Goal: Information Seeking & Learning: Learn about a topic

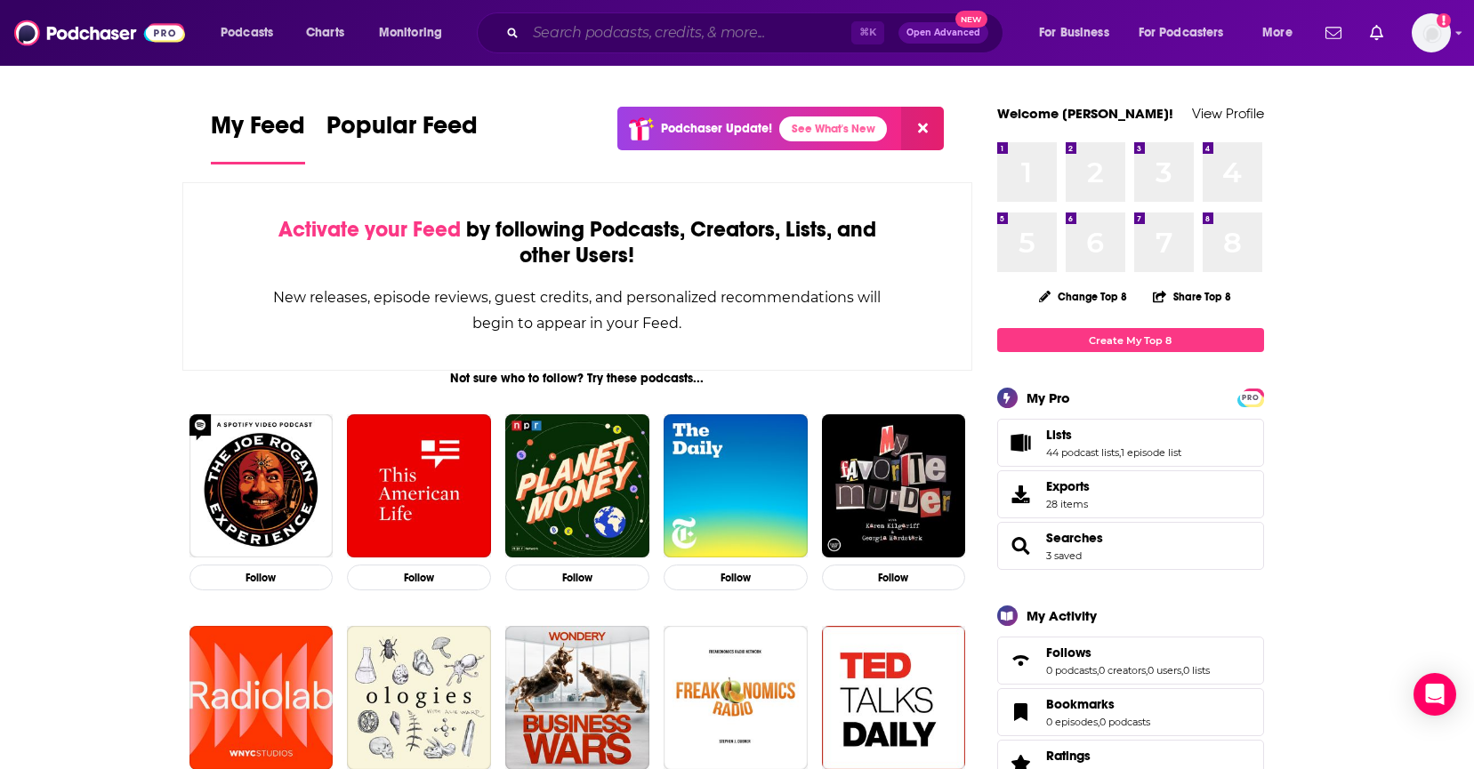
click at [585, 44] on input "Search podcasts, credits, & more..." at bounding box center [689, 33] width 326 height 28
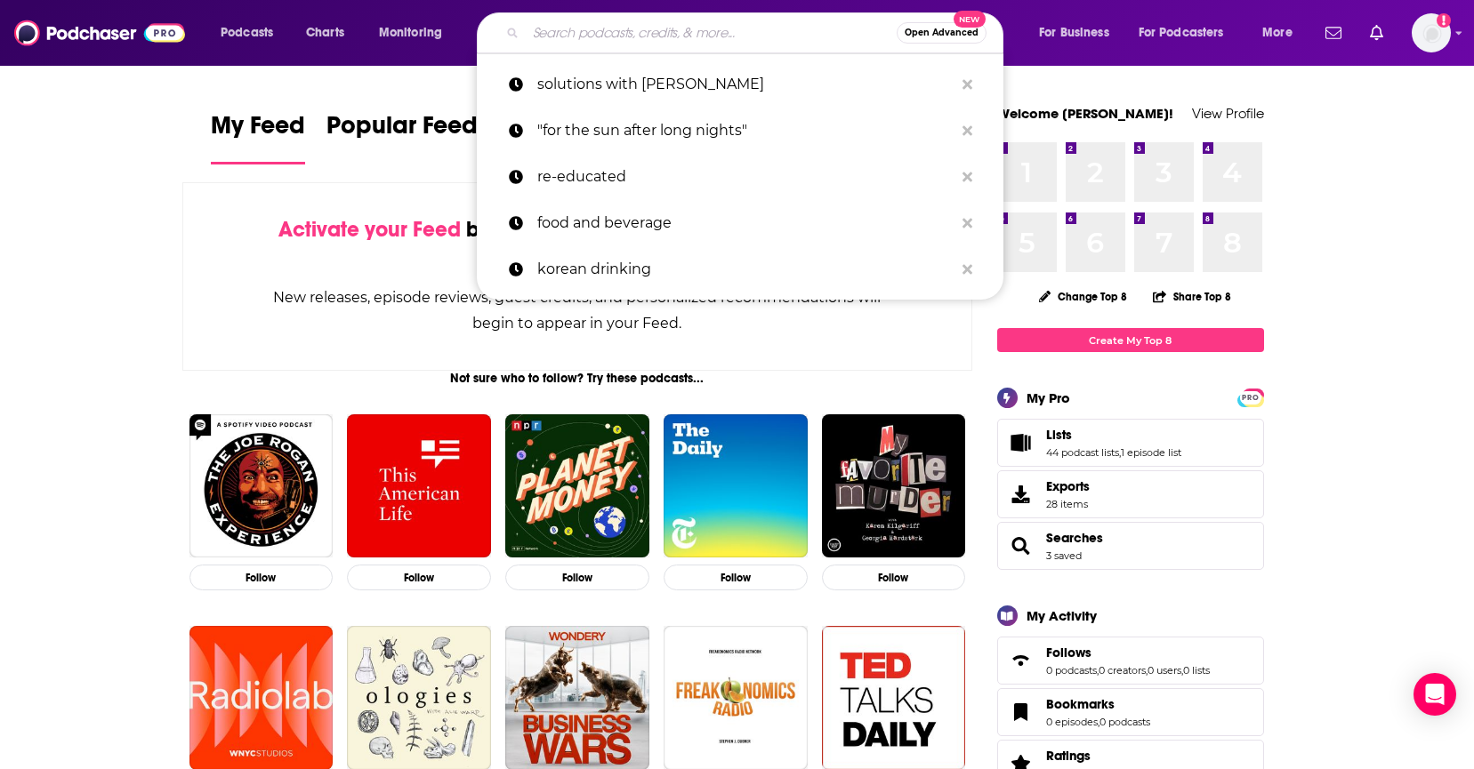
click at [252, 284] on div "Activate your Feed by following Podcasts, Creators, Lists, and other Users! New…" at bounding box center [577, 276] width 791 height 189
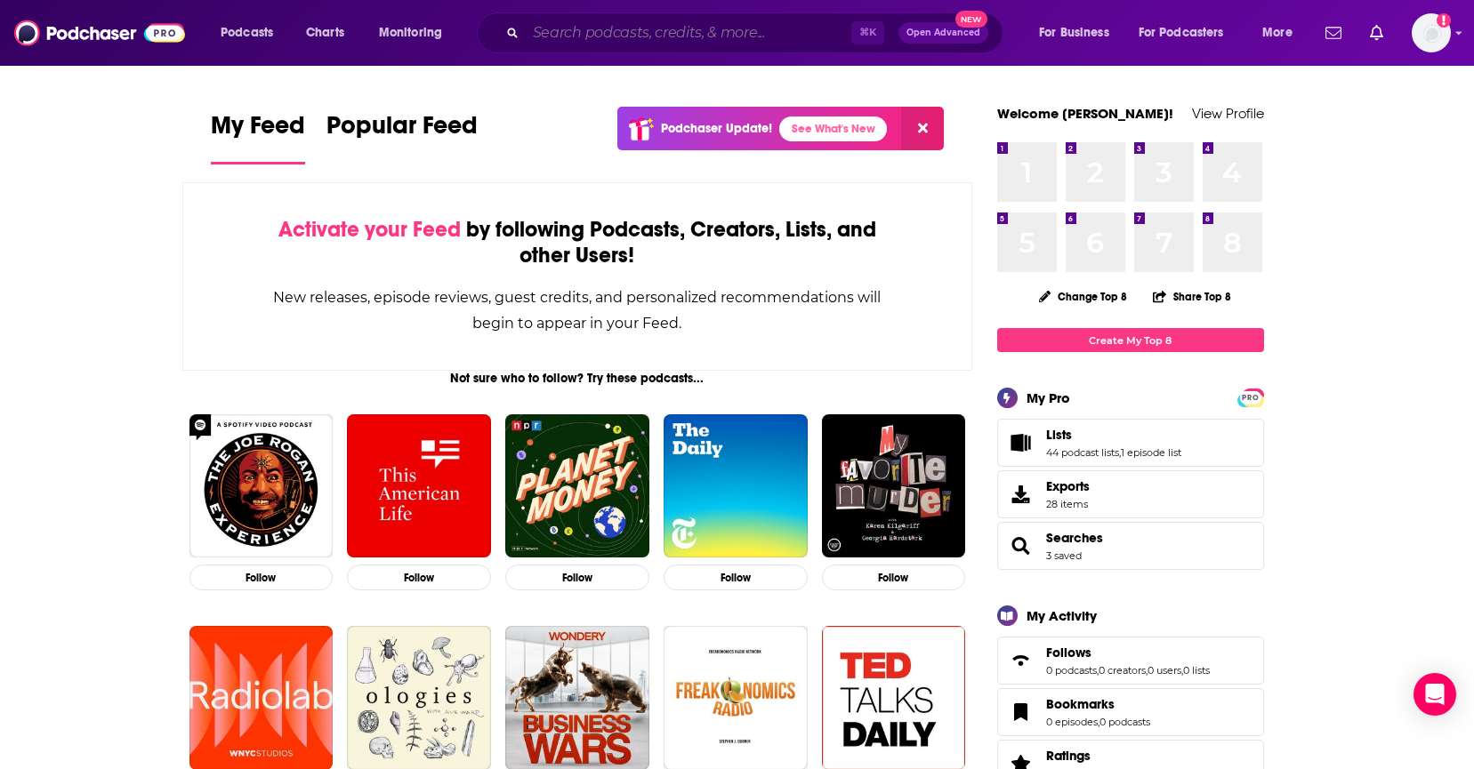
click at [673, 19] on input "Search podcasts, credits, & more..." at bounding box center [689, 33] width 326 height 28
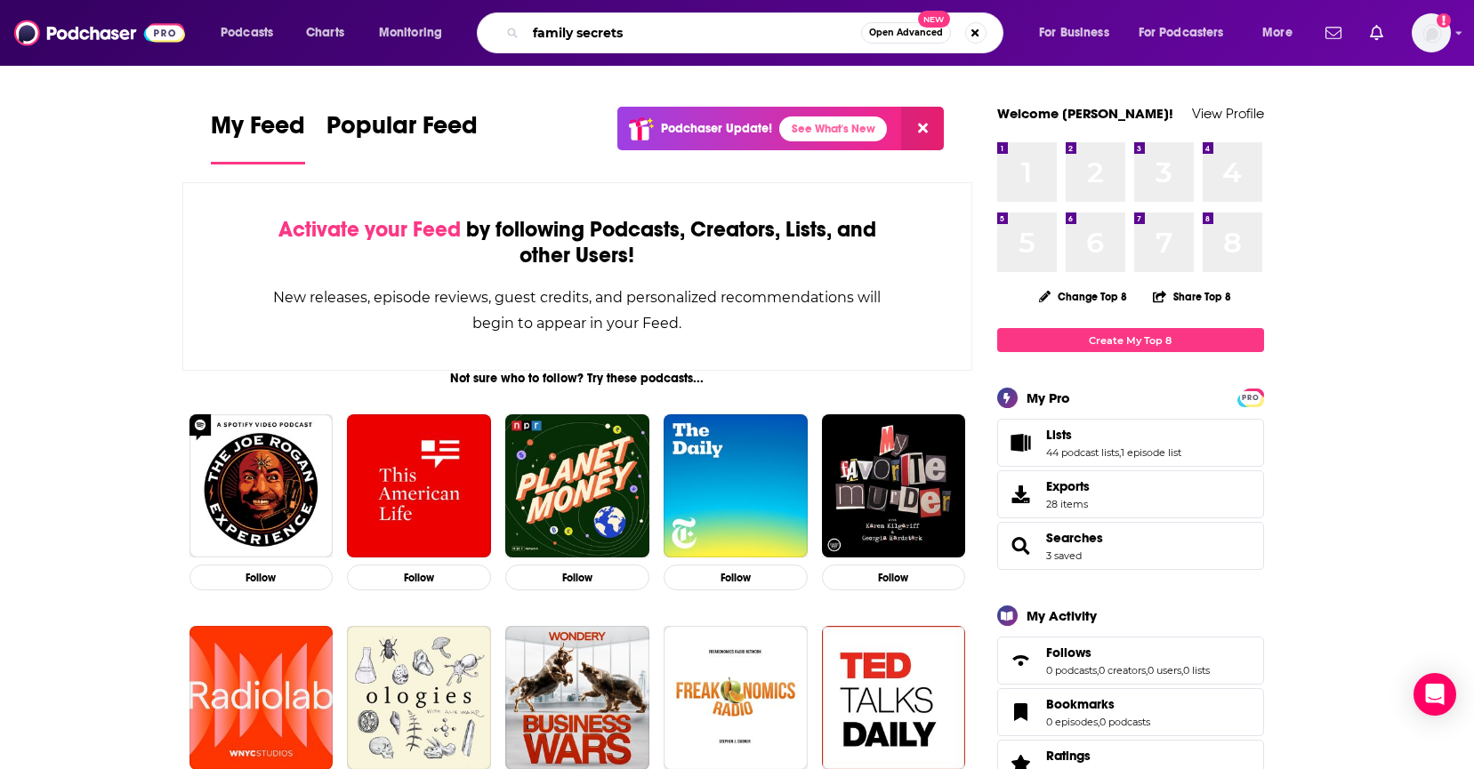
type input "family secrets"
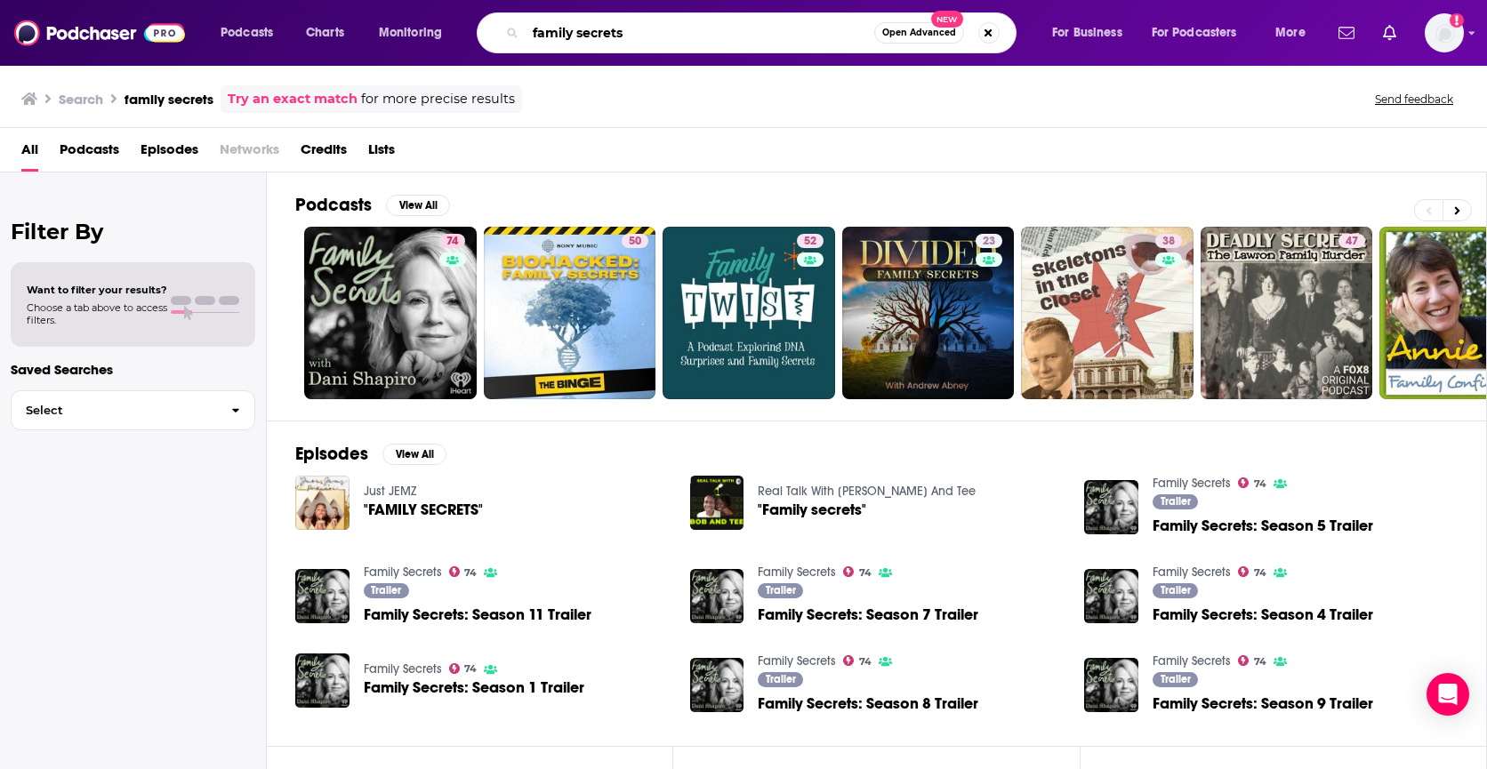
click at [646, 27] on input "family secrets" at bounding box center [700, 33] width 349 height 28
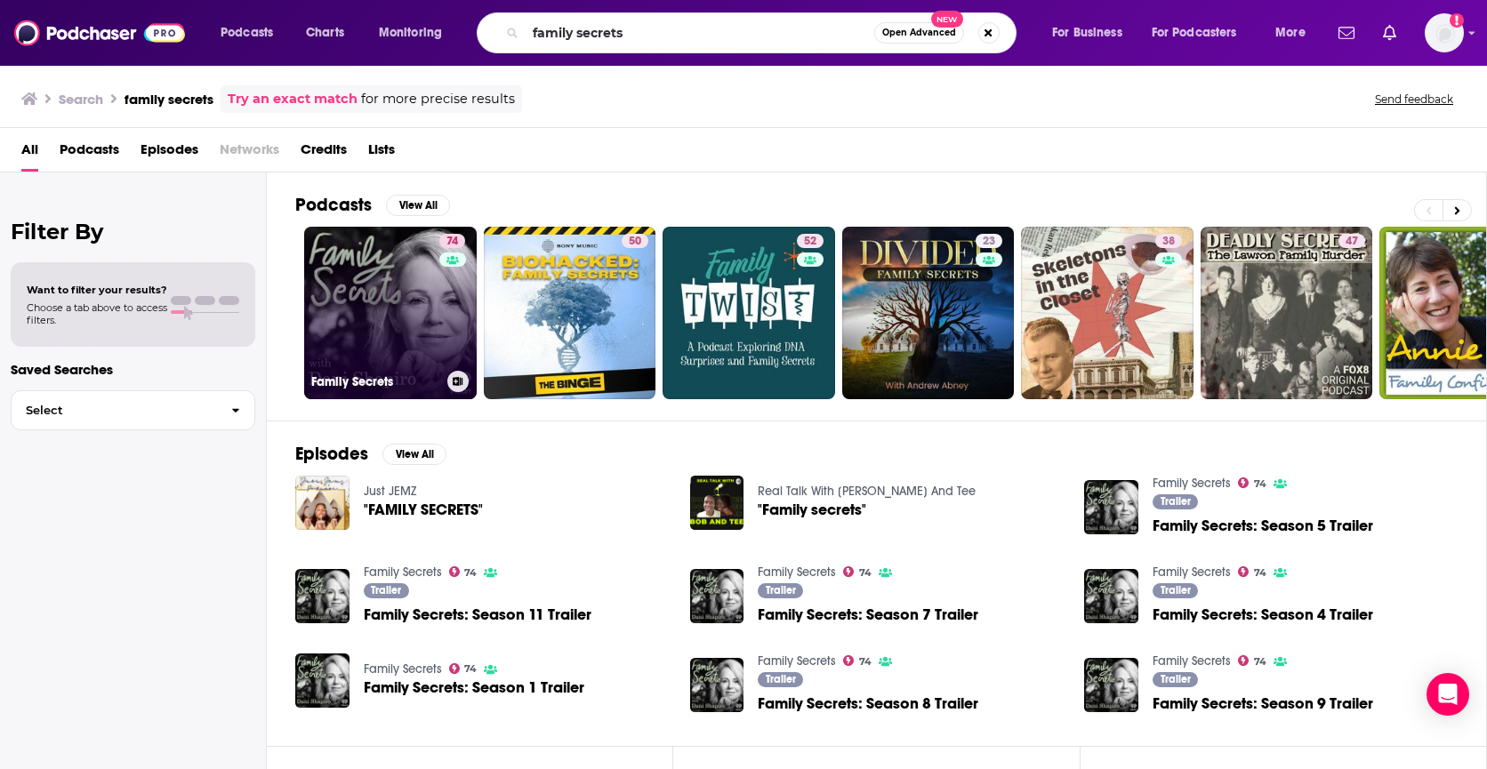
click at [390, 310] on link "74 Family Secrets" at bounding box center [390, 313] width 173 height 173
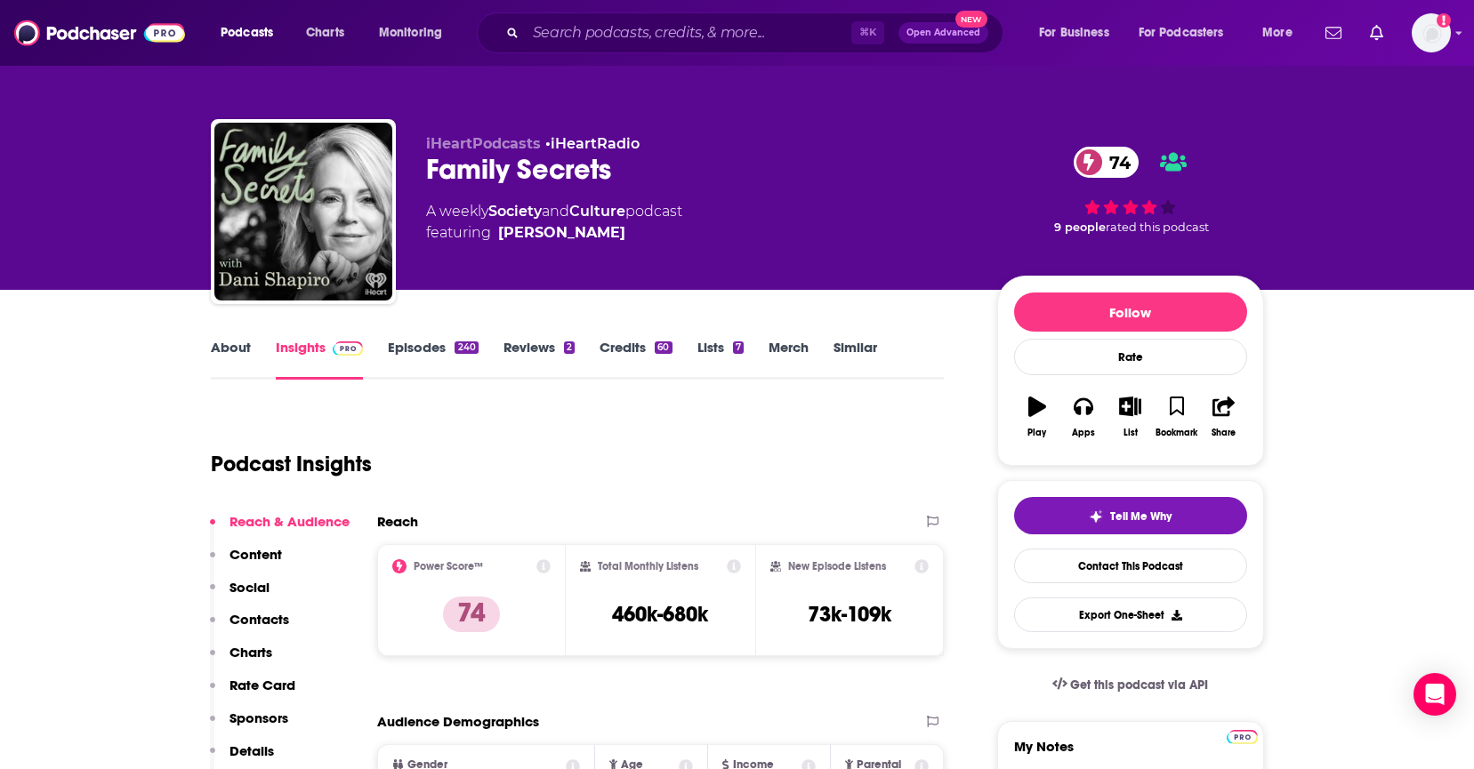
click at [231, 356] on link "About" at bounding box center [231, 359] width 40 height 41
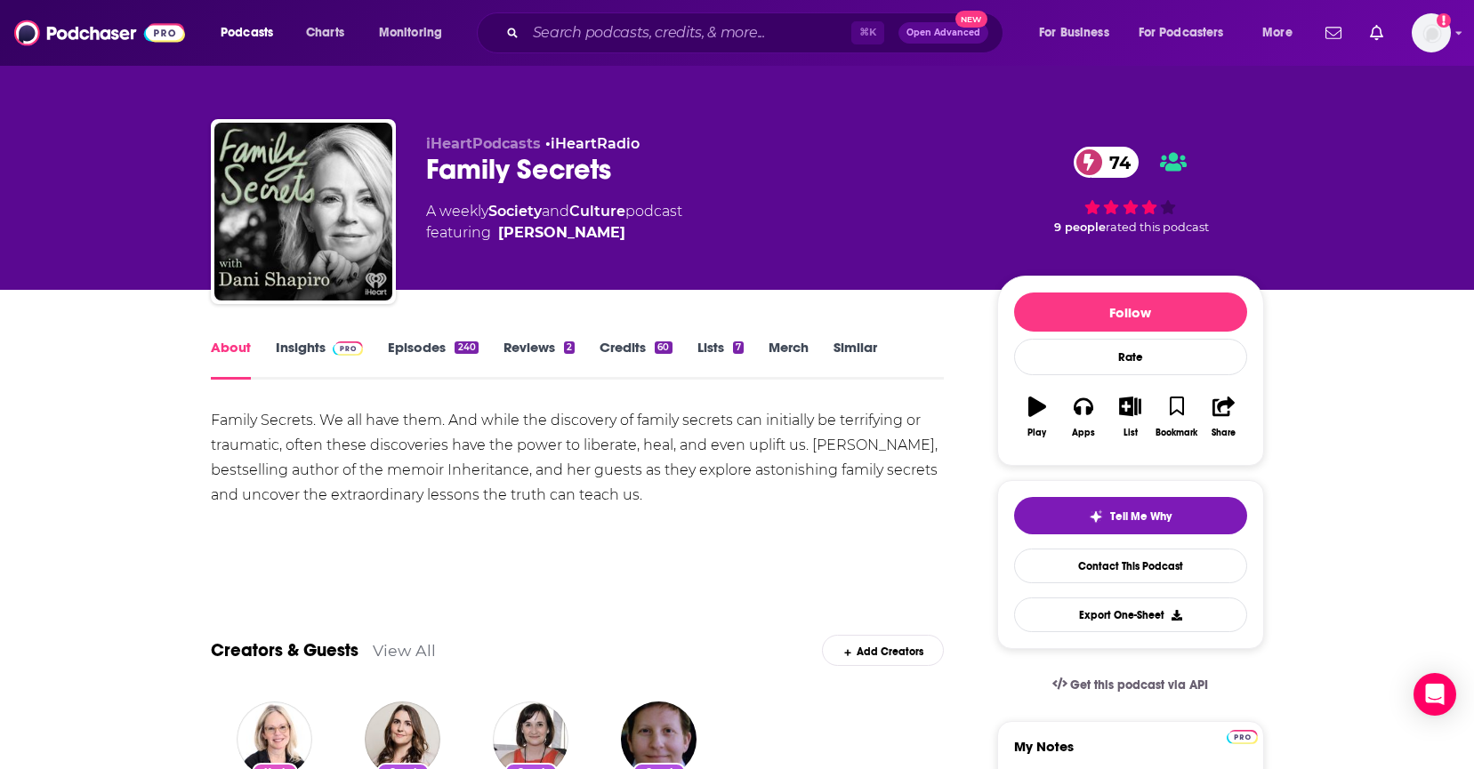
click at [307, 353] on link "Insights" at bounding box center [320, 359] width 88 height 41
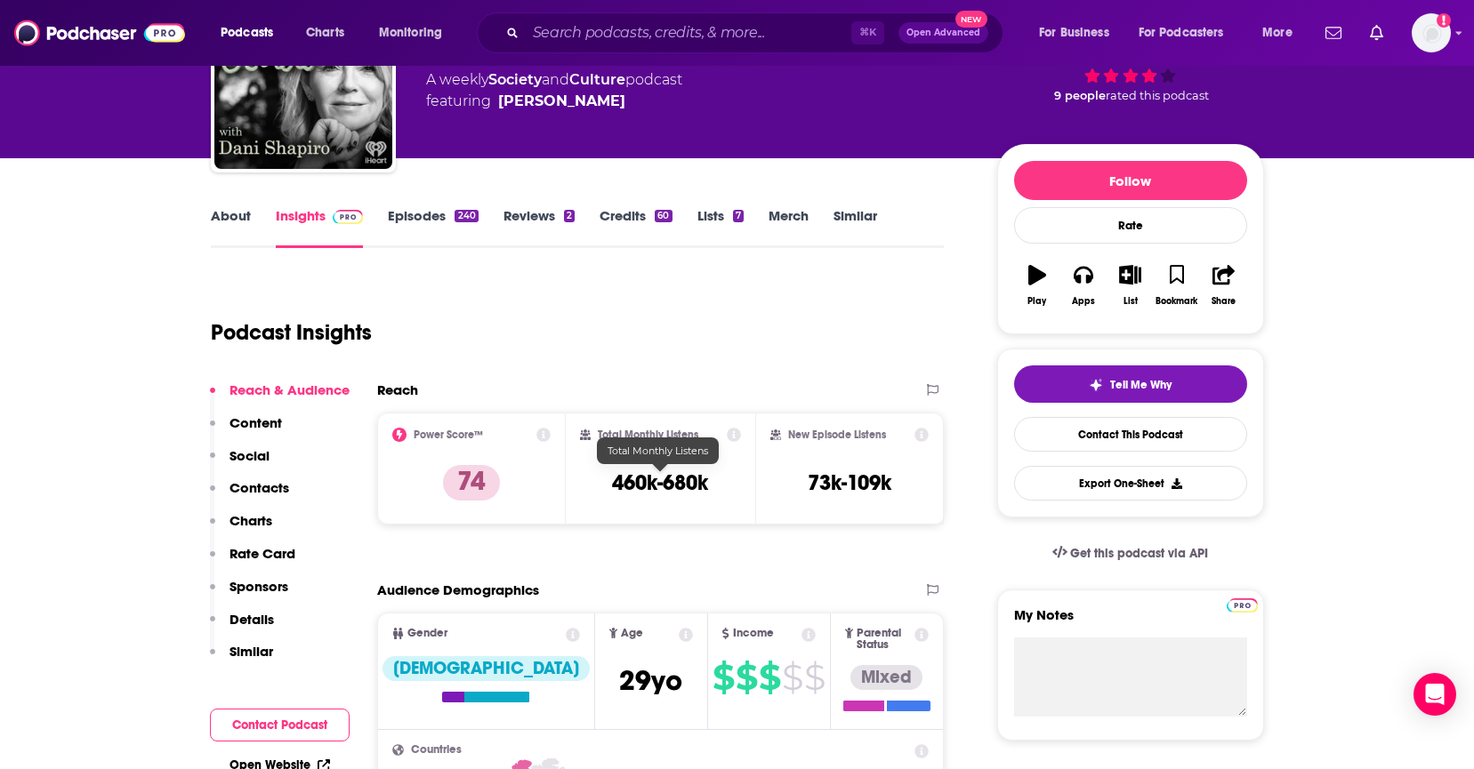
scroll to position [180, 0]
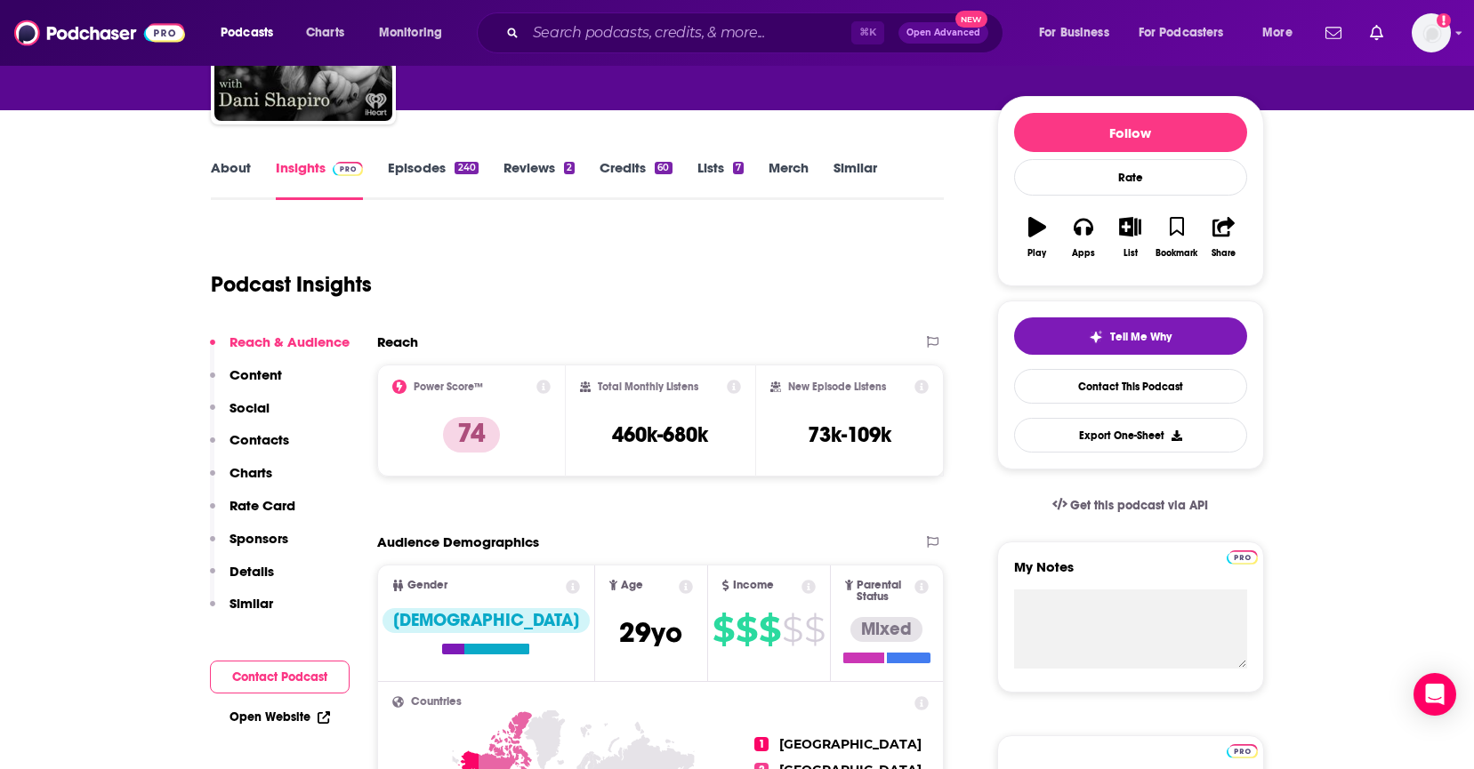
click at [735, 389] on icon at bounding box center [734, 387] width 14 height 14
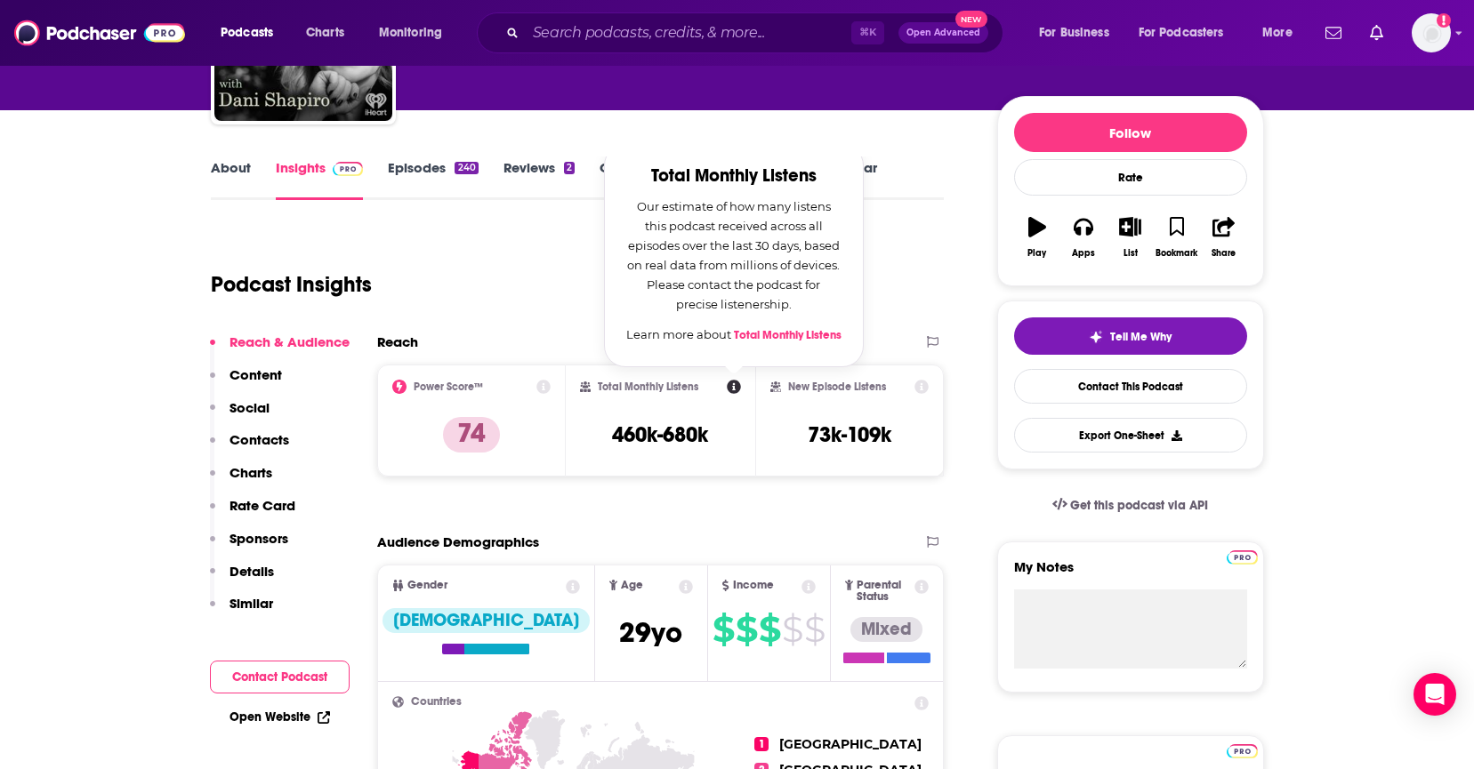
click at [926, 391] on icon at bounding box center [922, 387] width 14 height 14
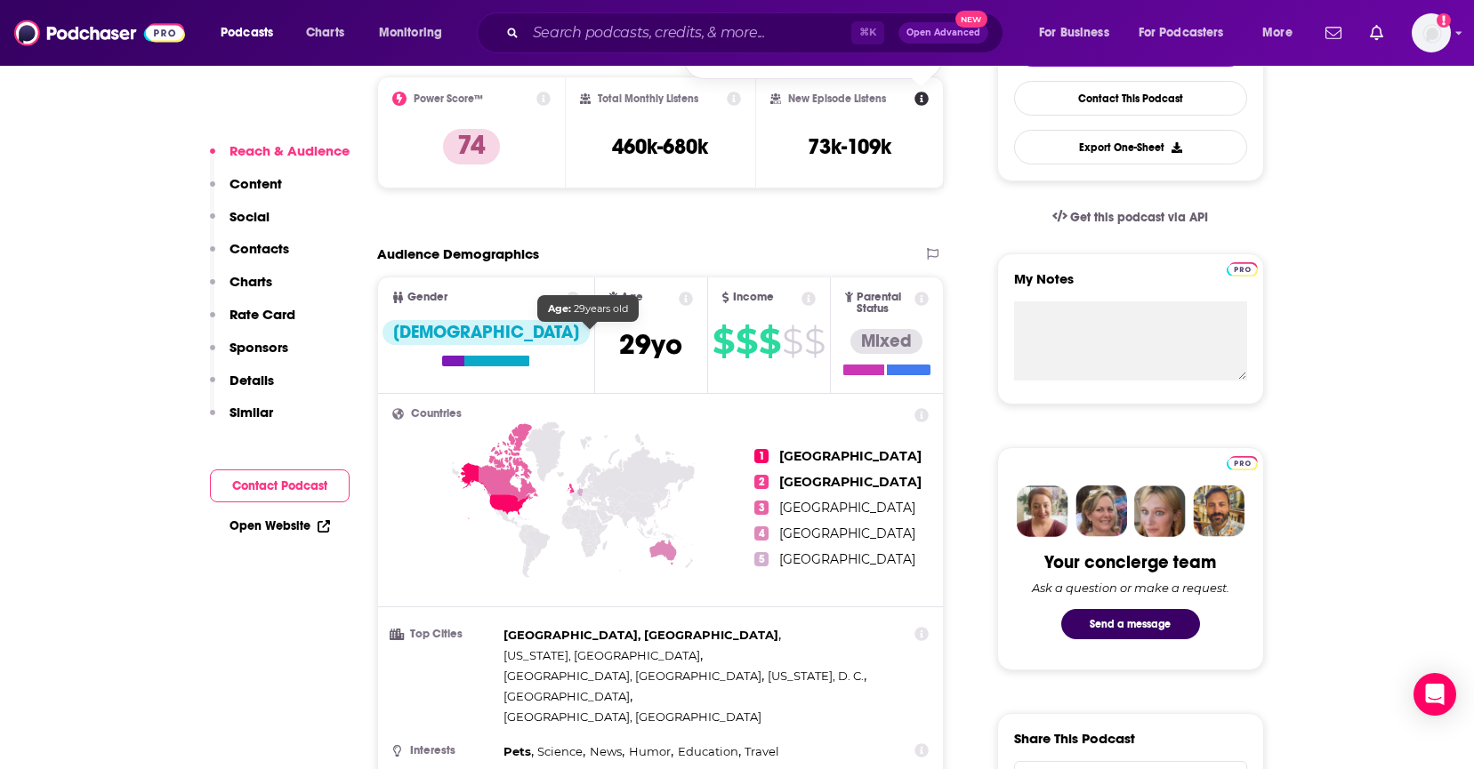
scroll to position [568, 0]
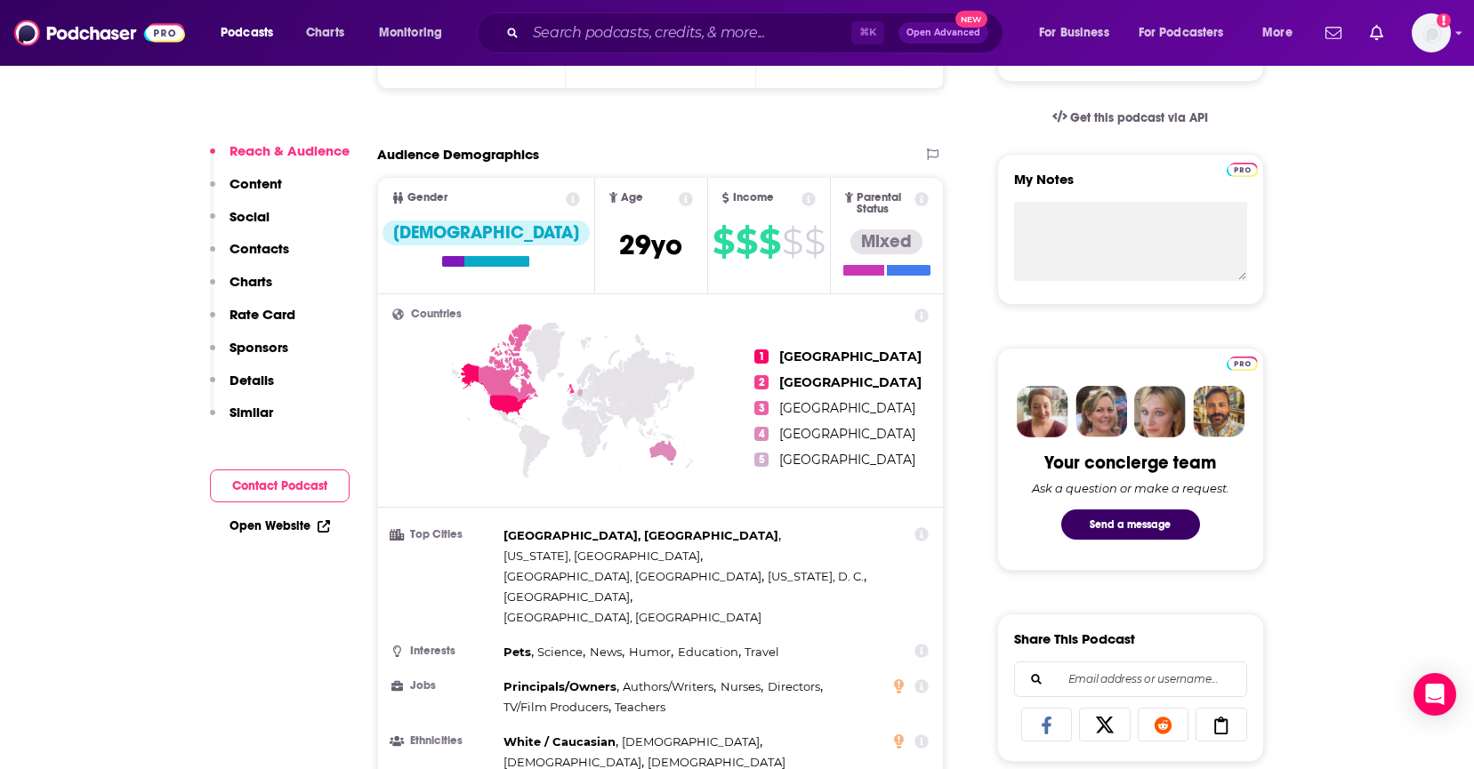
click at [566, 200] on icon at bounding box center [573, 199] width 14 height 14
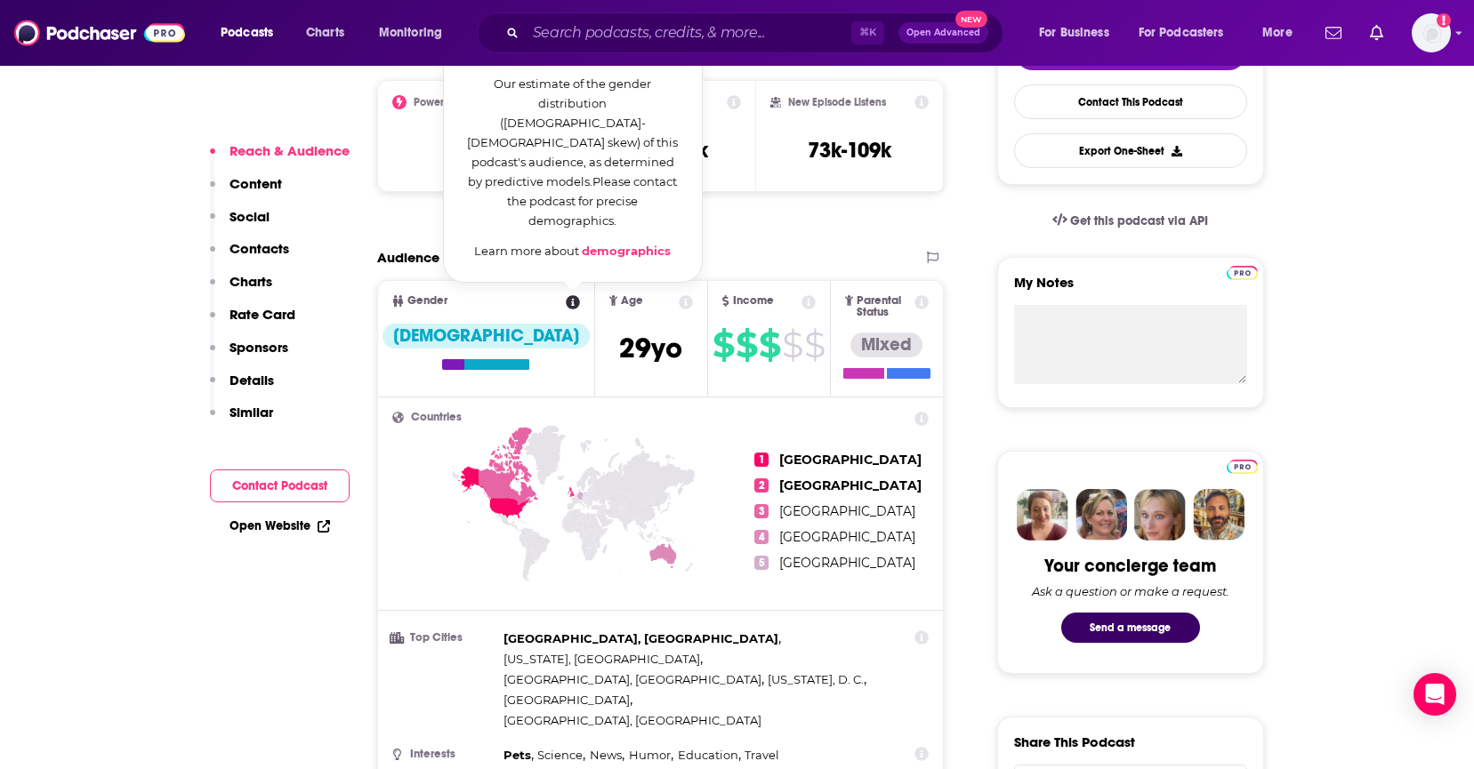
scroll to position [457, 0]
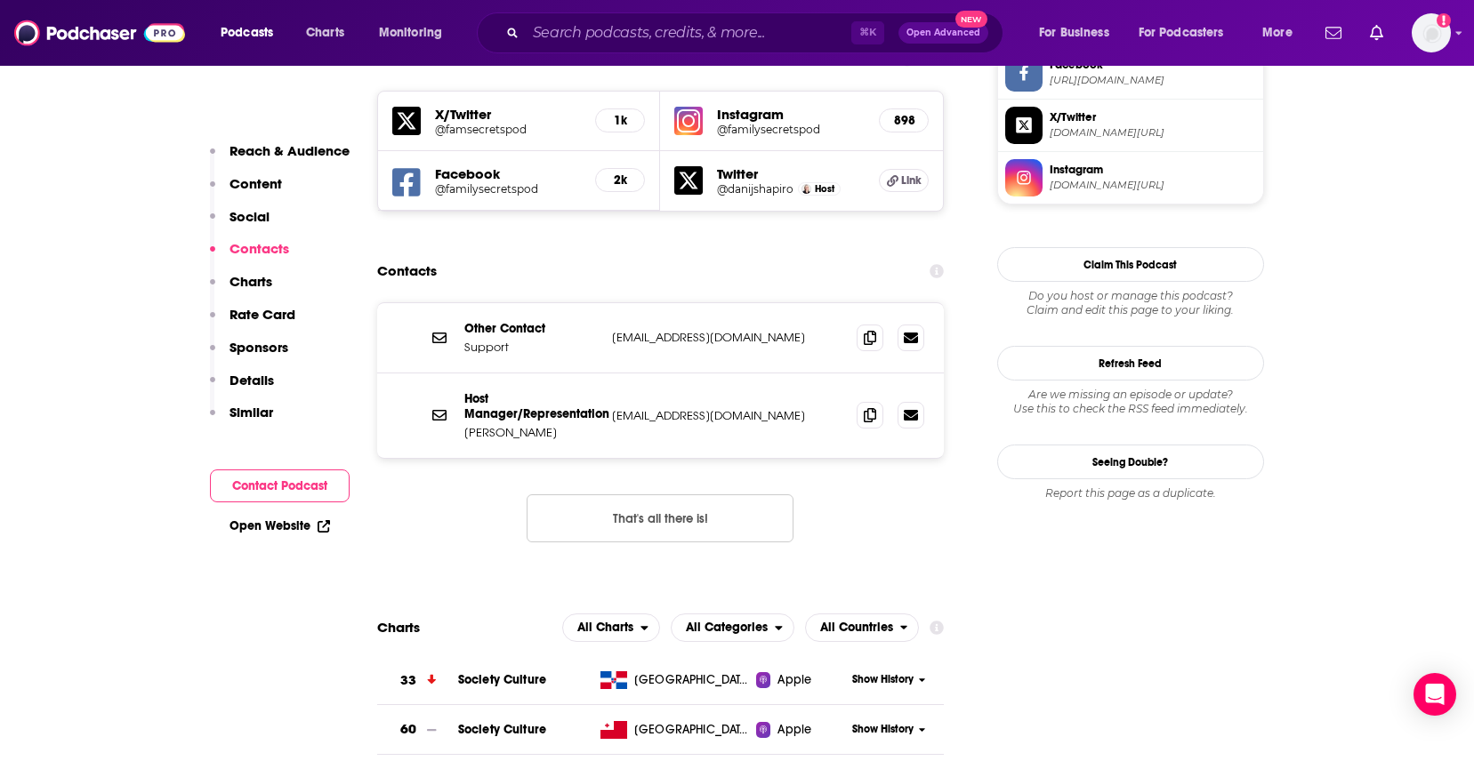
scroll to position [1574, 0]
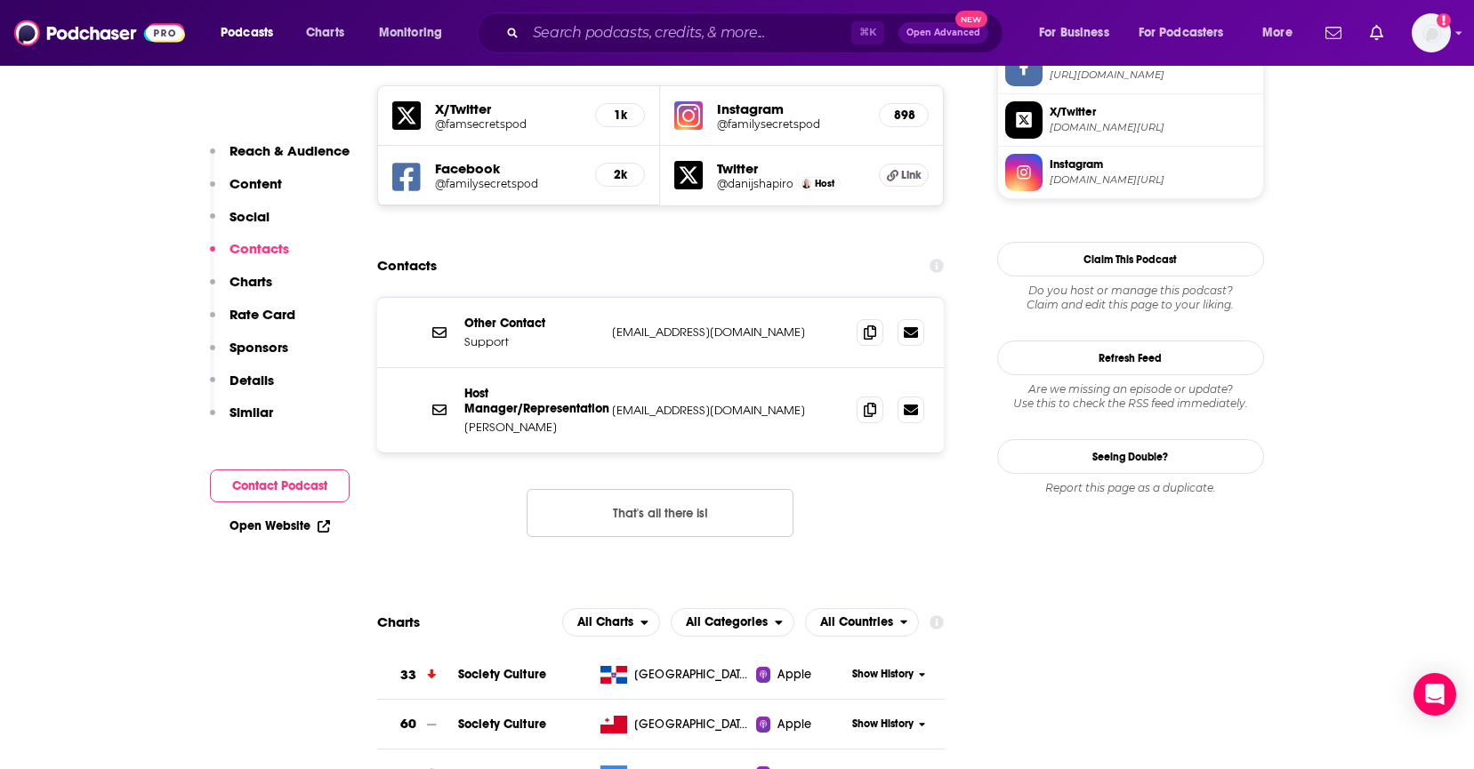
drag, startPoint x: 550, startPoint y: 349, endPoint x: 470, endPoint y: 348, distance: 80.1
click at [468, 368] on div "Host Manager/Representation [PERSON_NAME] [EMAIL_ADDRESS][DOMAIN_NAME] [EMAIL_A…" at bounding box center [661, 410] width 568 height 85
drag, startPoint x: 584, startPoint y: 350, endPoint x: 437, endPoint y: 346, distance: 146.8
click at [437, 368] on div "Host Manager/Representation [PERSON_NAME] [EMAIL_ADDRESS][DOMAIN_NAME] [EMAIL_A…" at bounding box center [661, 410] width 568 height 85
click at [852, 437] on div "Other Contact Support [EMAIL_ADDRESS][DOMAIN_NAME] [EMAIL_ADDRESS][DOMAIN_NAME]…" at bounding box center [661, 431] width 568 height 269
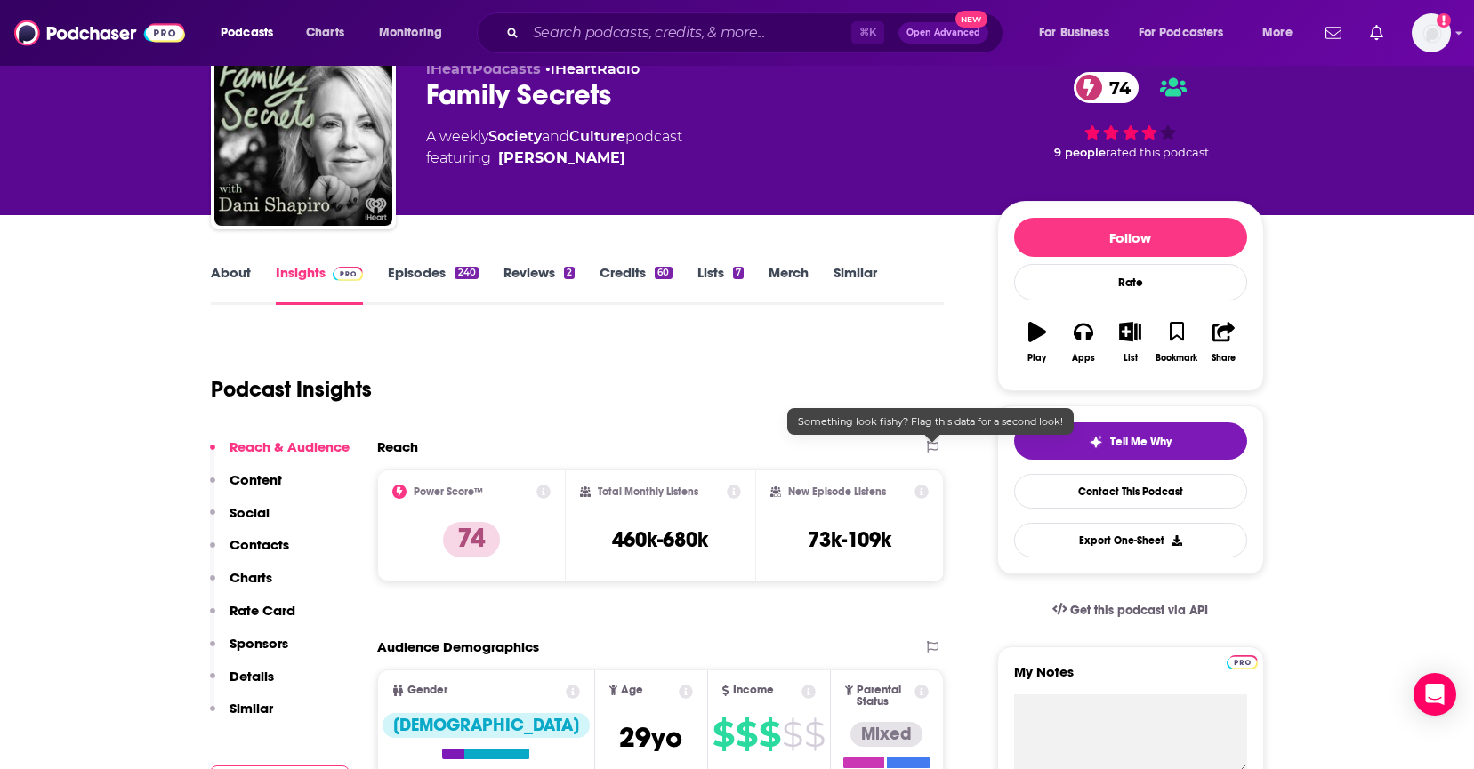
scroll to position [0, 0]
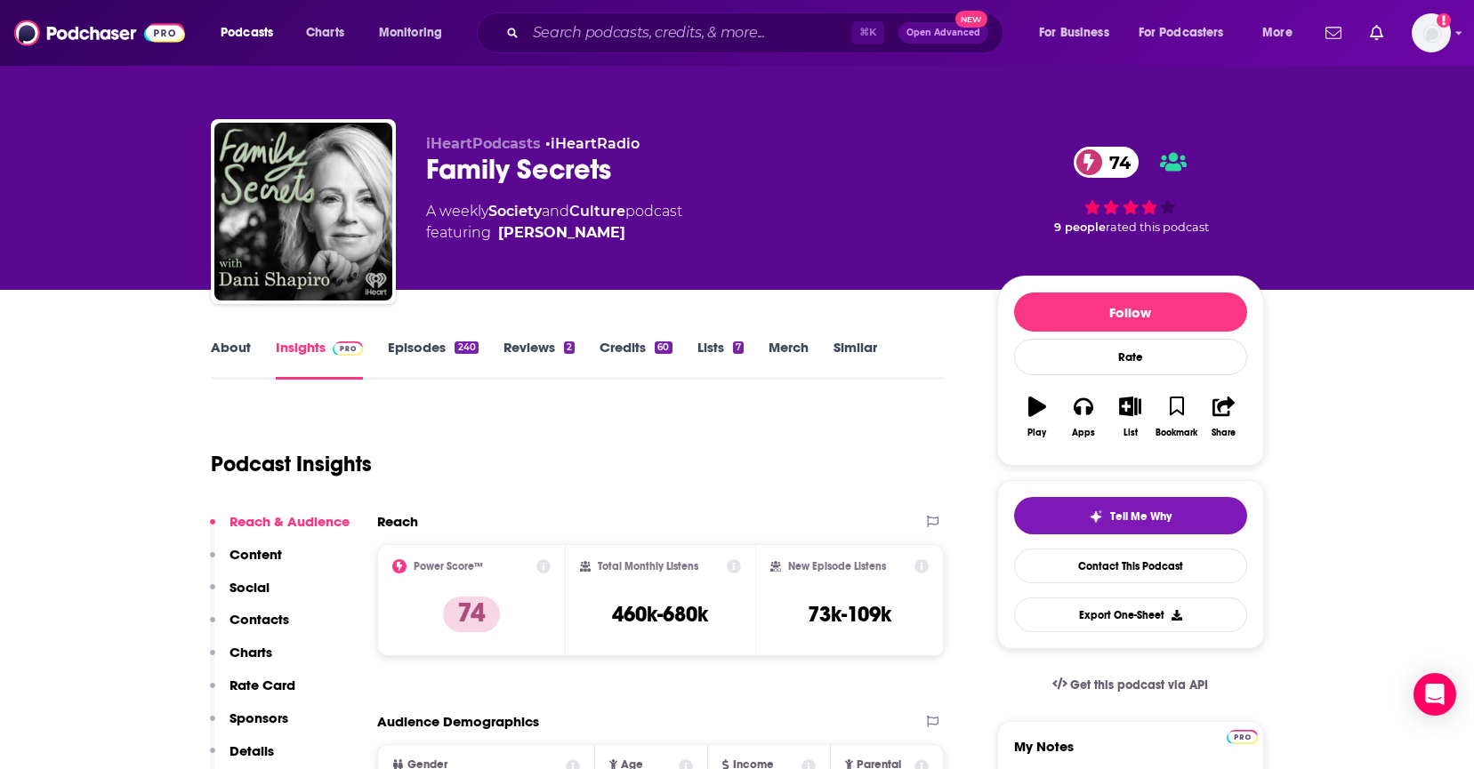
click at [428, 347] on link "Episodes 240" at bounding box center [433, 359] width 90 height 41
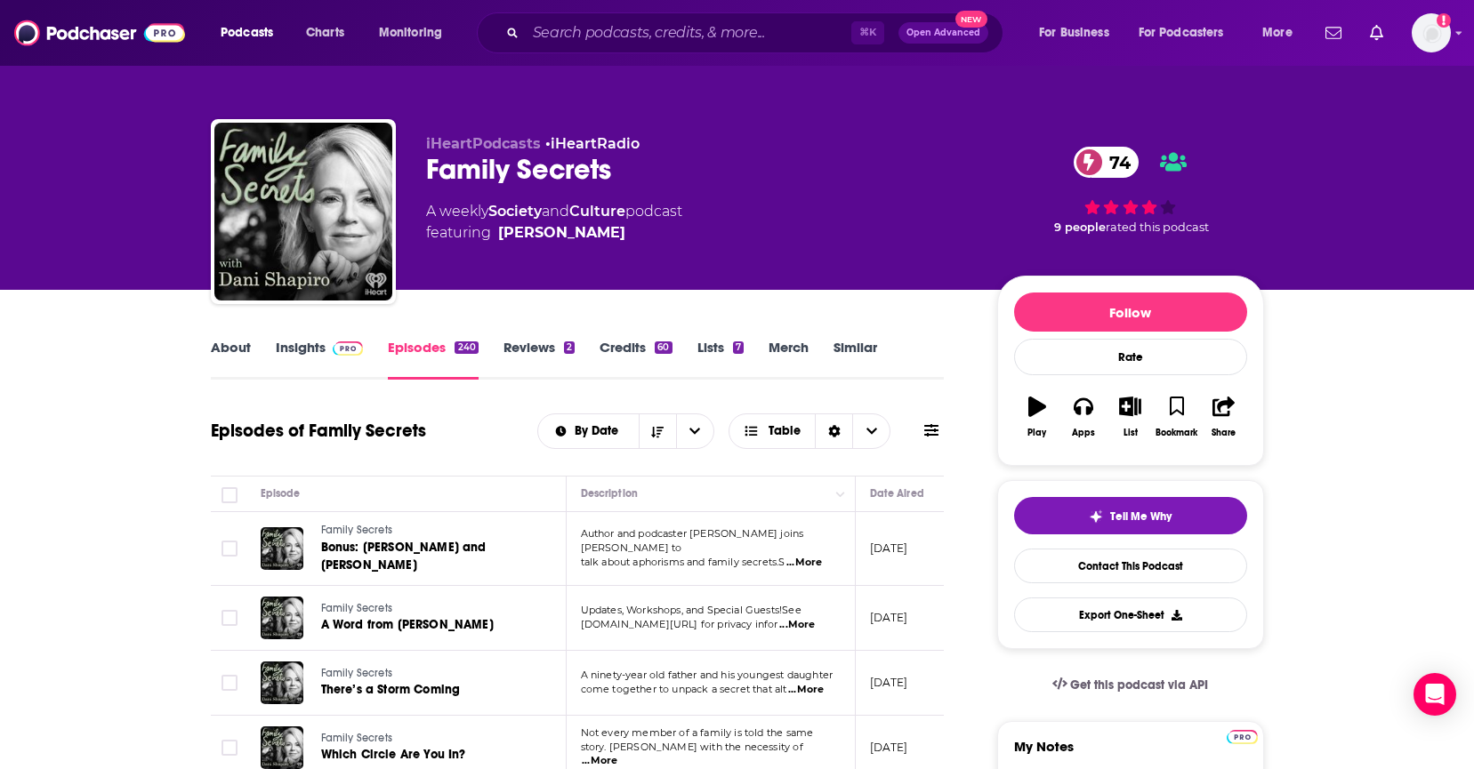
click at [544, 343] on link "Reviews 2" at bounding box center [538, 359] width 71 height 41
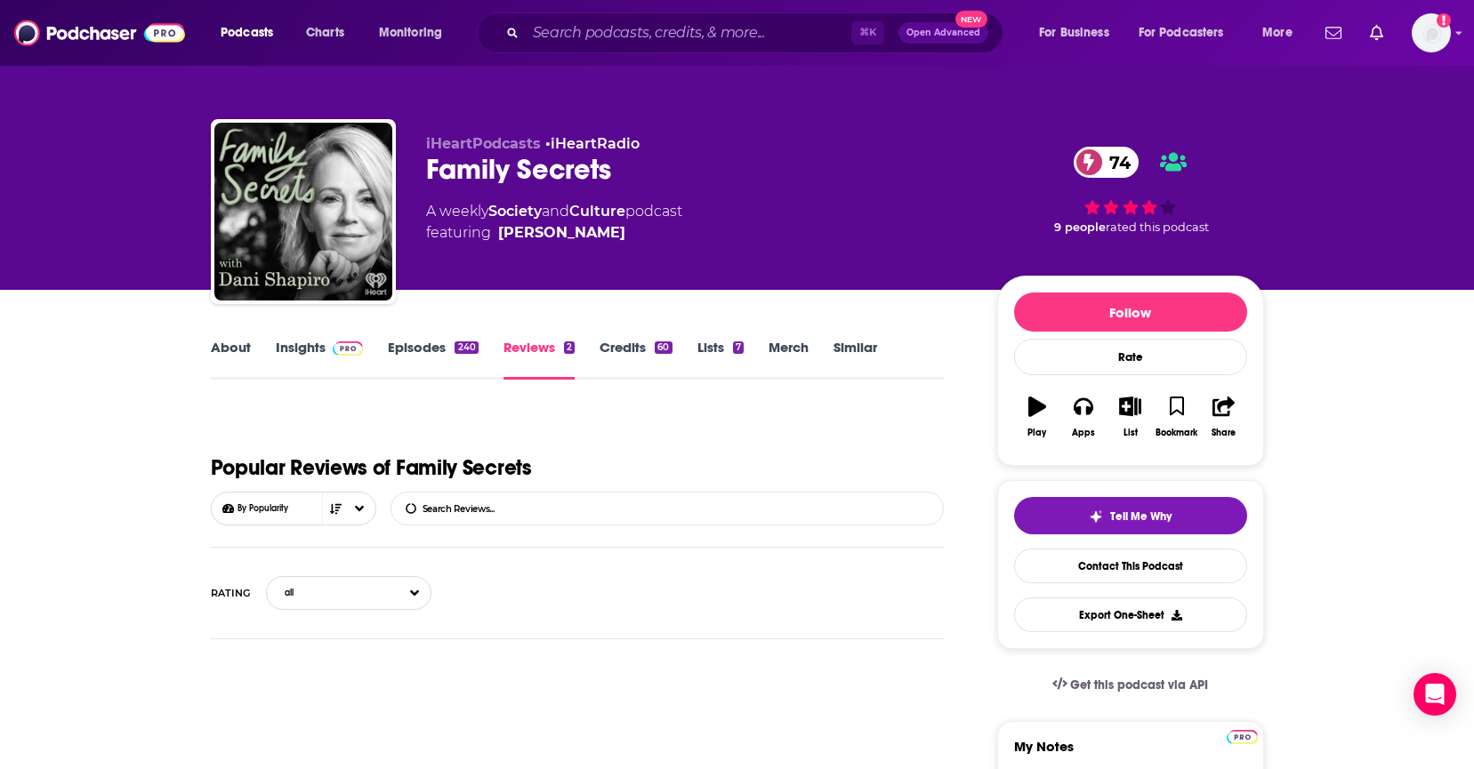
click at [634, 343] on link "Credits 60" at bounding box center [636, 359] width 72 height 41
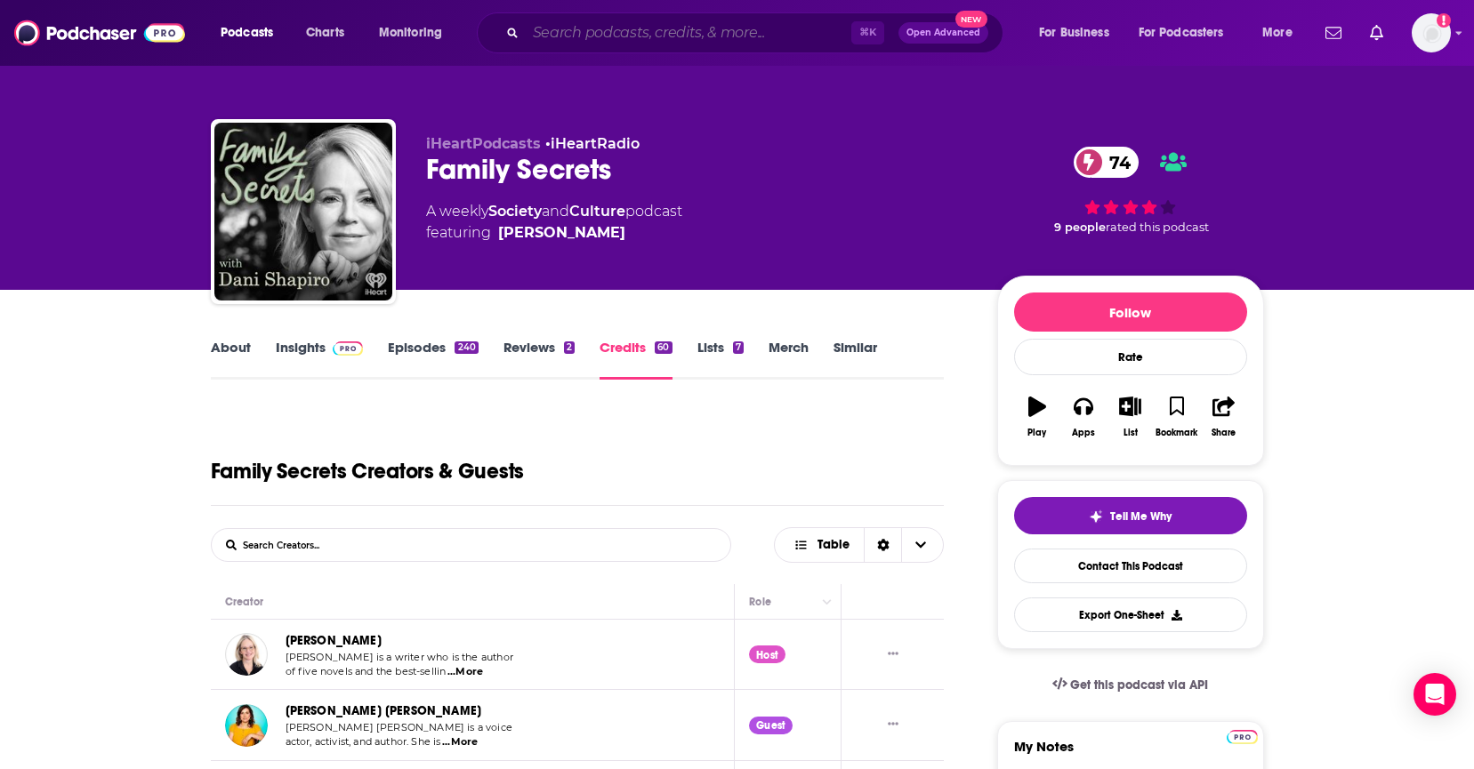
click at [545, 36] on input "Search podcasts, credits, & more..." at bounding box center [689, 33] width 326 height 28
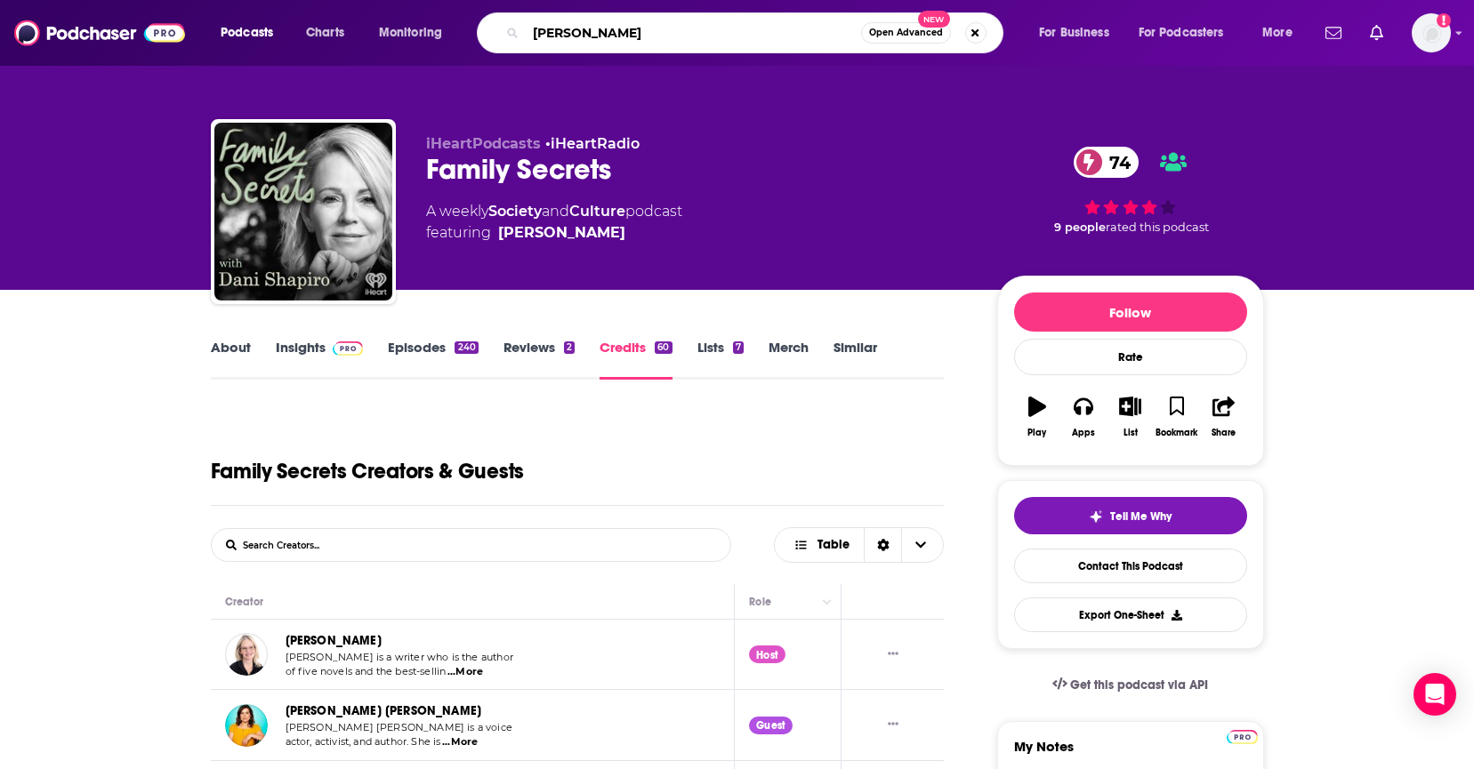
type input "[PERSON_NAME]"
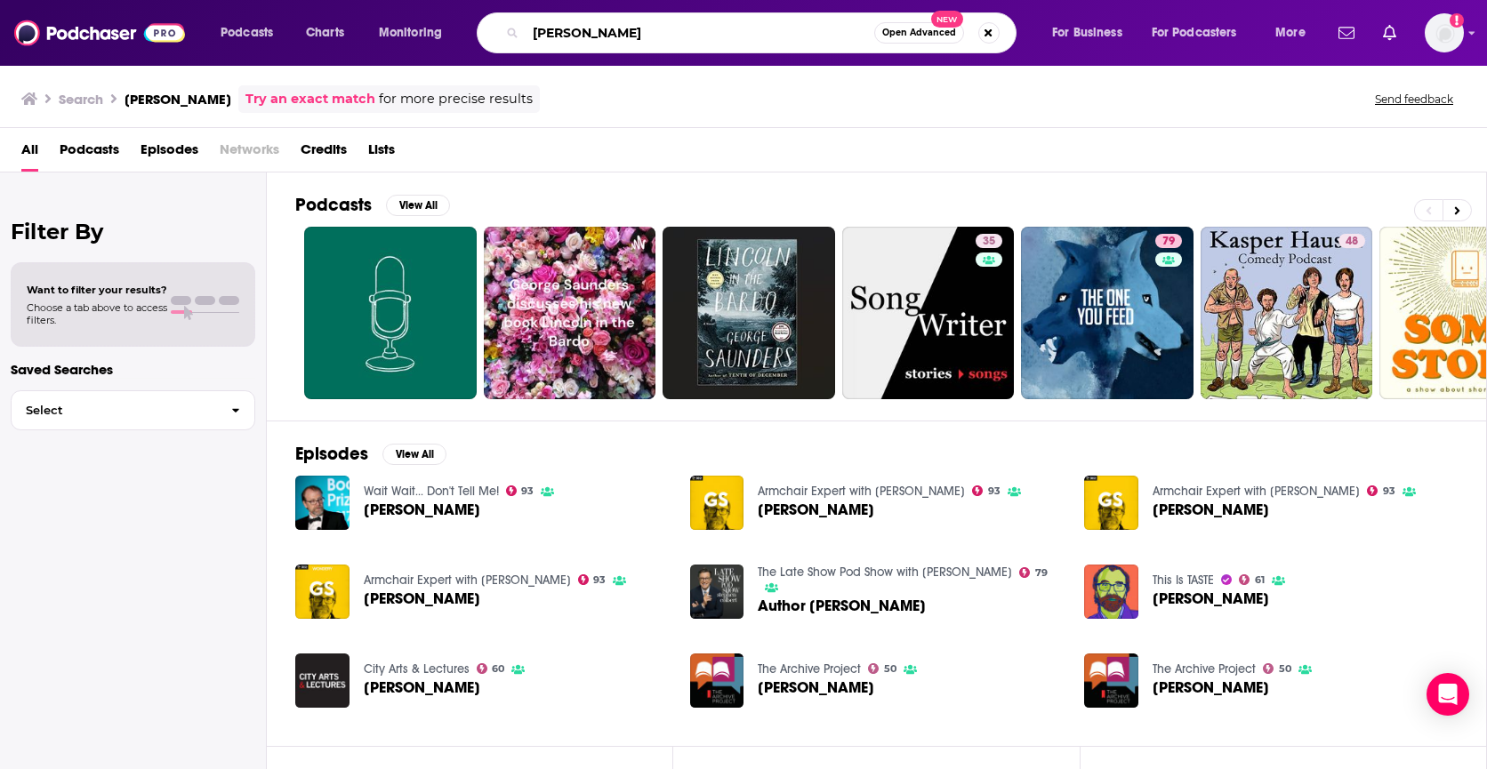
click at [683, 31] on input "[PERSON_NAME]" at bounding box center [700, 33] width 349 height 28
click at [328, 150] on span "Credits" at bounding box center [324, 153] width 46 height 36
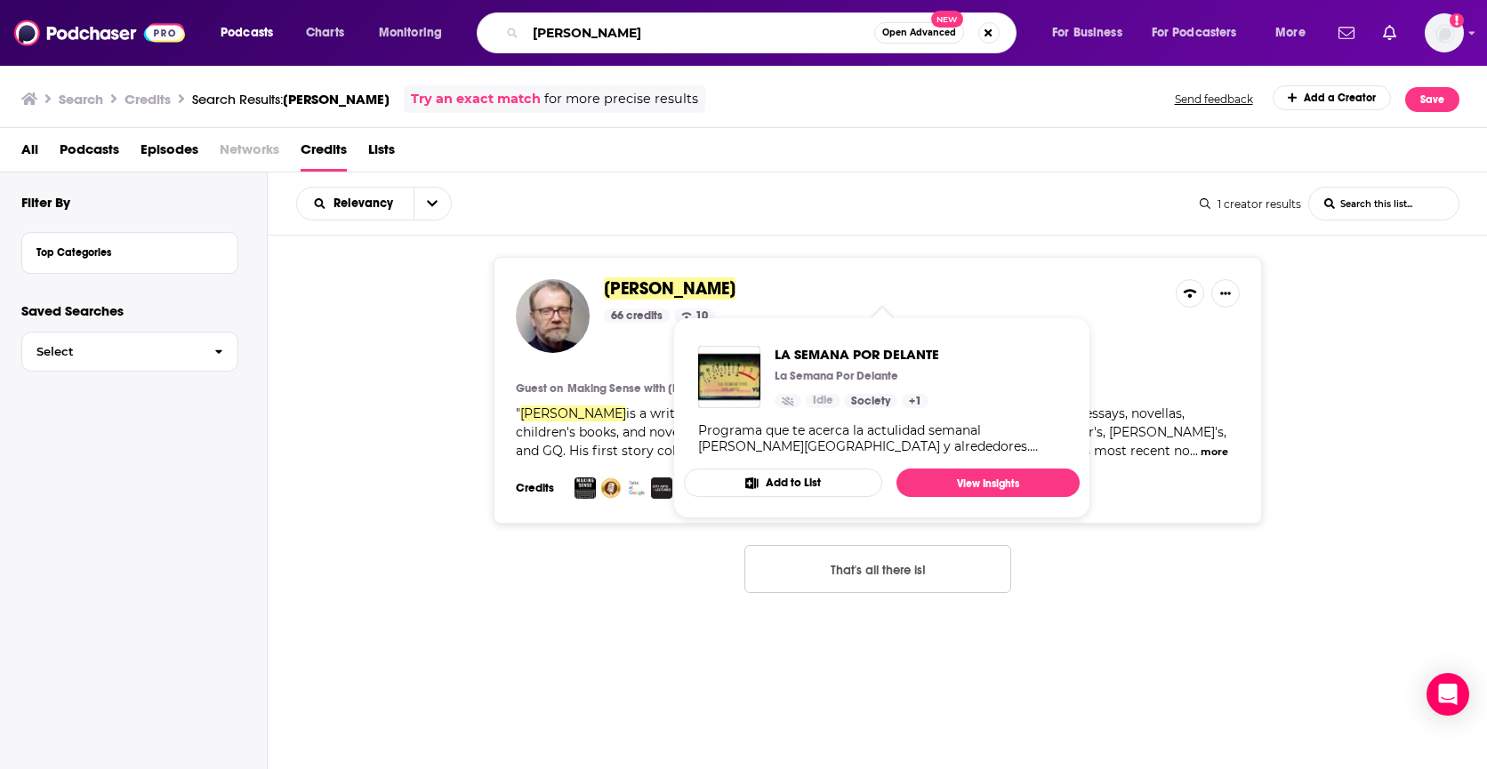
click at [667, 34] on input "[PERSON_NAME]" at bounding box center [700, 33] width 349 height 28
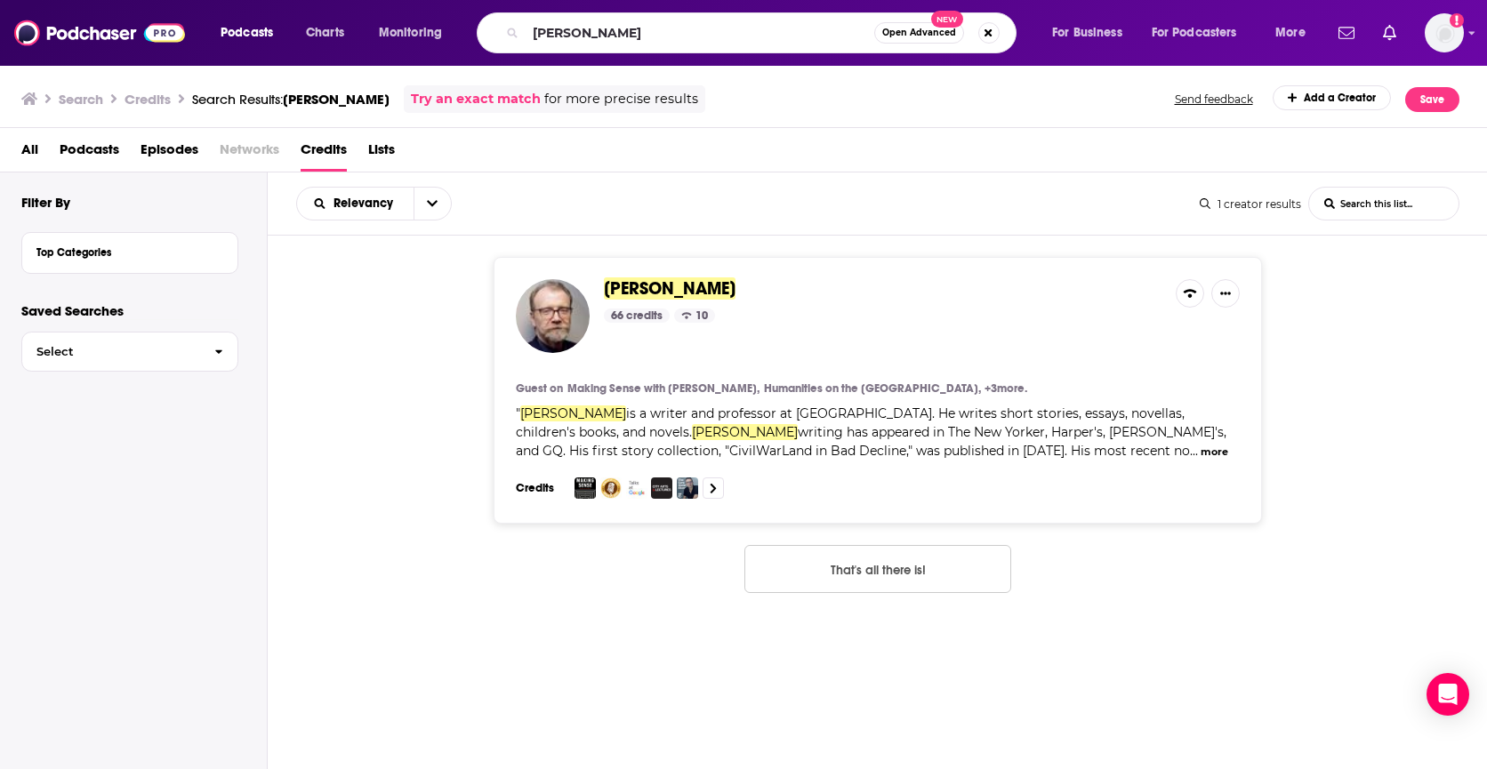
click at [669, 286] on span "[PERSON_NAME]" at bounding box center [670, 289] width 132 height 22
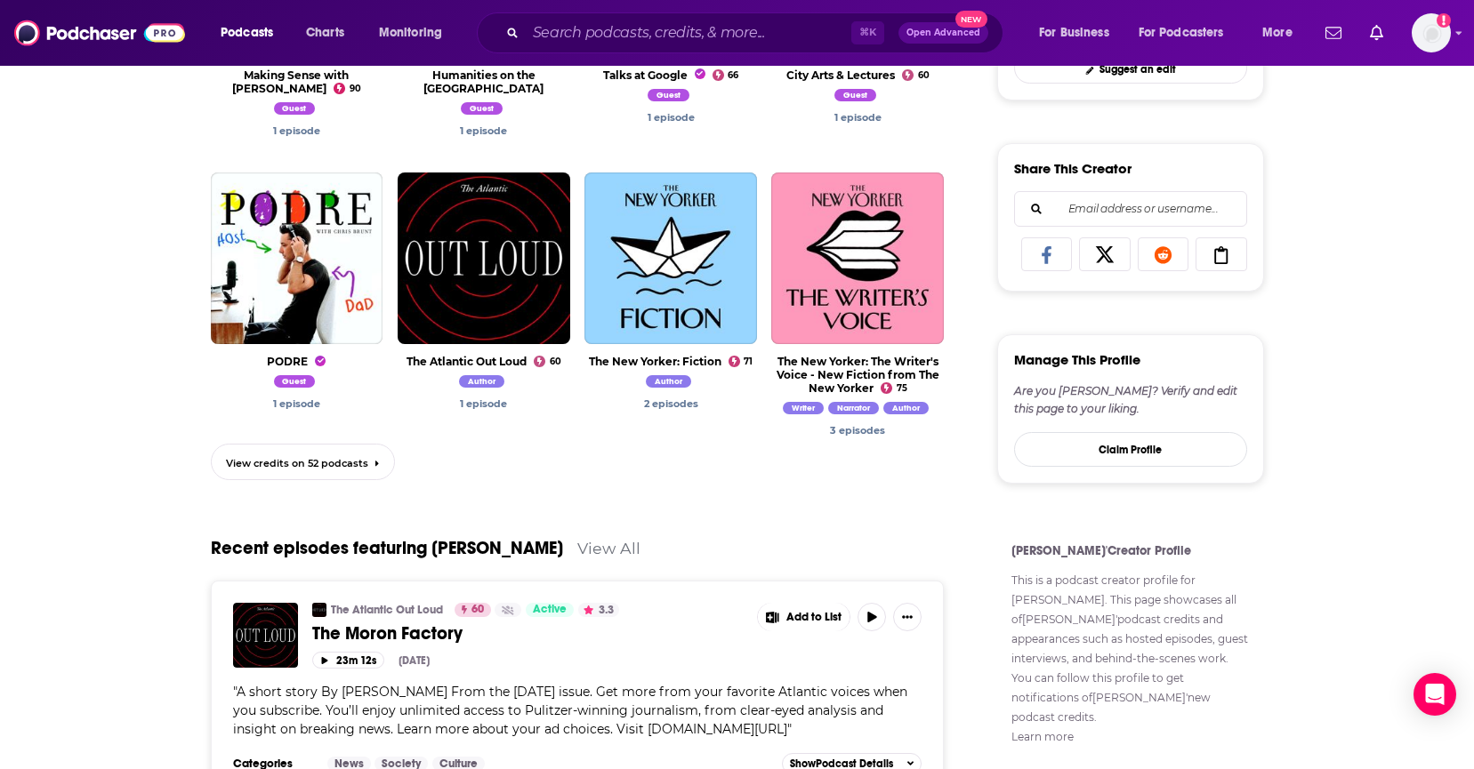
scroll to position [832, 0]
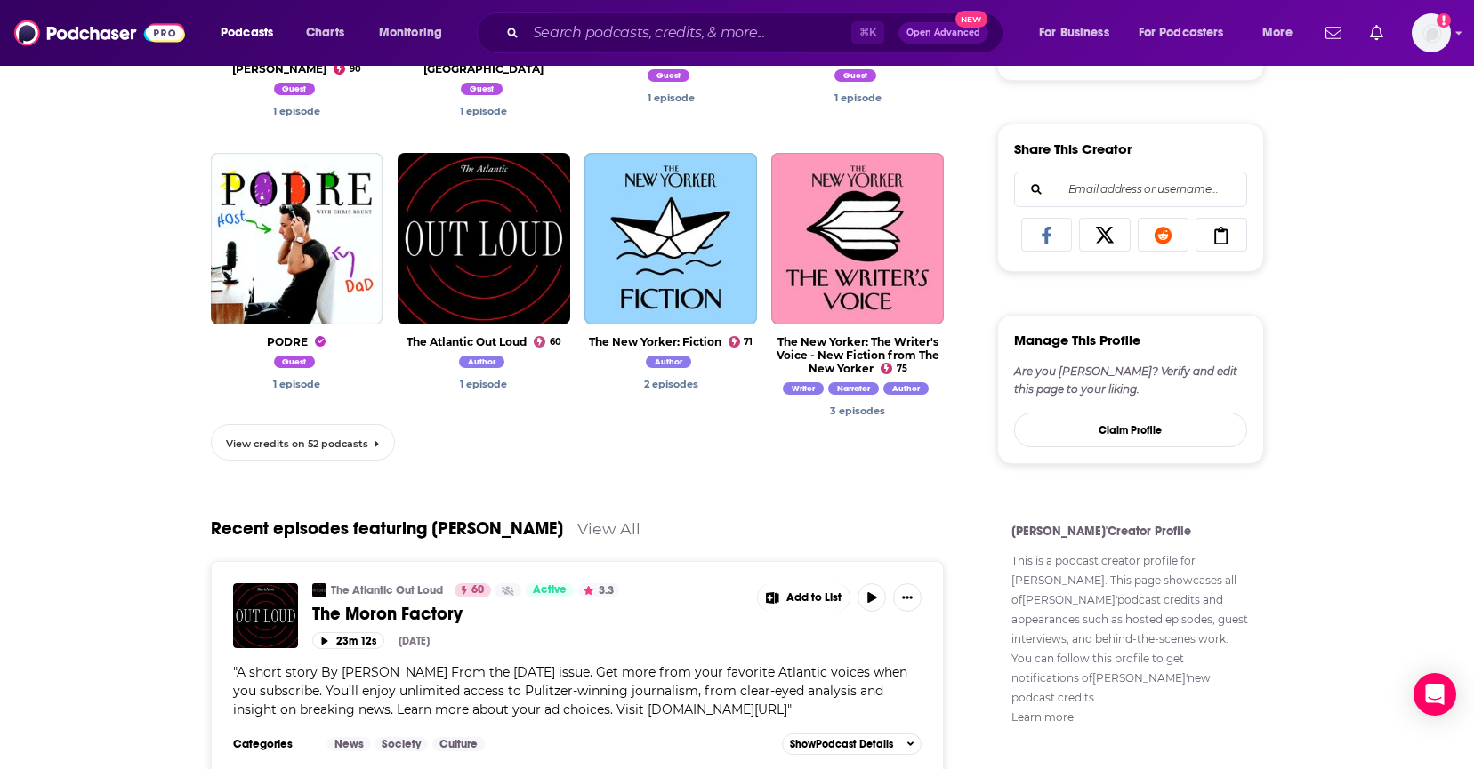
click at [352, 436] on link "View credits on 52 podcasts" at bounding box center [303, 442] width 184 height 36
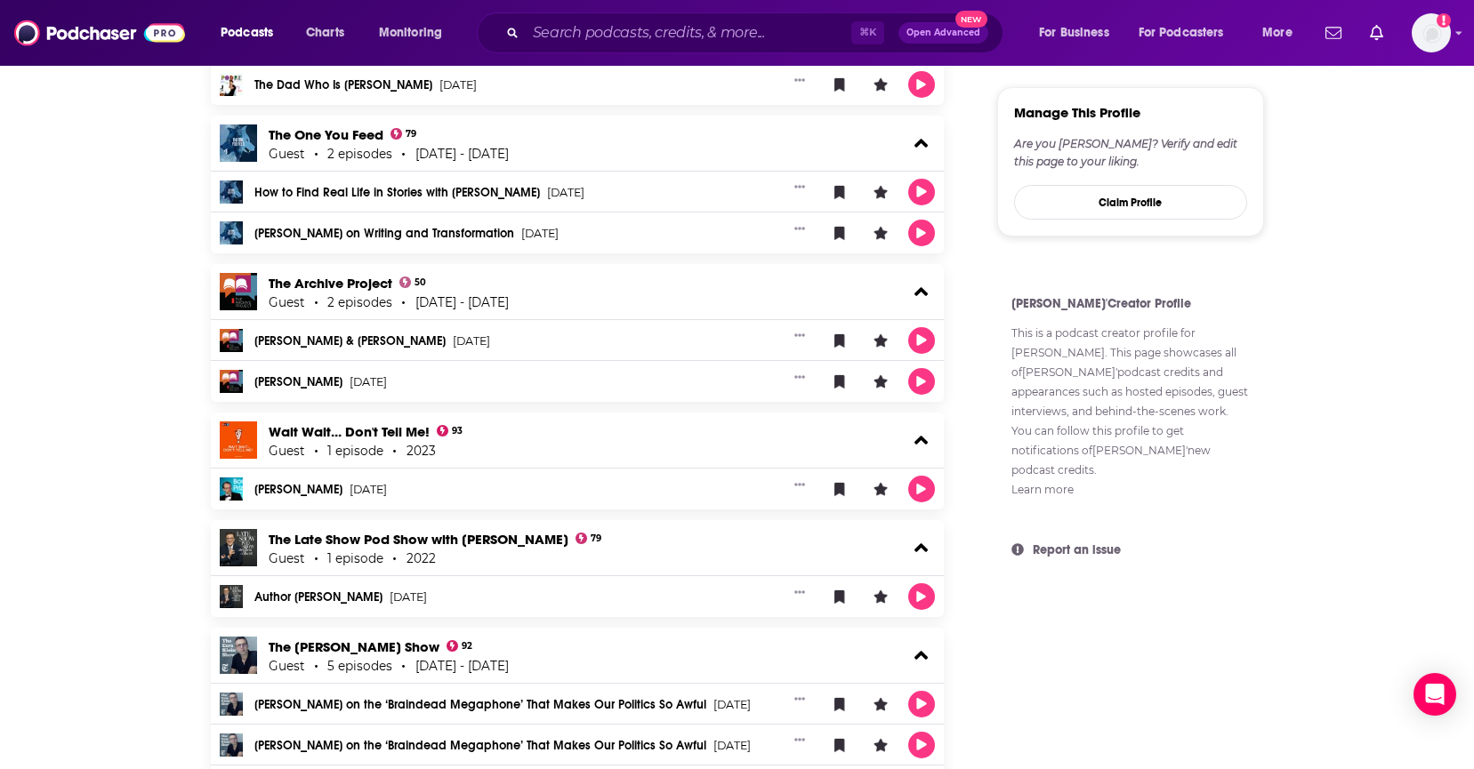
scroll to position [361, 0]
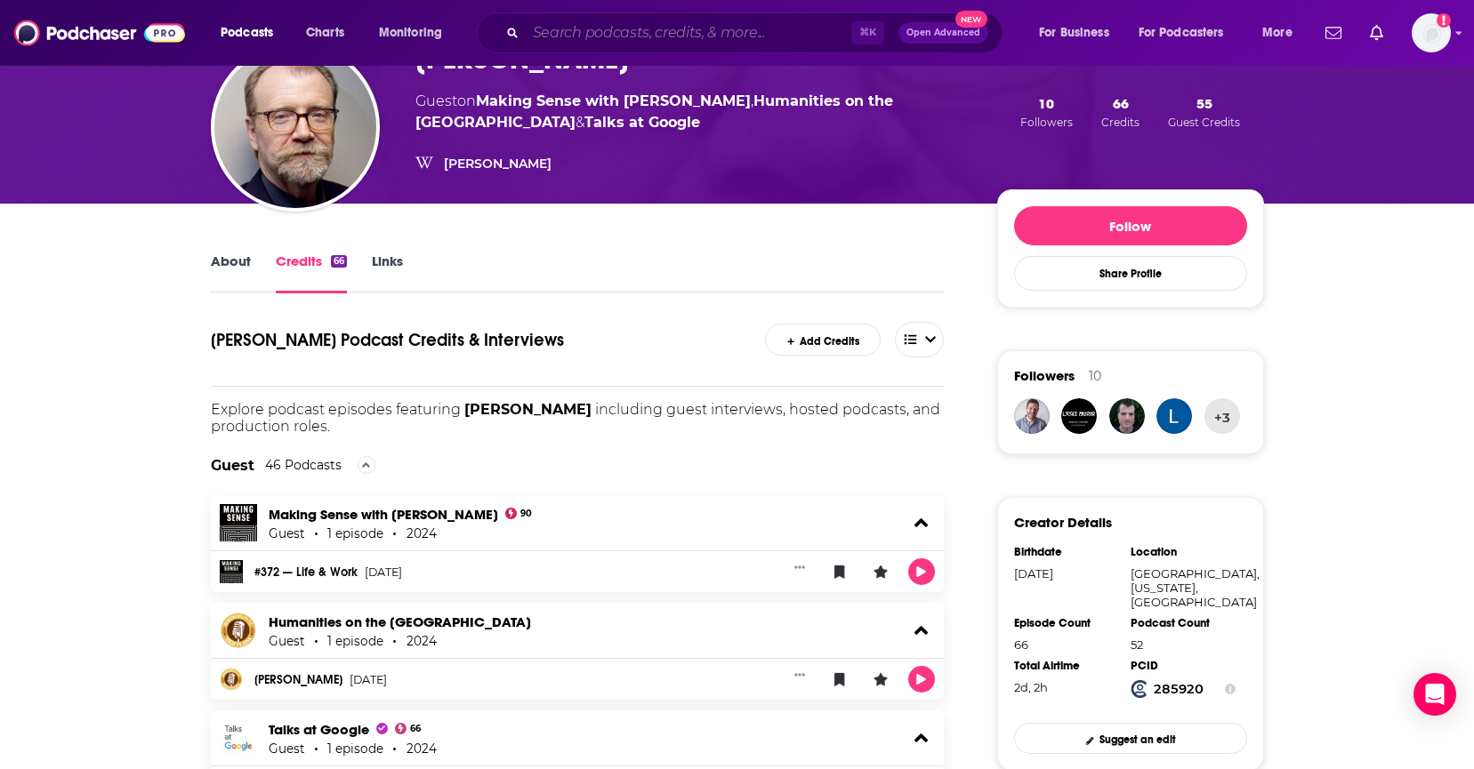
click at [612, 34] on input "Search podcasts, credits, & more..." at bounding box center [689, 33] width 326 height 28
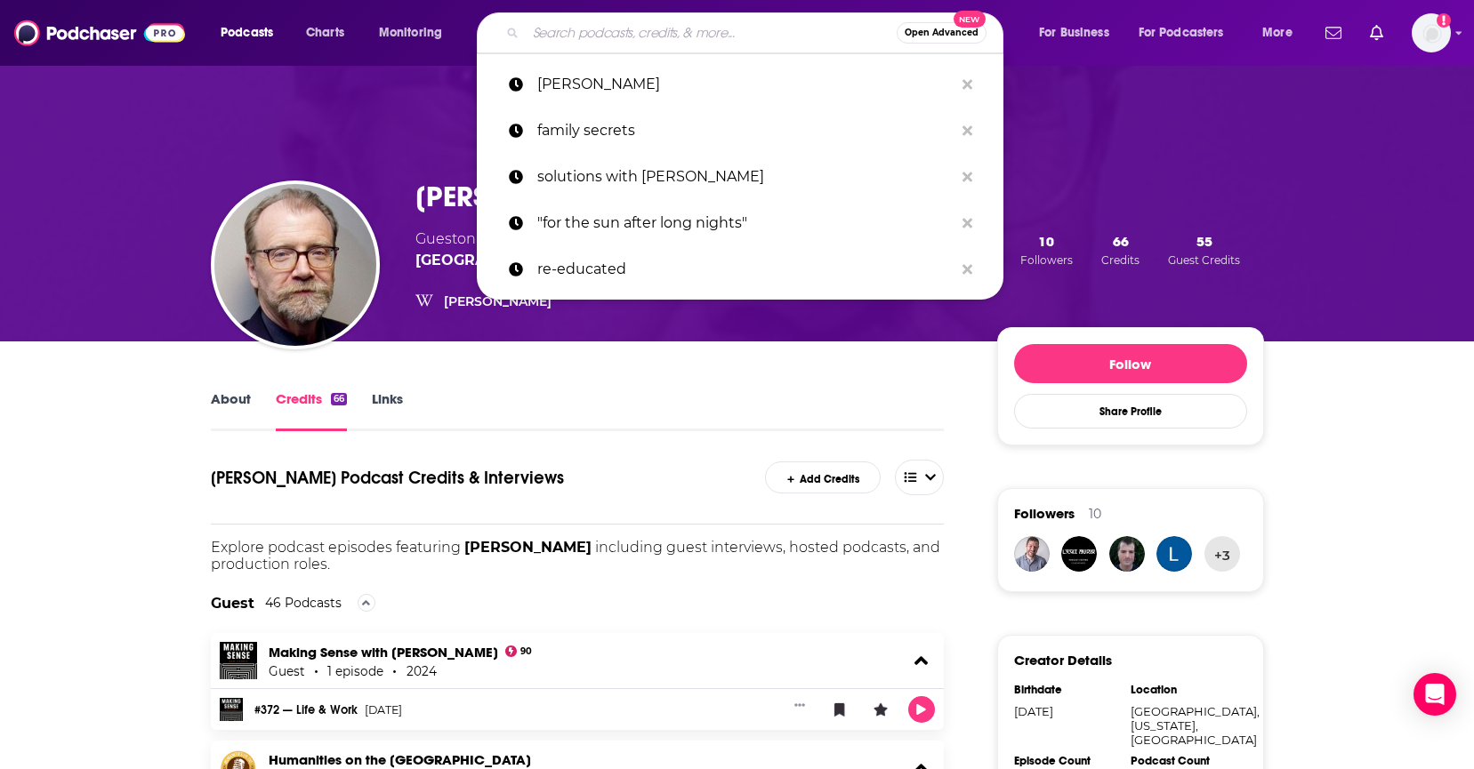
scroll to position [0, 0]
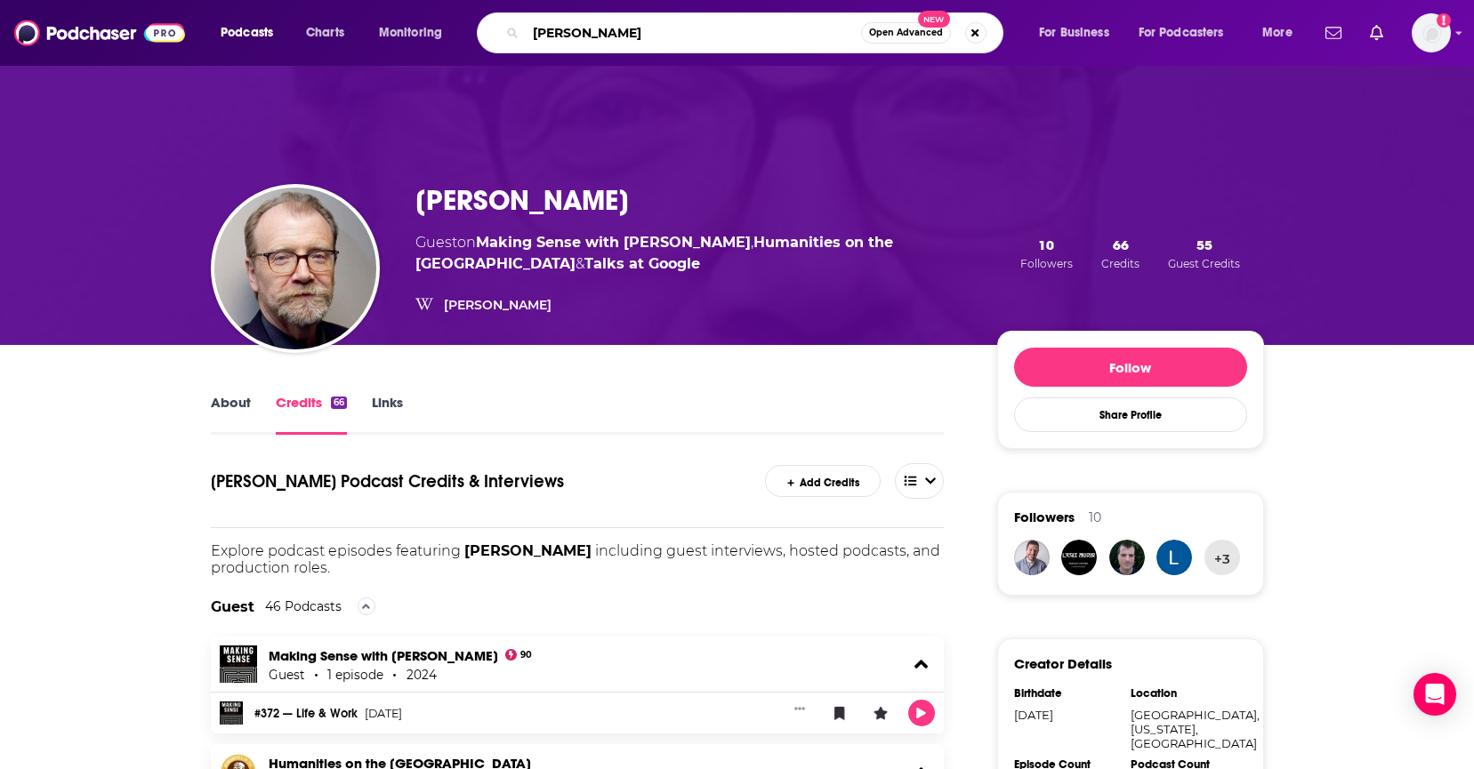
type input "[PERSON_NAME]"
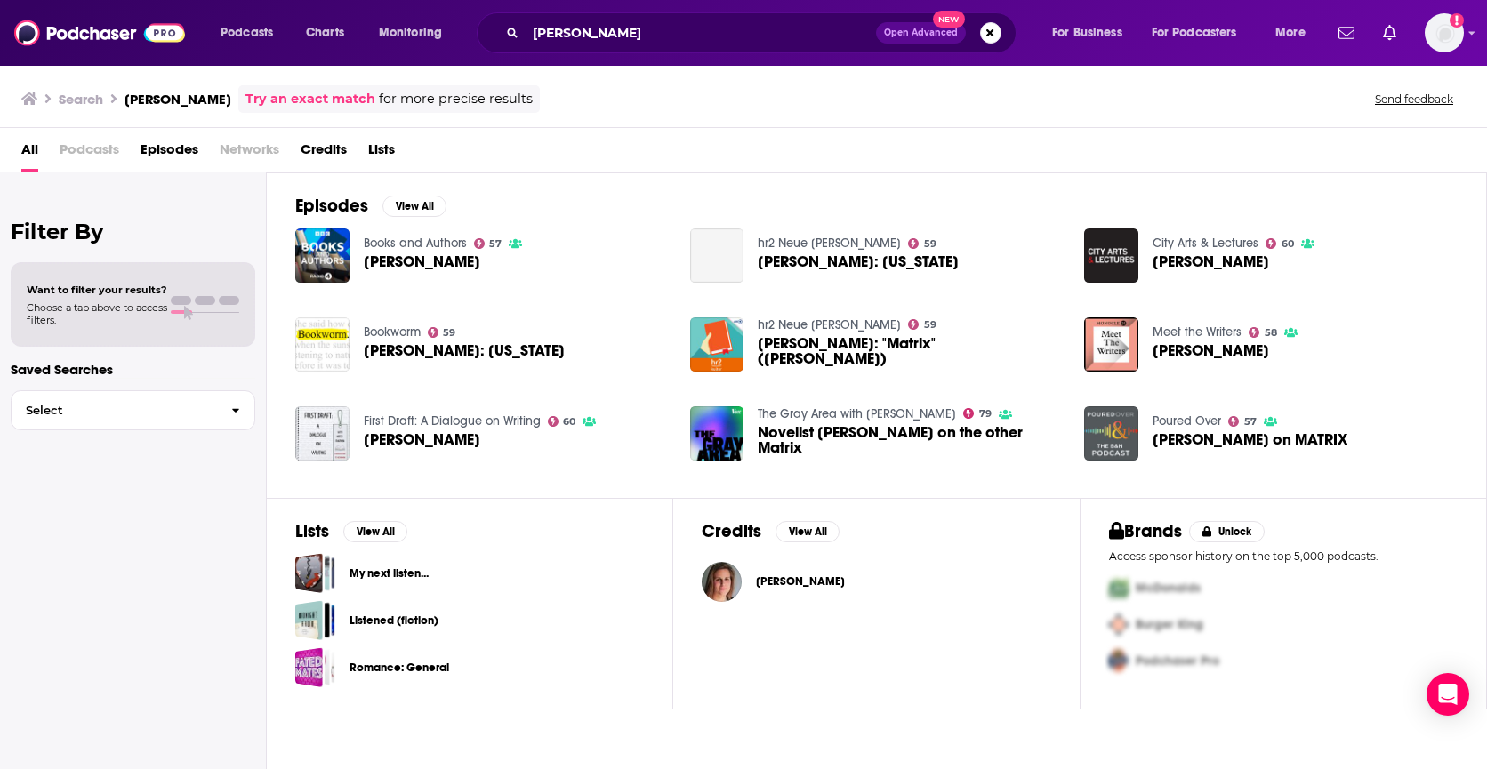
click at [318, 146] on span "Credits" at bounding box center [324, 153] width 46 height 36
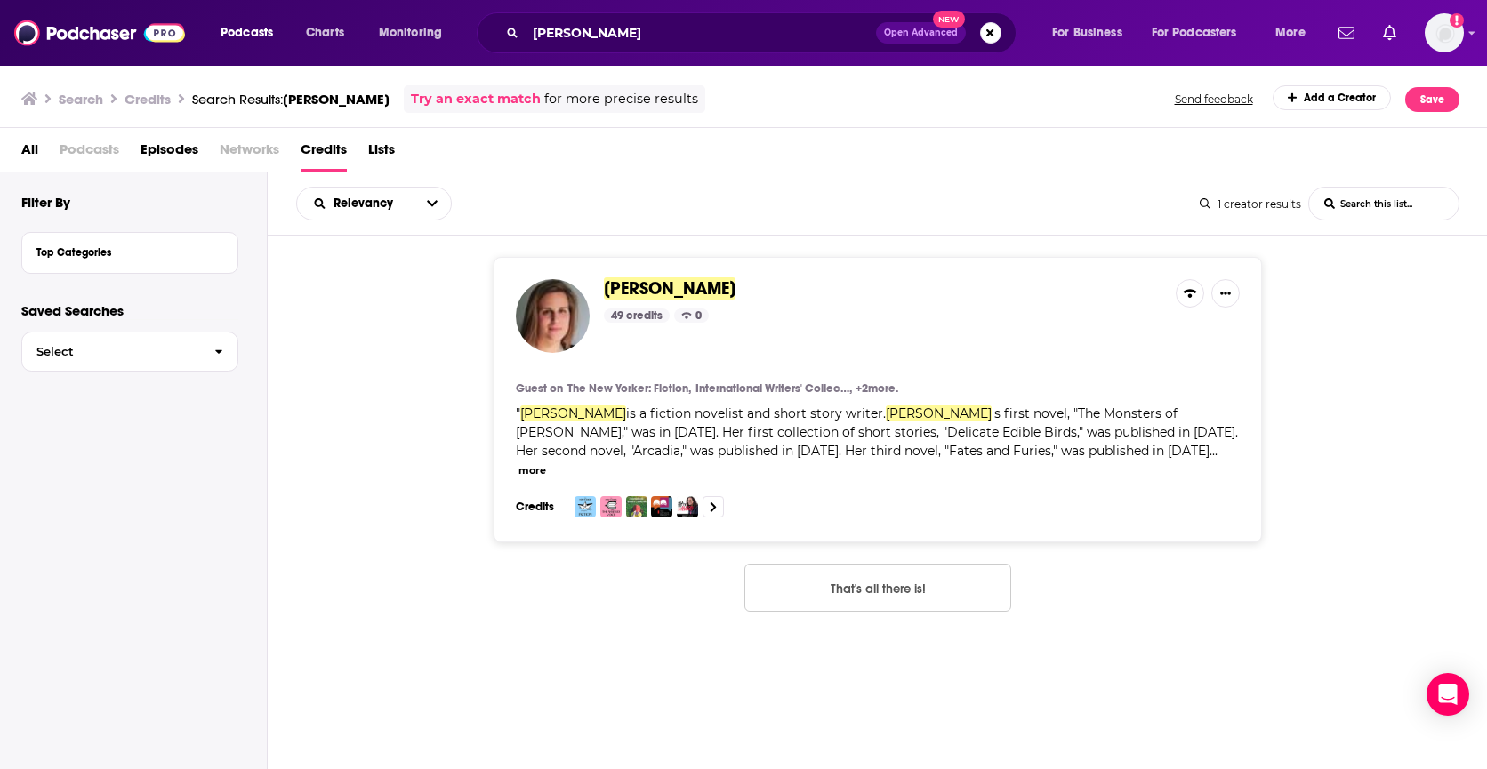
click at [655, 287] on span "[PERSON_NAME]" at bounding box center [670, 289] width 132 height 22
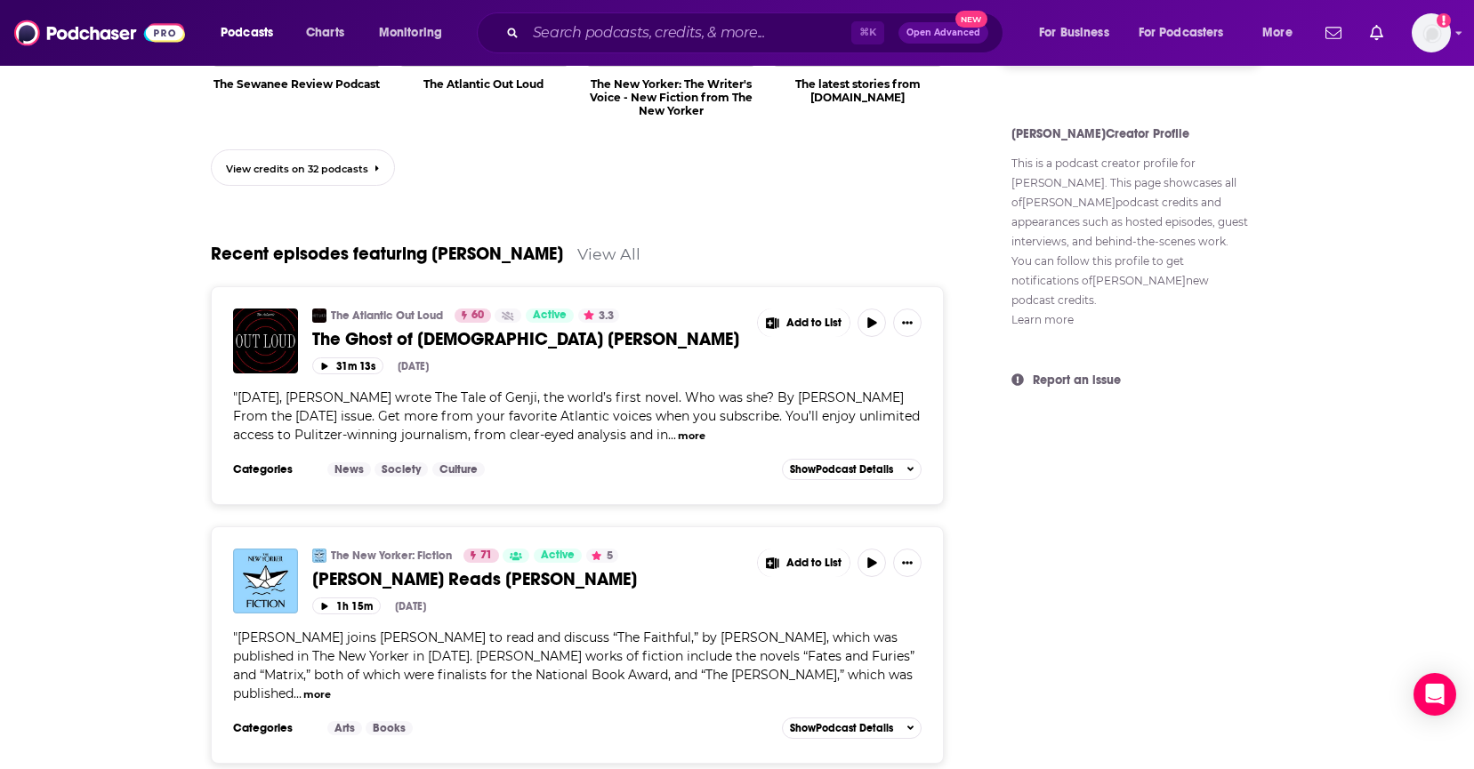
scroll to position [1433, 0]
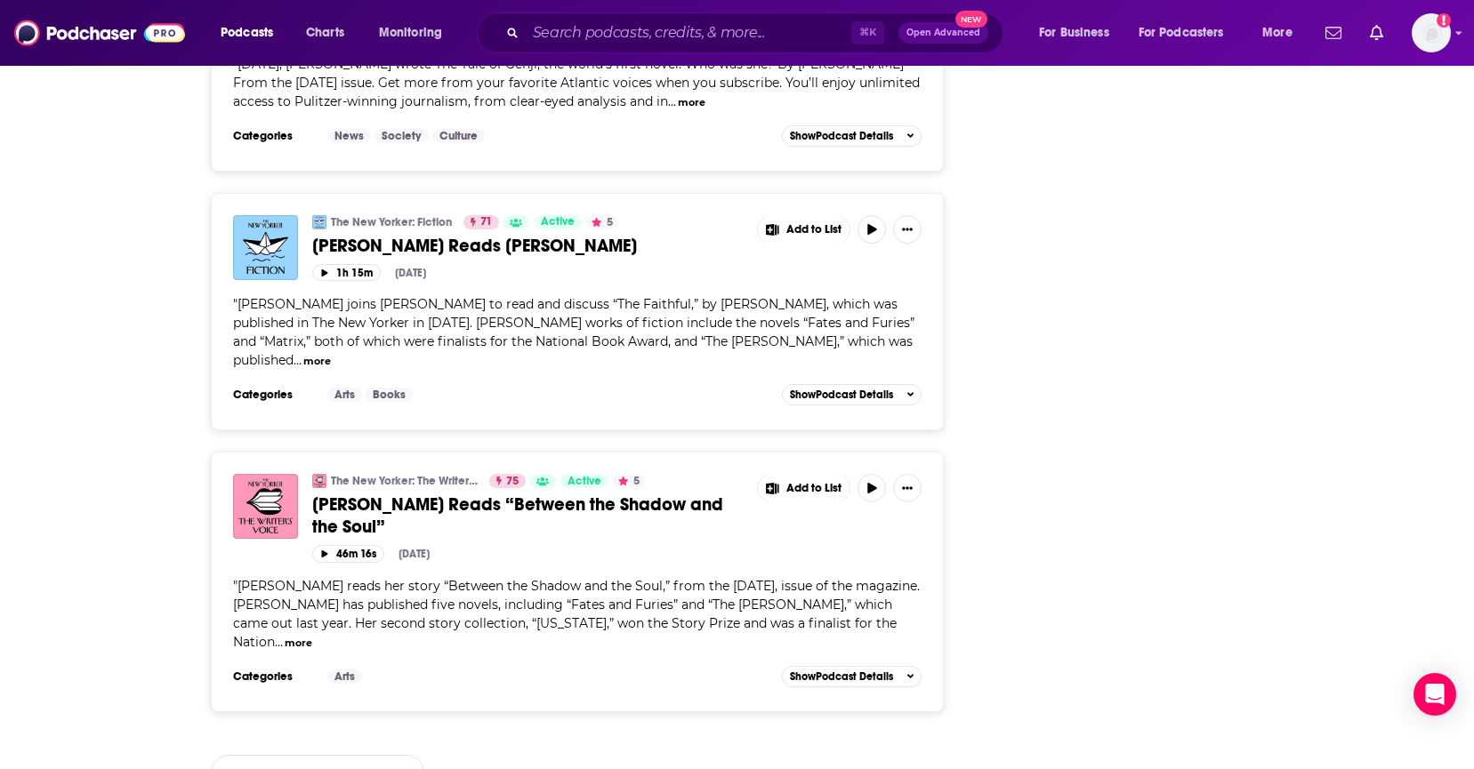
click at [334, 755] on link "View 50 more credits" at bounding box center [317, 773] width 213 height 36
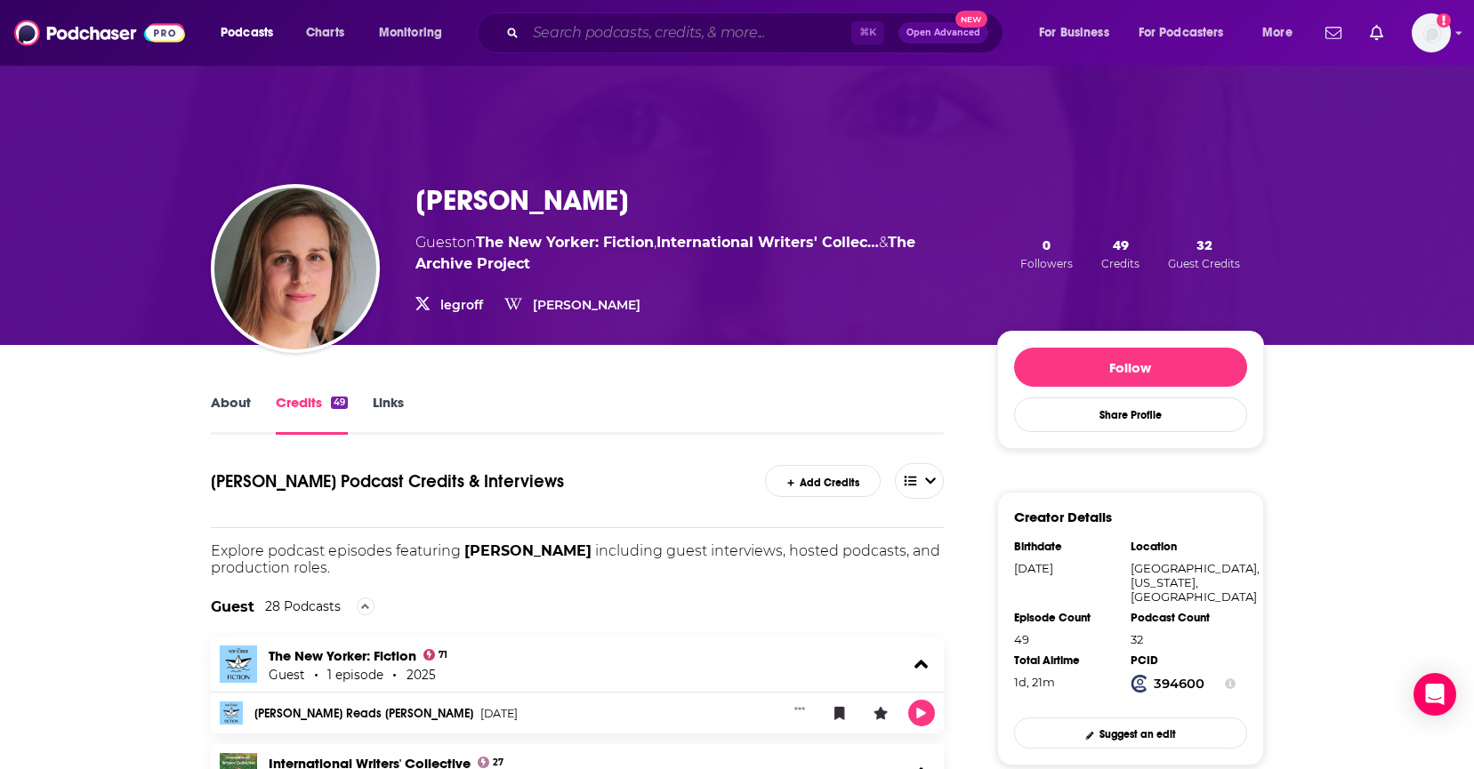
click at [605, 40] on input "Search podcasts, credits, & more..." at bounding box center [689, 33] width 326 height 28
click at [105, 29] on img at bounding box center [99, 33] width 171 height 34
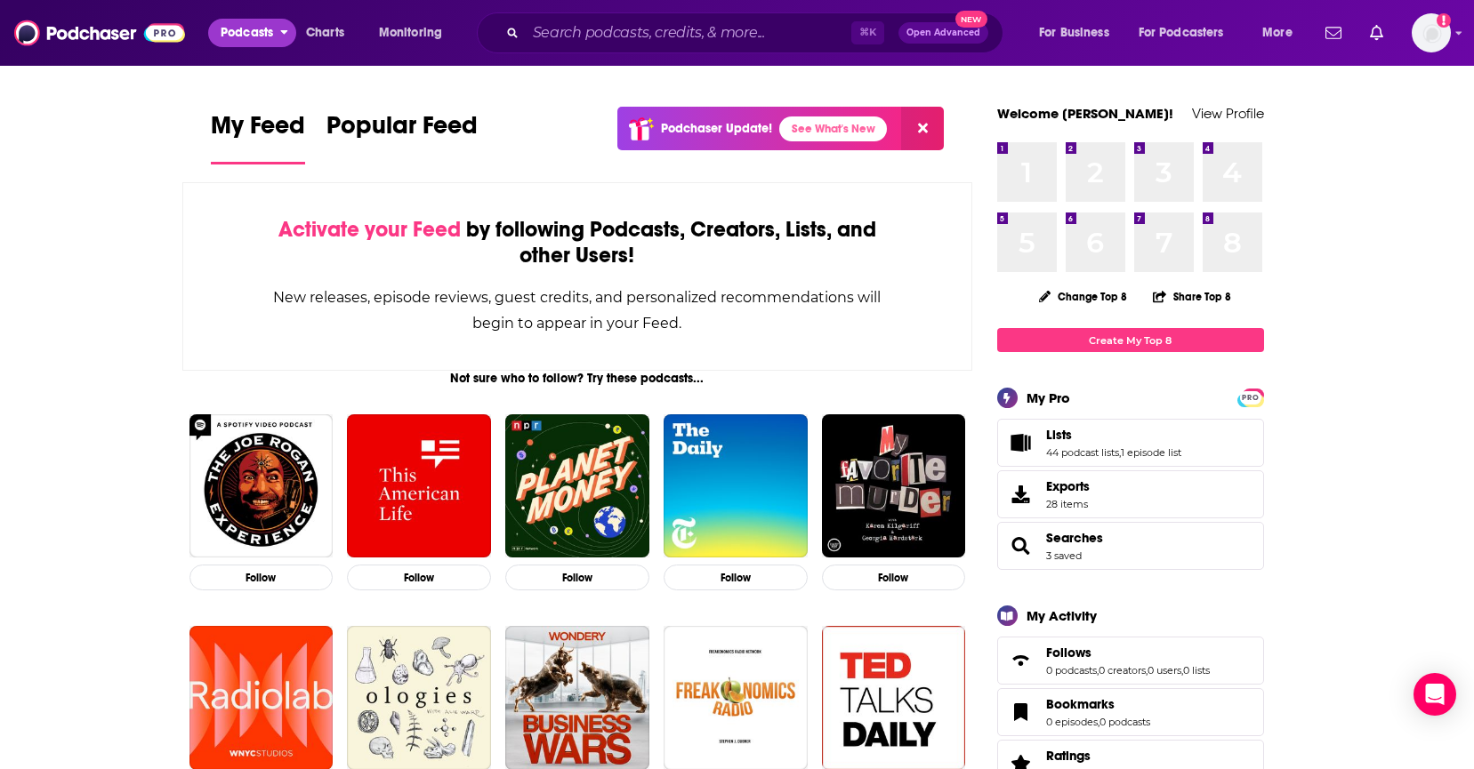
click at [275, 30] on button "Podcasts" at bounding box center [252, 33] width 88 height 28
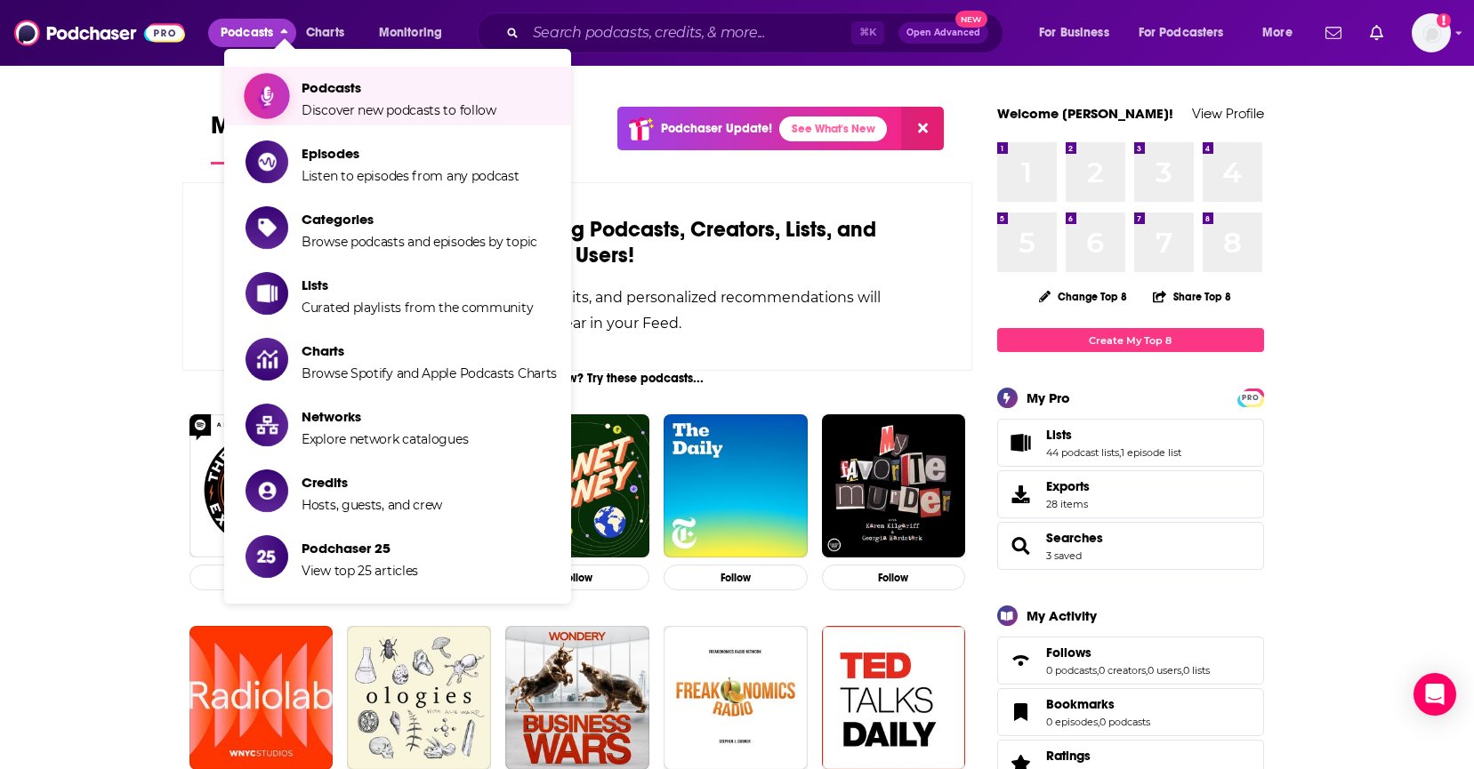
click at [353, 95] on span "Podcasts" at bounding box center [399, 87] width 195 height 17
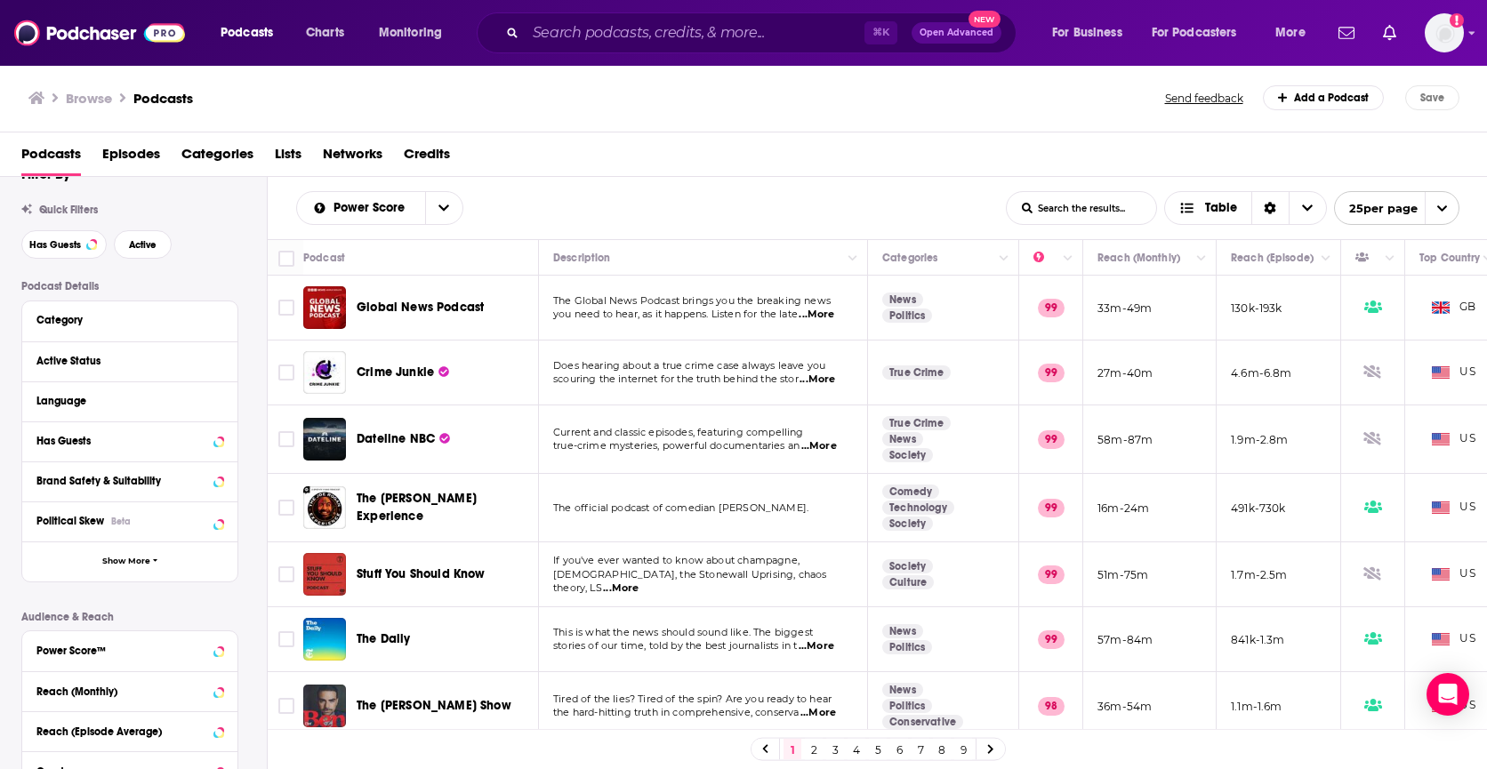
scroll to position [38, 0]
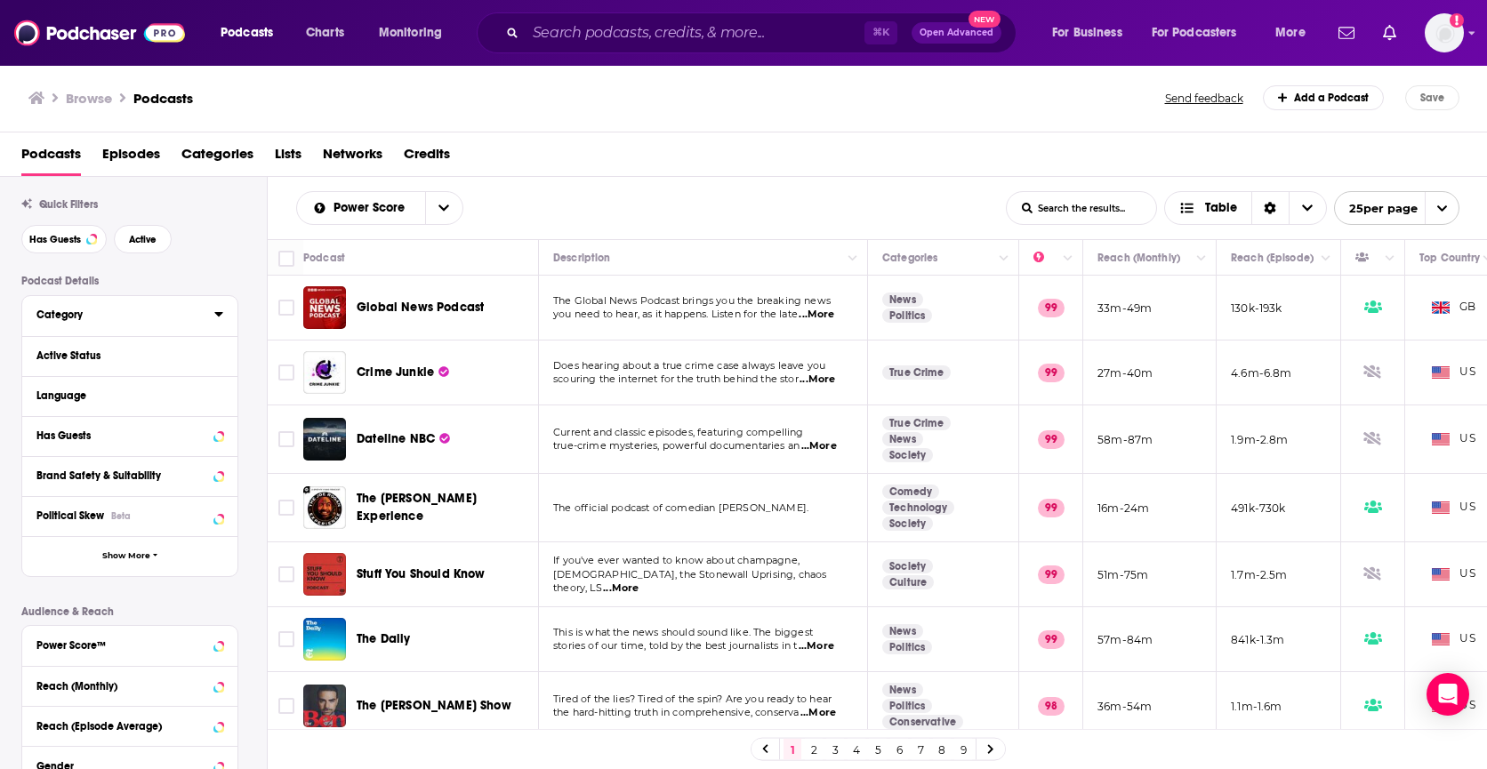
click at [221, 317] on icon at bounding box center [218, 314] width 9 height 14
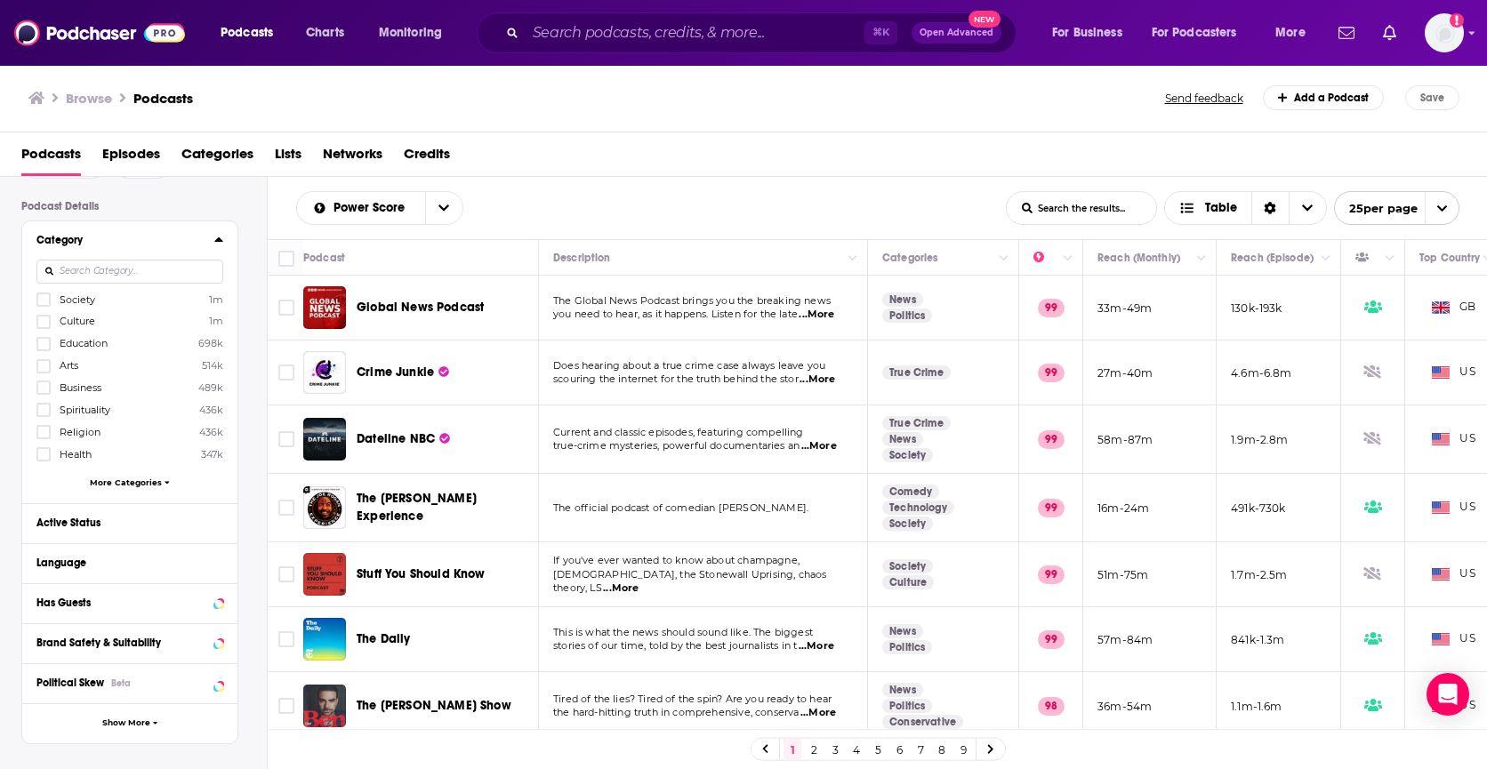
scroll to position [115, 0]
click at [153, 483] on span "More Categories" at bounding box center [126, 481] width 72 height 10
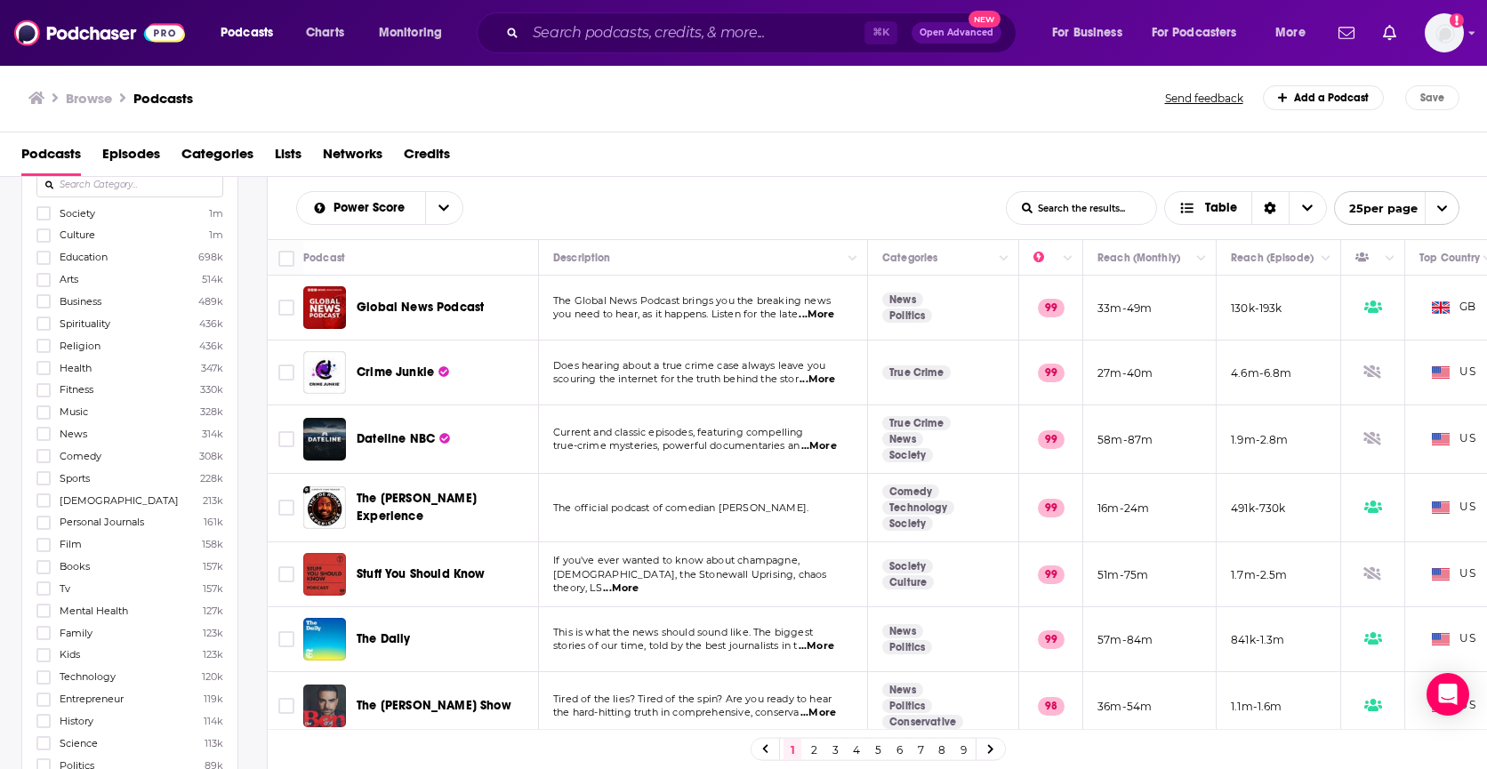
scroll to position [205, 0]
click at [46, 338] on icon at bounding box center [43, 340] width 11 height 8
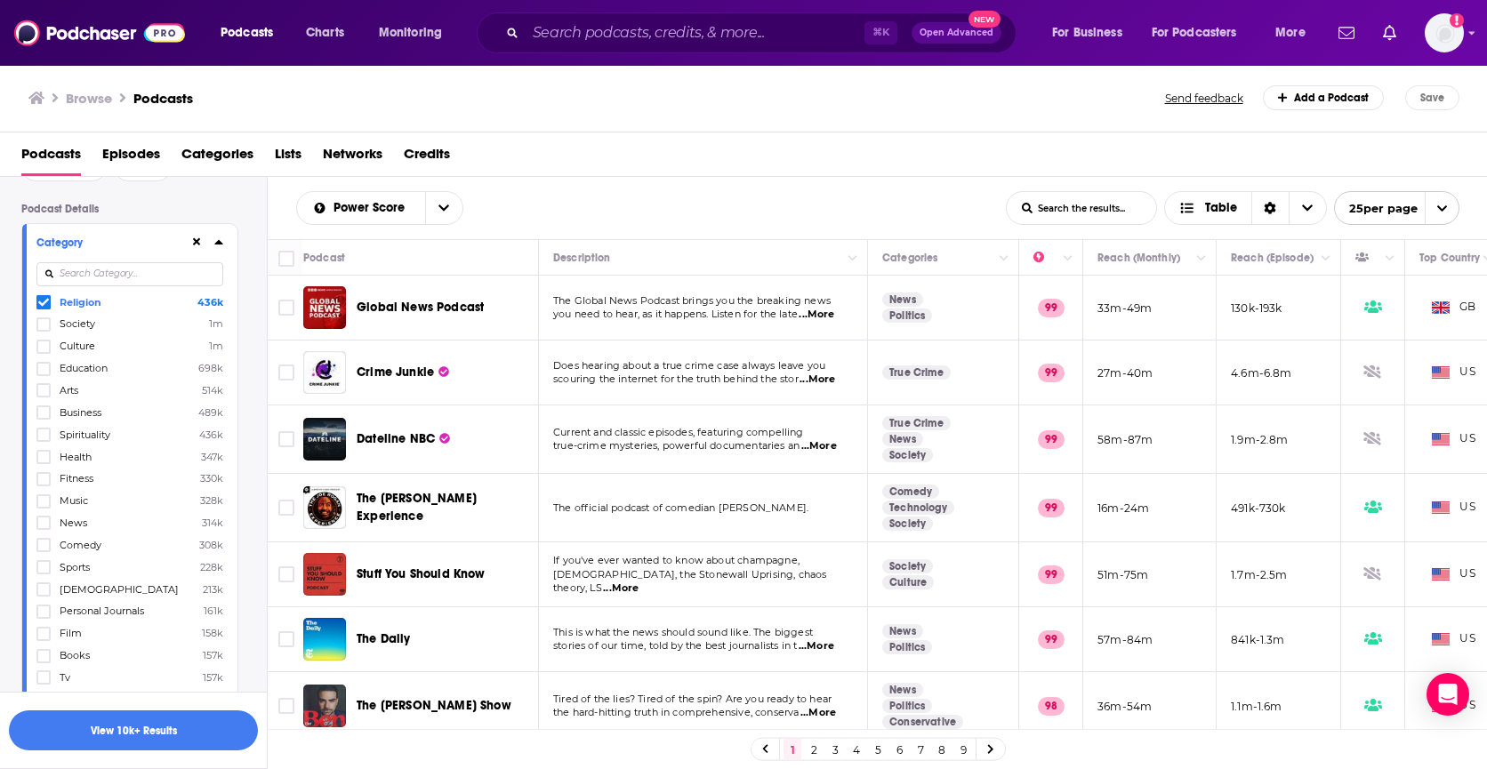
scroll to position [112, 0]
click at [43, 587] on icon at bounding box center [43, 588] width 11 height 11
click at [221, 243] on icon at bounding box center [218, 240] width 8 height 4
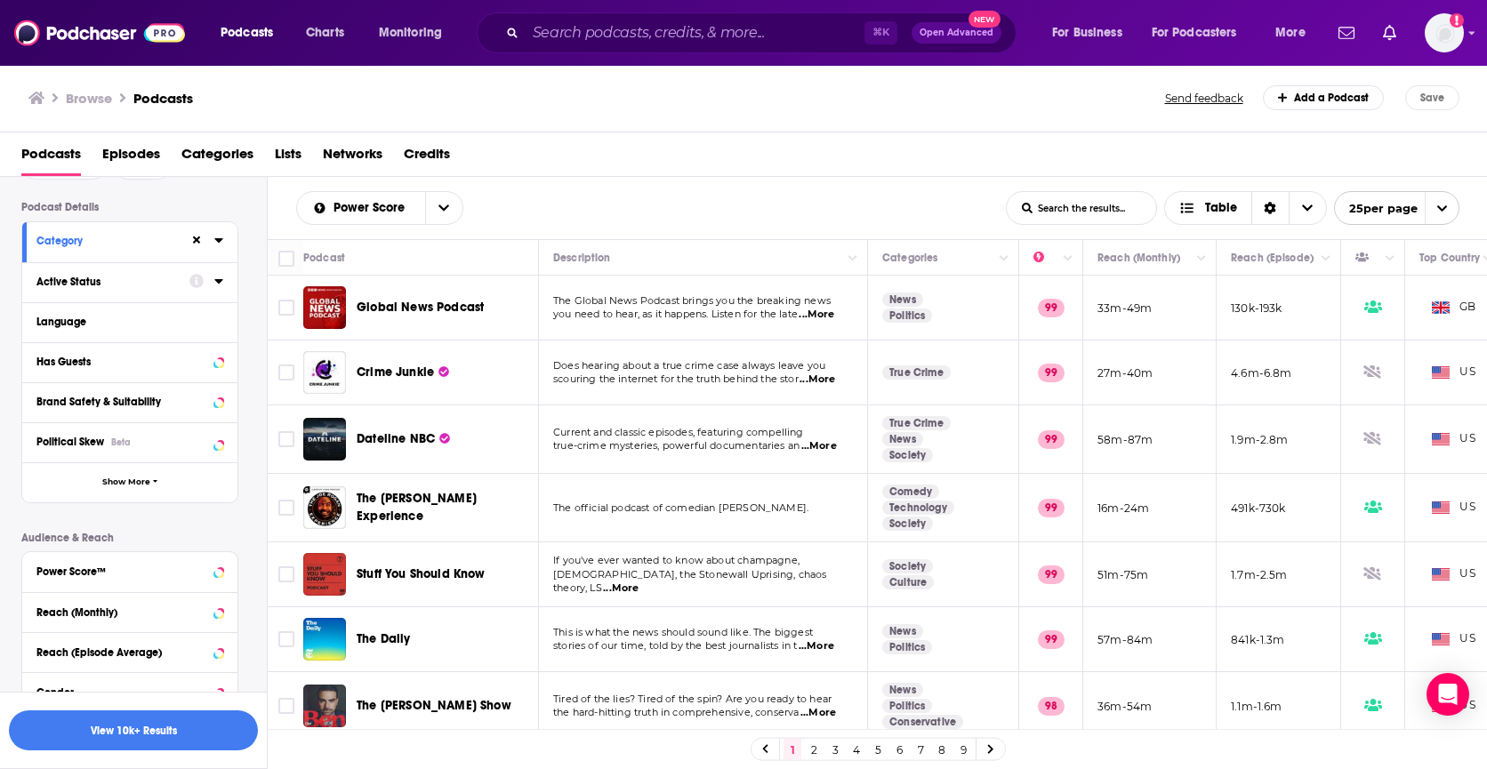
click at [221, 278] on icon at bounding box center [218, 281] width 9 height 14
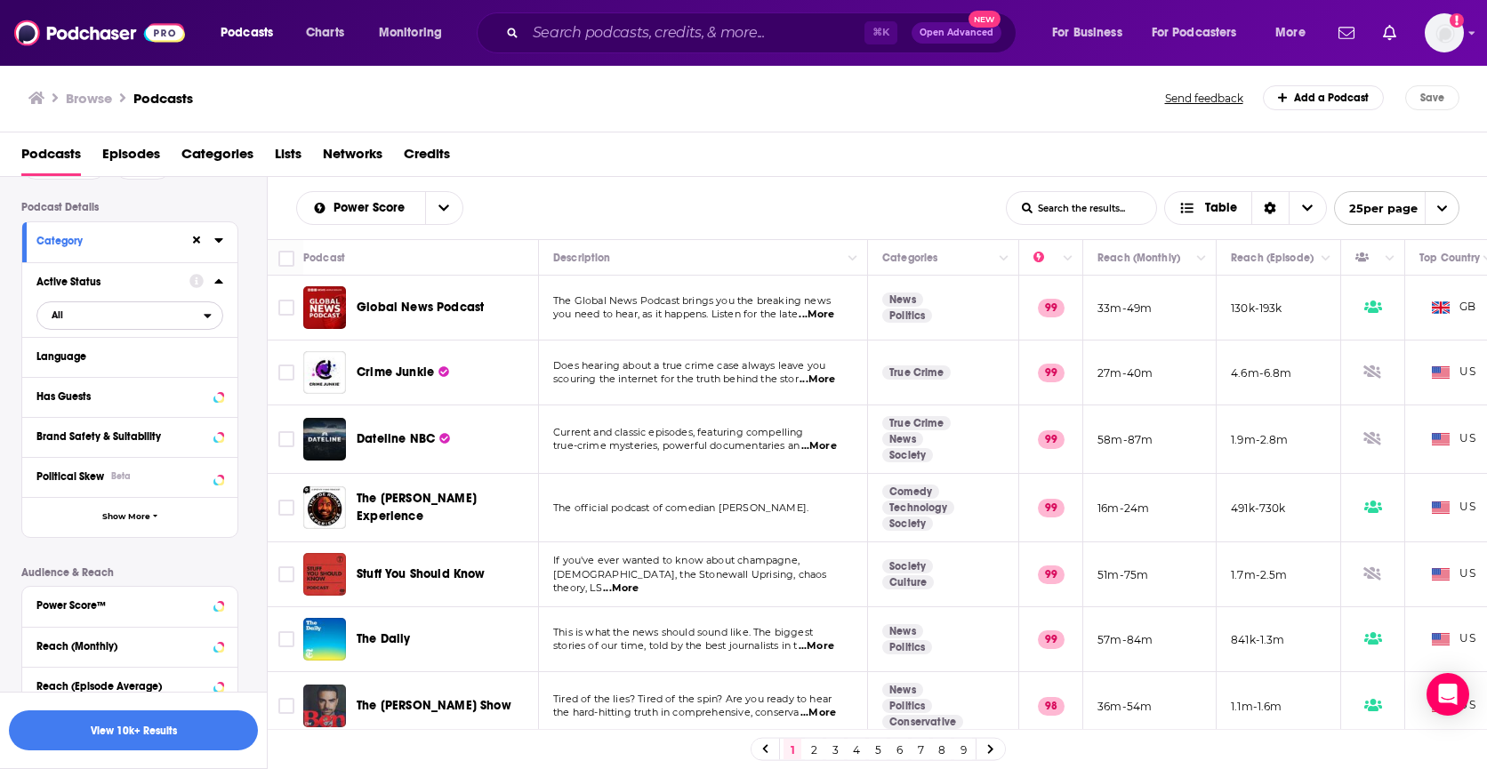
click at [173, 330] on button "All" at bounding box center [129, 316] width 187 height 28
click at [144, 375] on span "411k" at bounding box center [179, 374] width 85 height 10
click at [221, 284] on icon at bounding box center [218, 281] width 8 height 4
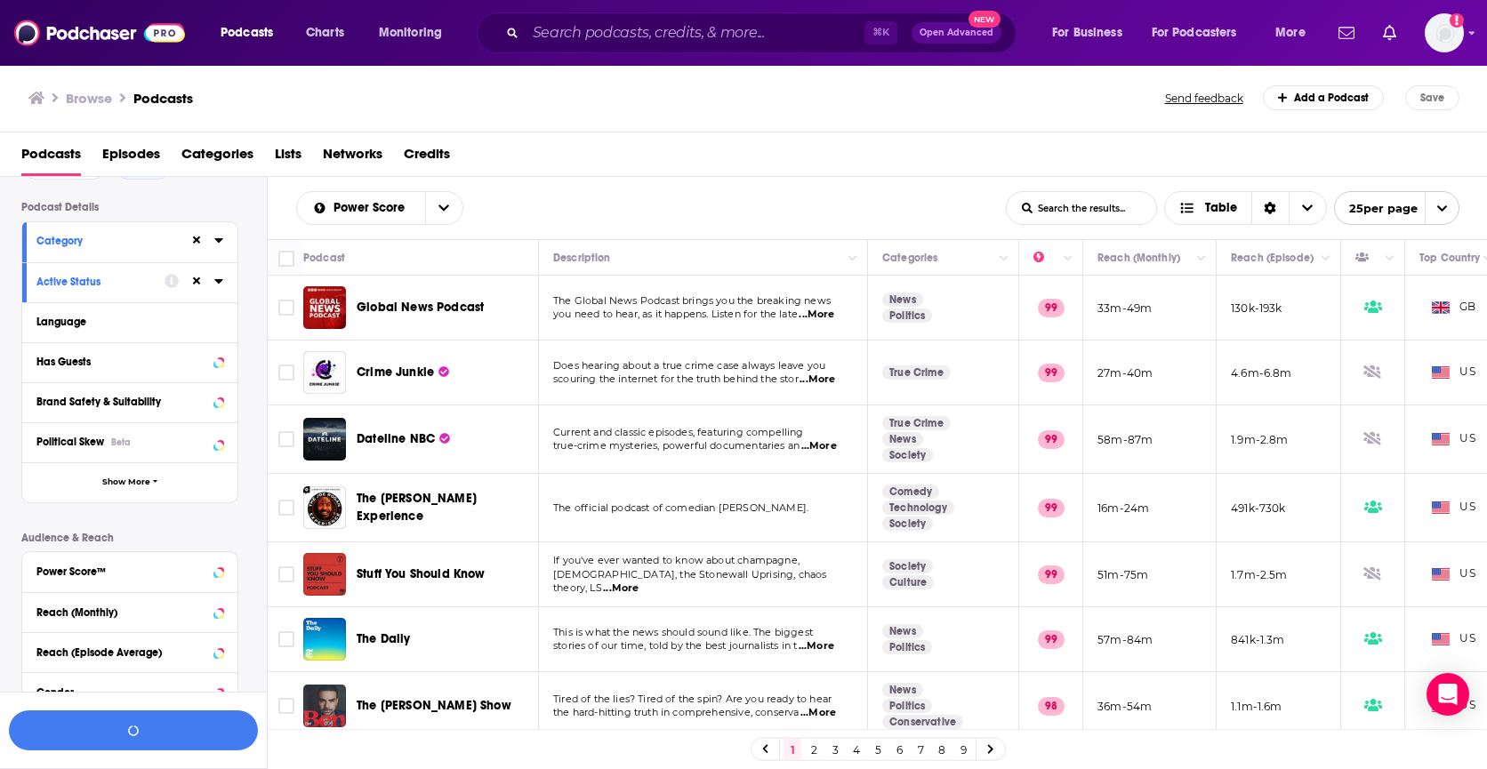
click at [223, 321] on div "Language" at bounding box center [129, 322] width 215 height 40
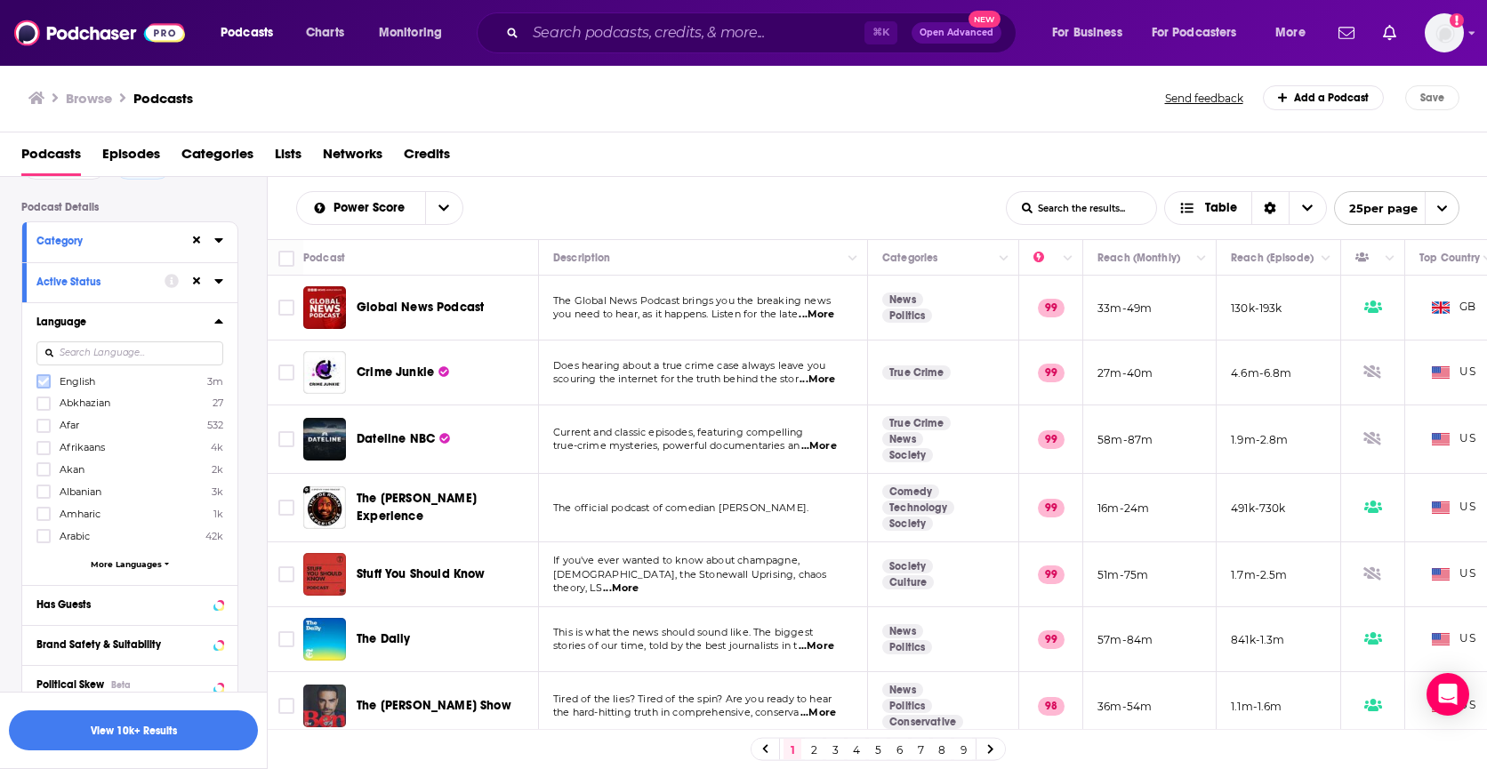
click at [43, 378] on icon at bounding box center [43, 381] width 11 height 11
click at [219, 326] on icon at bounding box center [218, 321] width 9 height 14
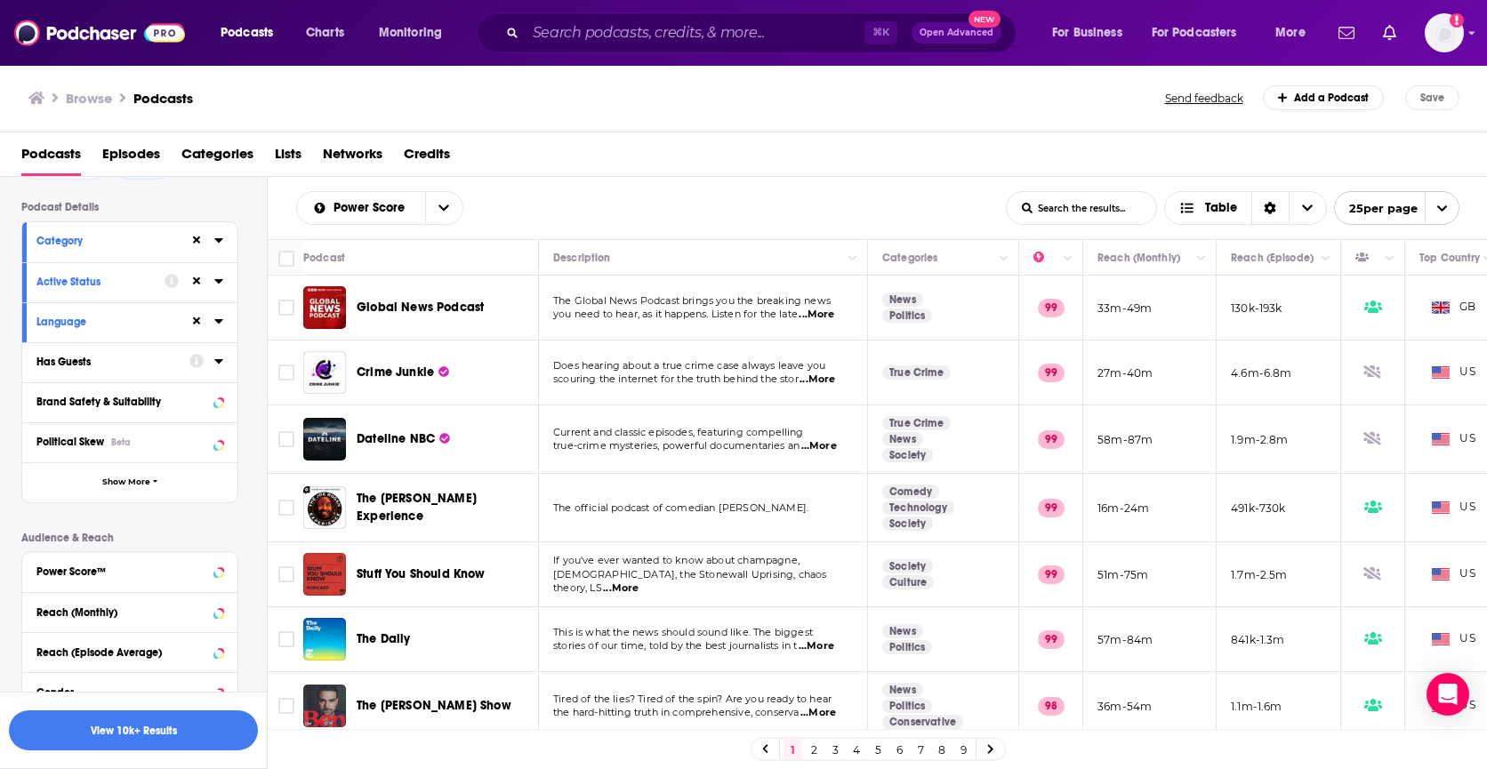
click at [221, 364] on icon at bounding box center [218, 361] width 9 height 14
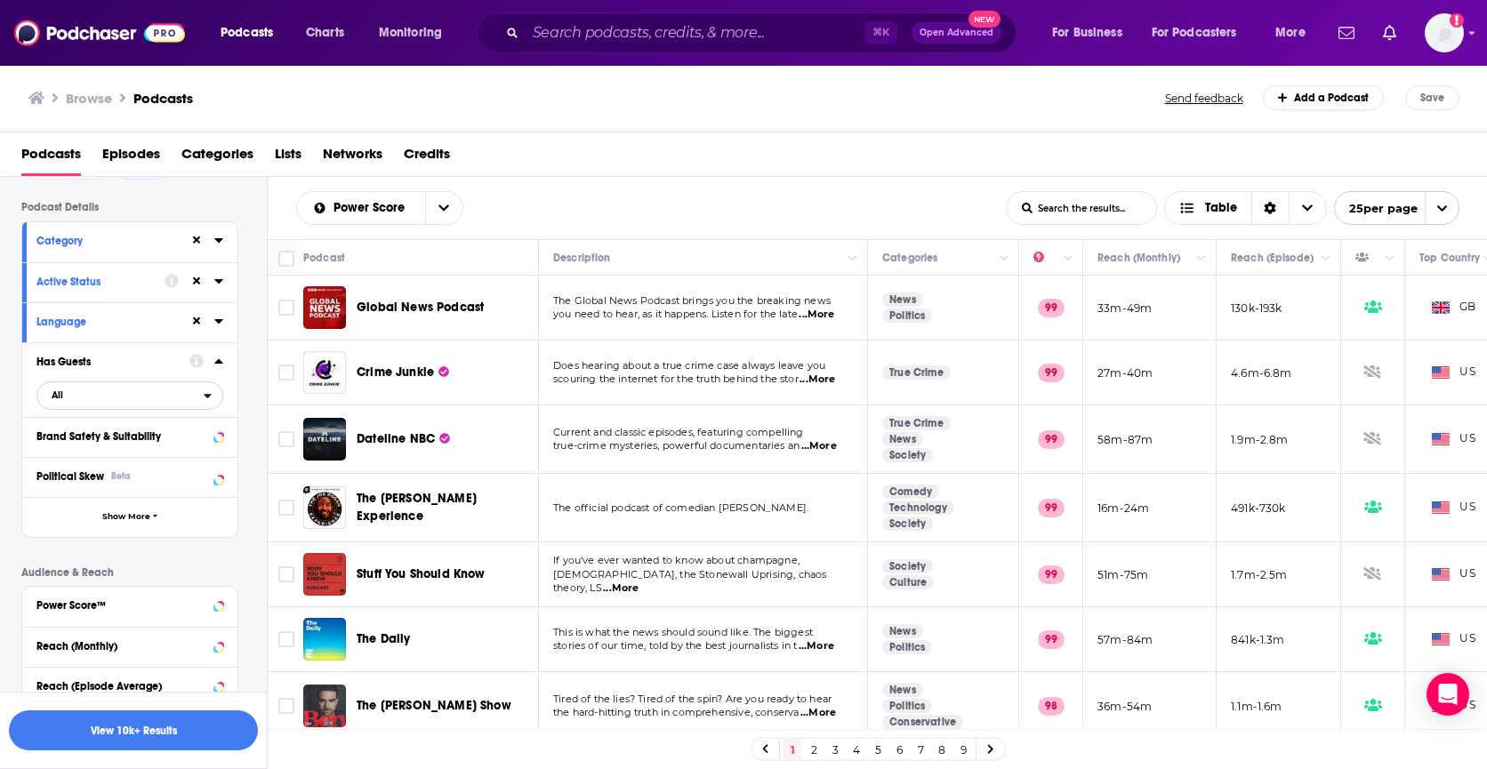
click at [111, 402] on span "All" at bounding box center [120, 394] width 166 height 23
click at [111, 459] on span "Has guests" at bounding box center [95, 454] width 100 height 10
click at [221, 364] on icon at bounding box center [218, 361] width 8 height 4
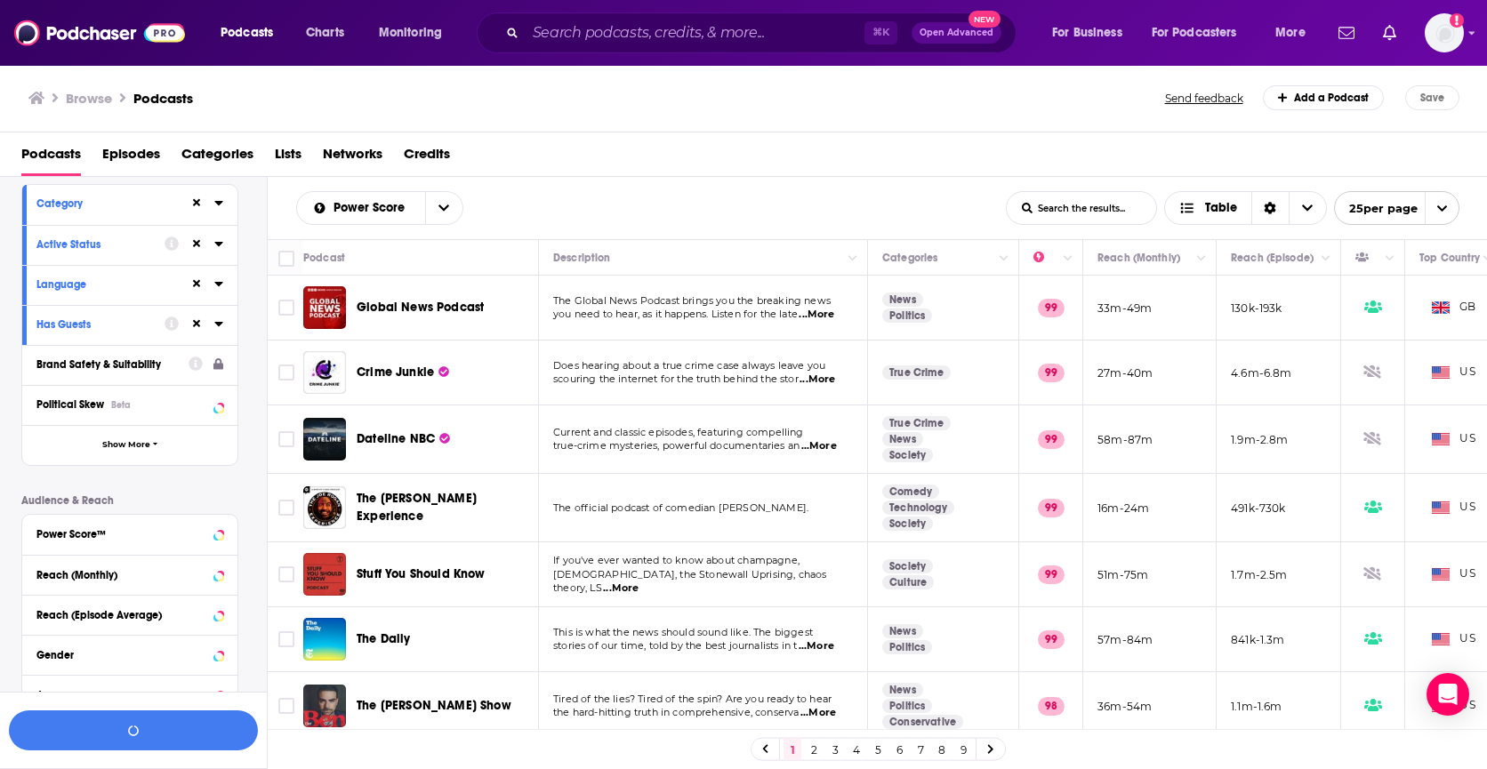
scroll to position [157, 0]
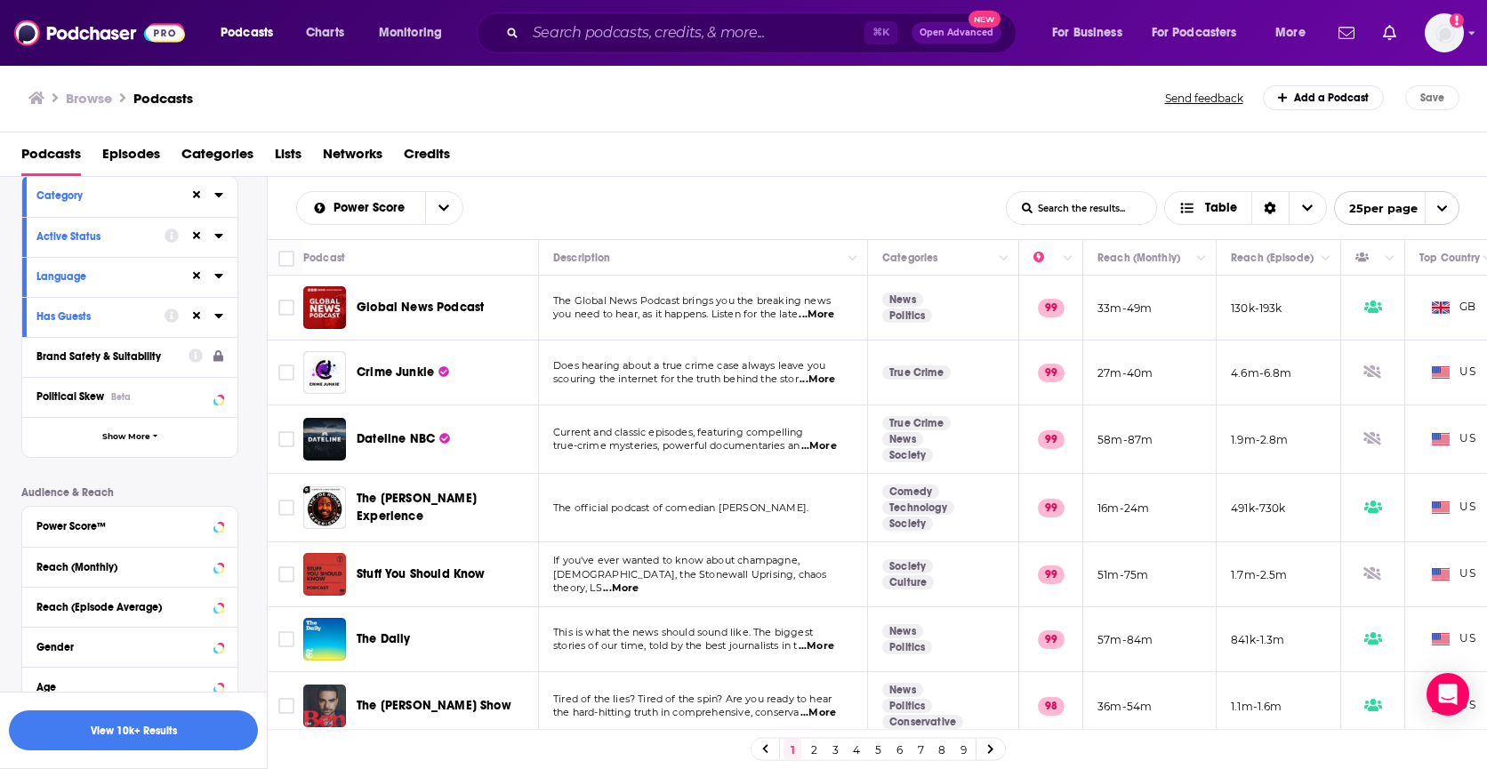
click at [217, 359] on icon at bounding box center [218, 356] width 10 height 12
click at [218, 398] on icon at bounding box center [218, 396] width 8 height 4
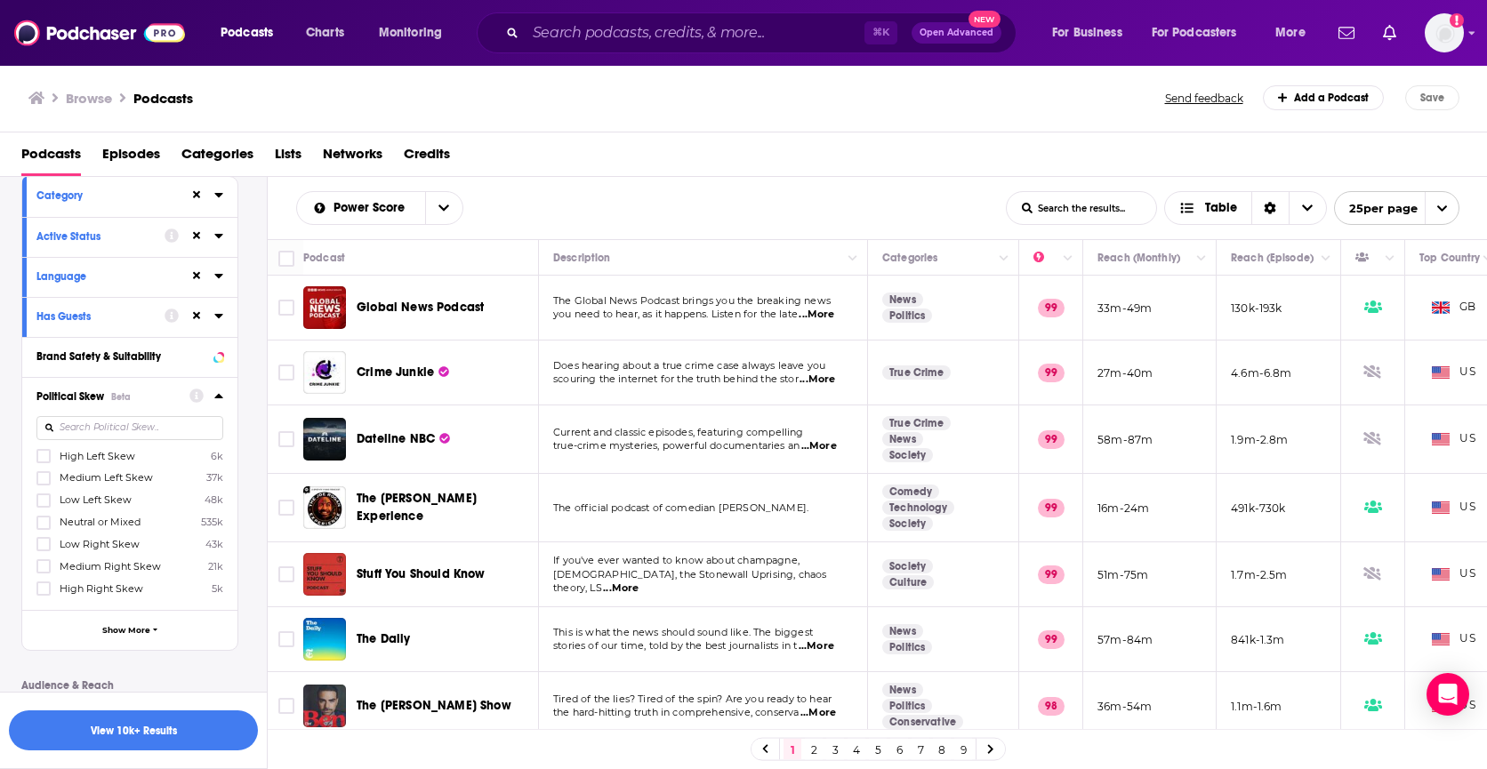
click at [218, 398] on icon at bounding box center [218, 396] width 8 height 4
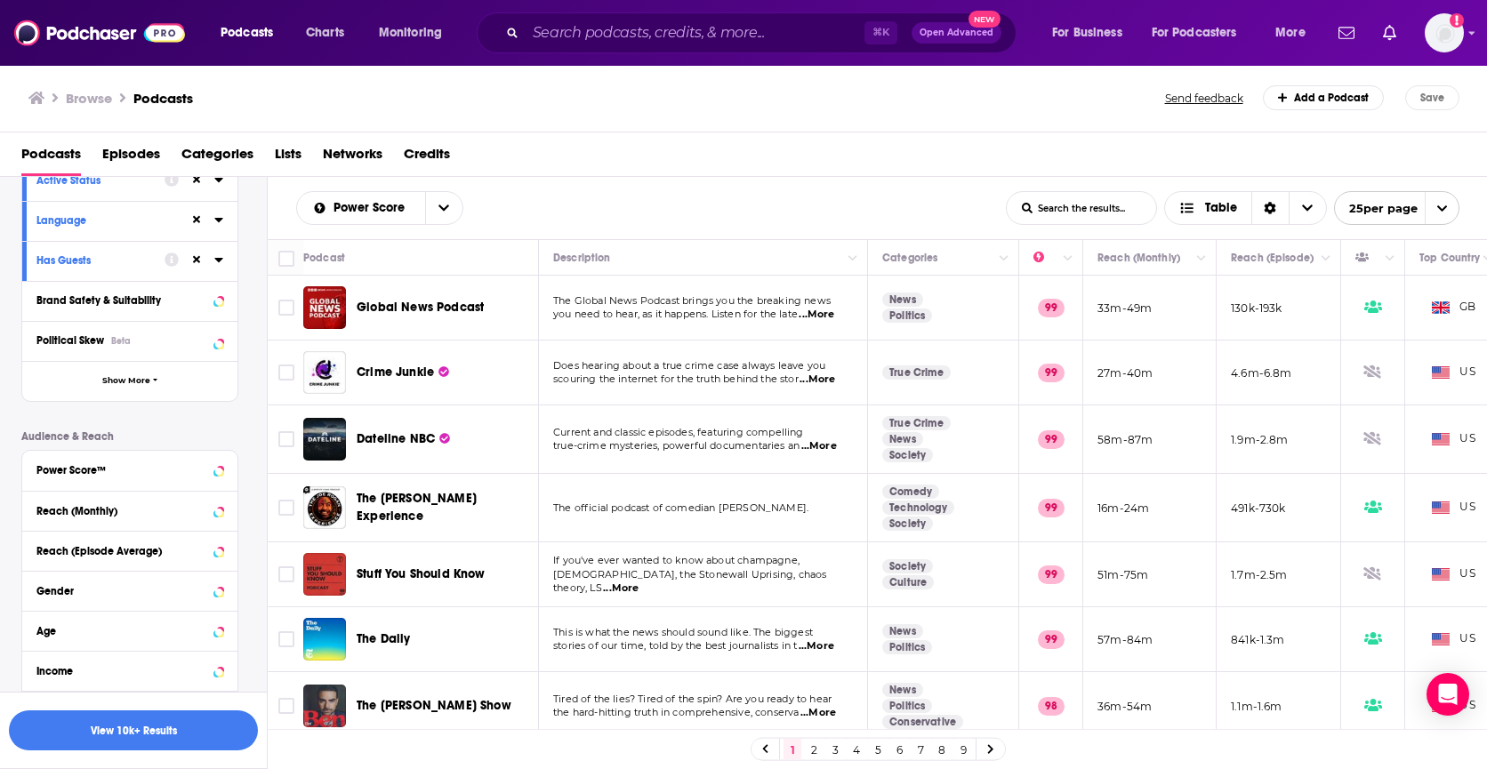
scroll to position [235, 0]
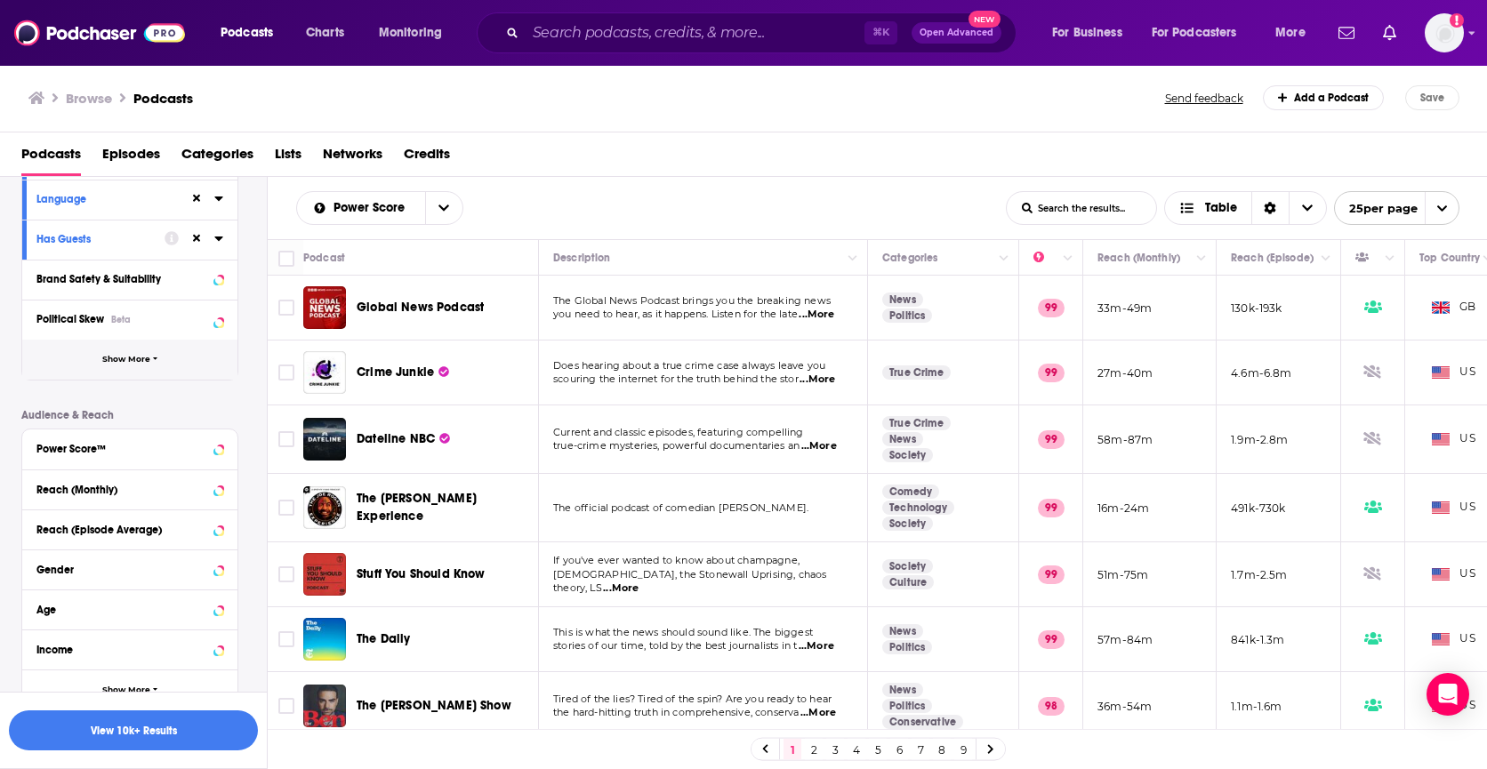
click at [153, 362] on icon "button" at bounding box center [155, 359] width 5 height 8
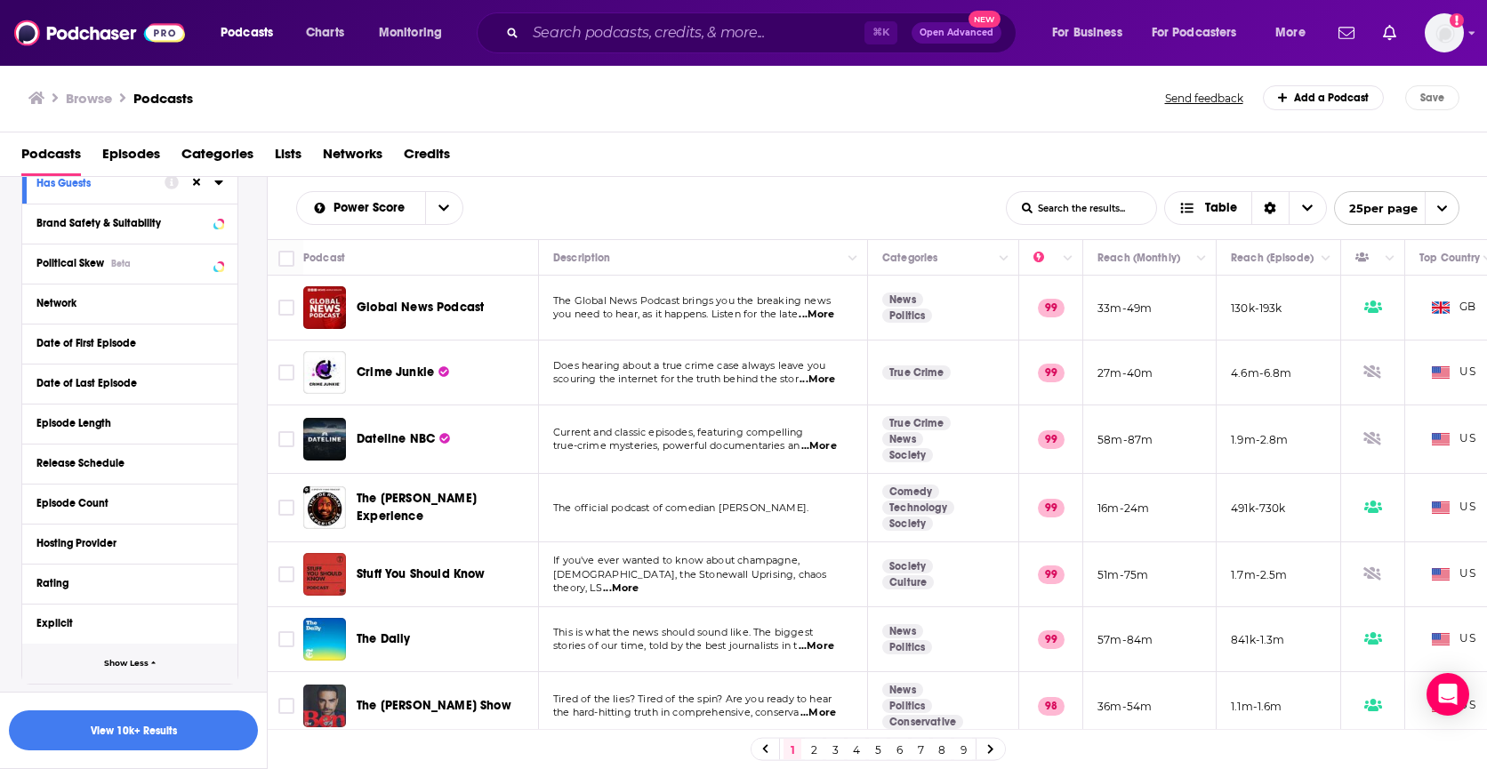
scroll to position [669, 0]
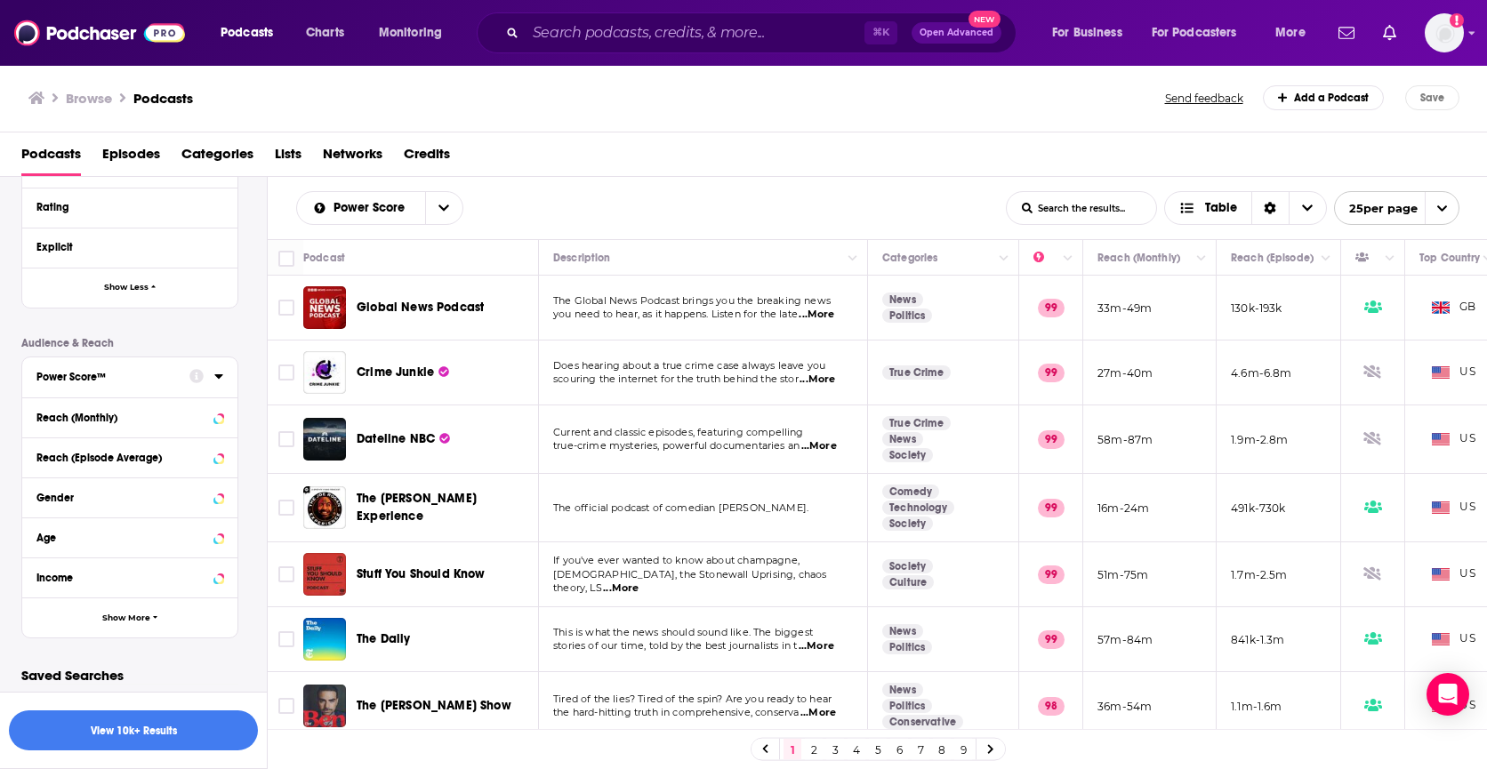
click at [220, 374] on icon at bounding box center [218, 376] width 9 height 14
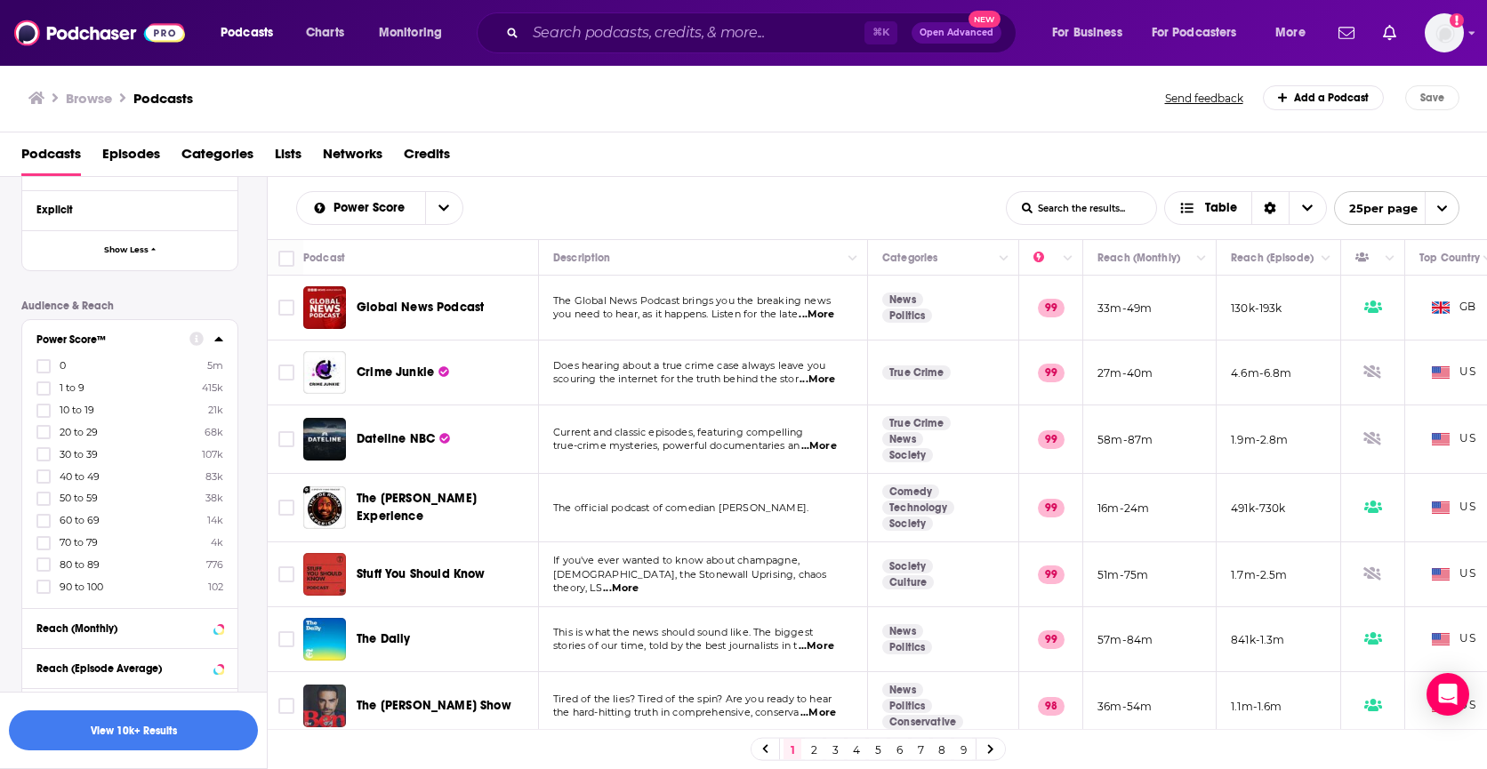
scroll to position [705, 0]
click at [44, 584] on icon at bounding box center [43, 587] width 11 height 8
click at [41, 587] on icon at bounding box center [43, 586] width 11 height 11
click at [221, 340] on icon at bounding box center [218, 338] width 8 height 4
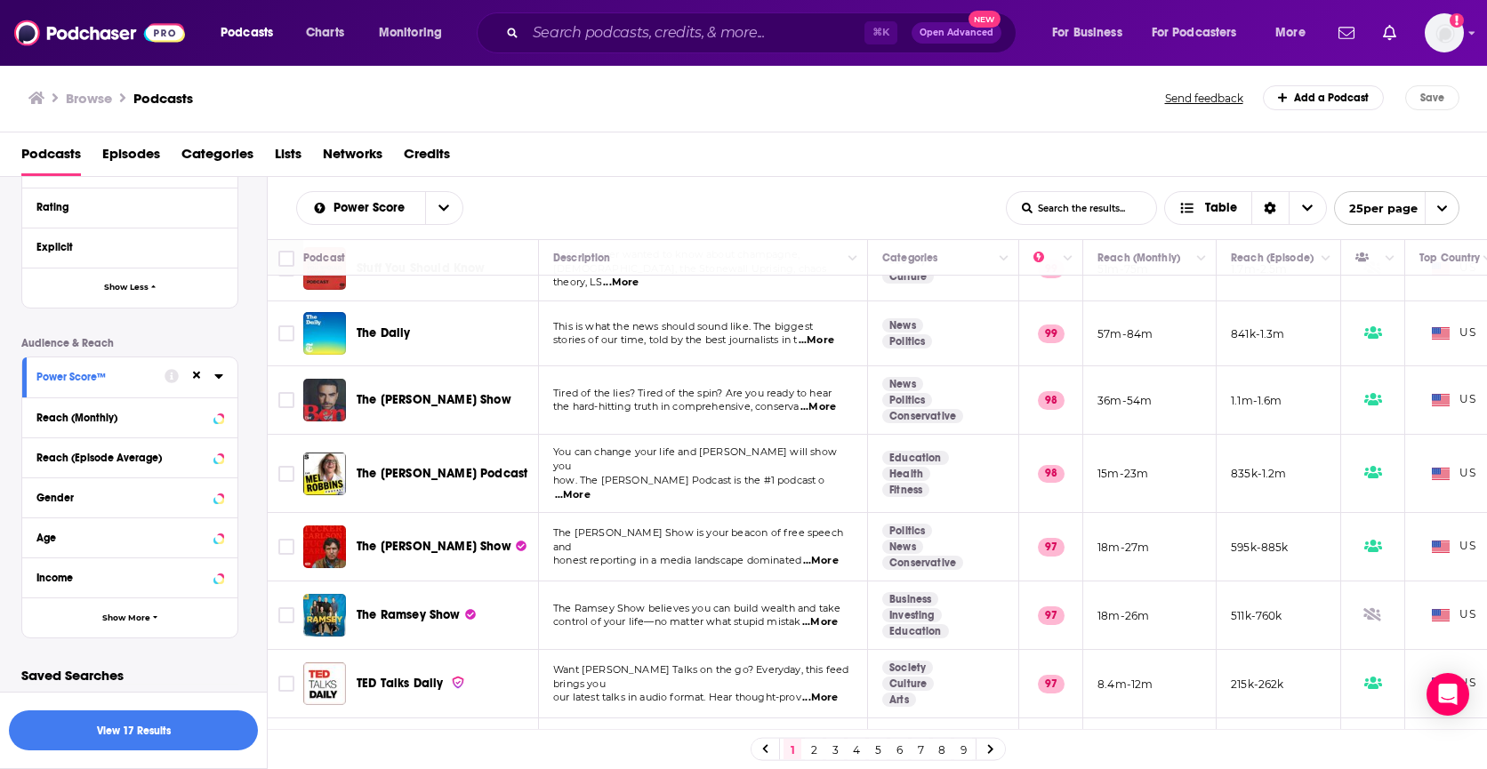
scroll to position [0, 0]
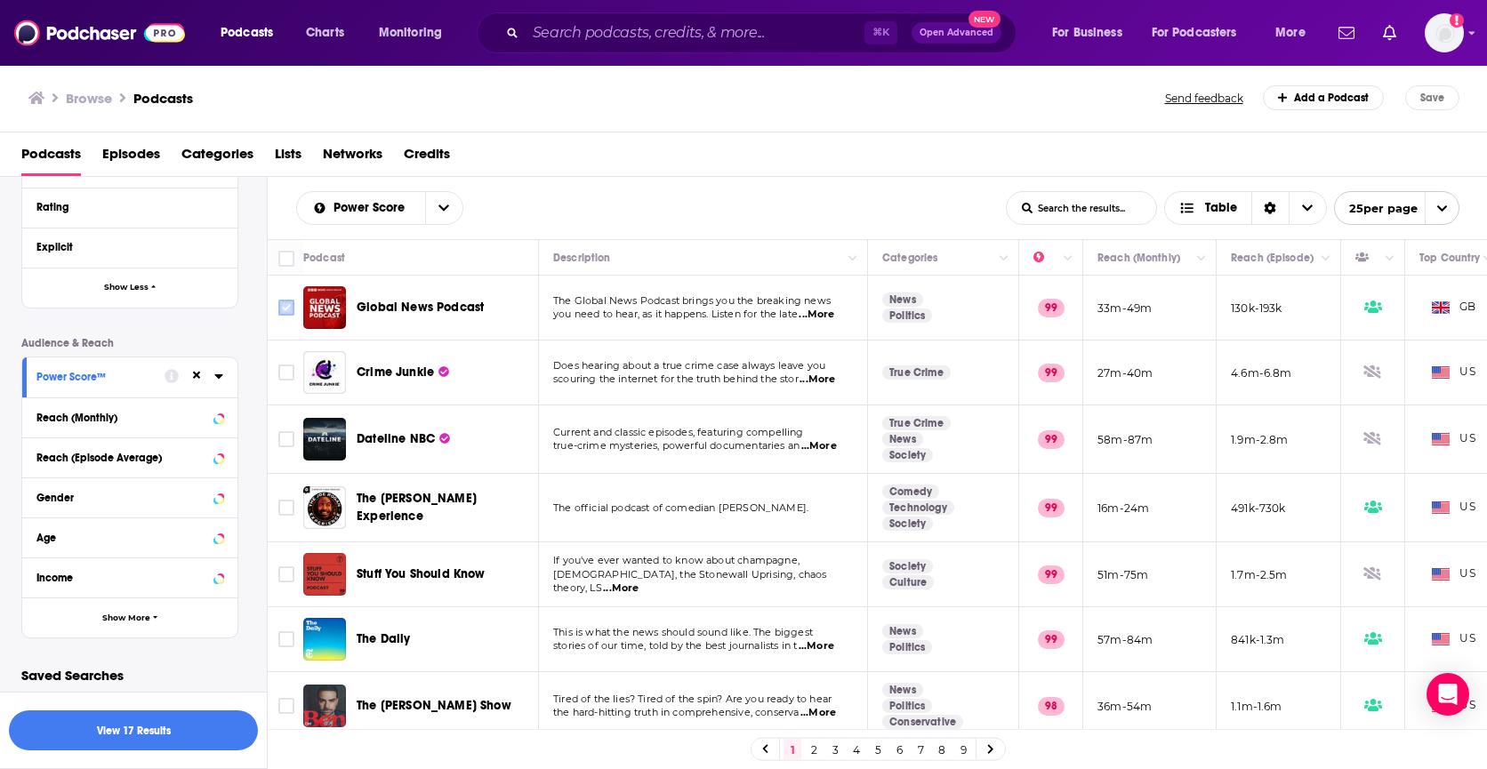
click at [292, 311] on input "Toggle select row" at bounding box center [286, 308] width 16 height 16
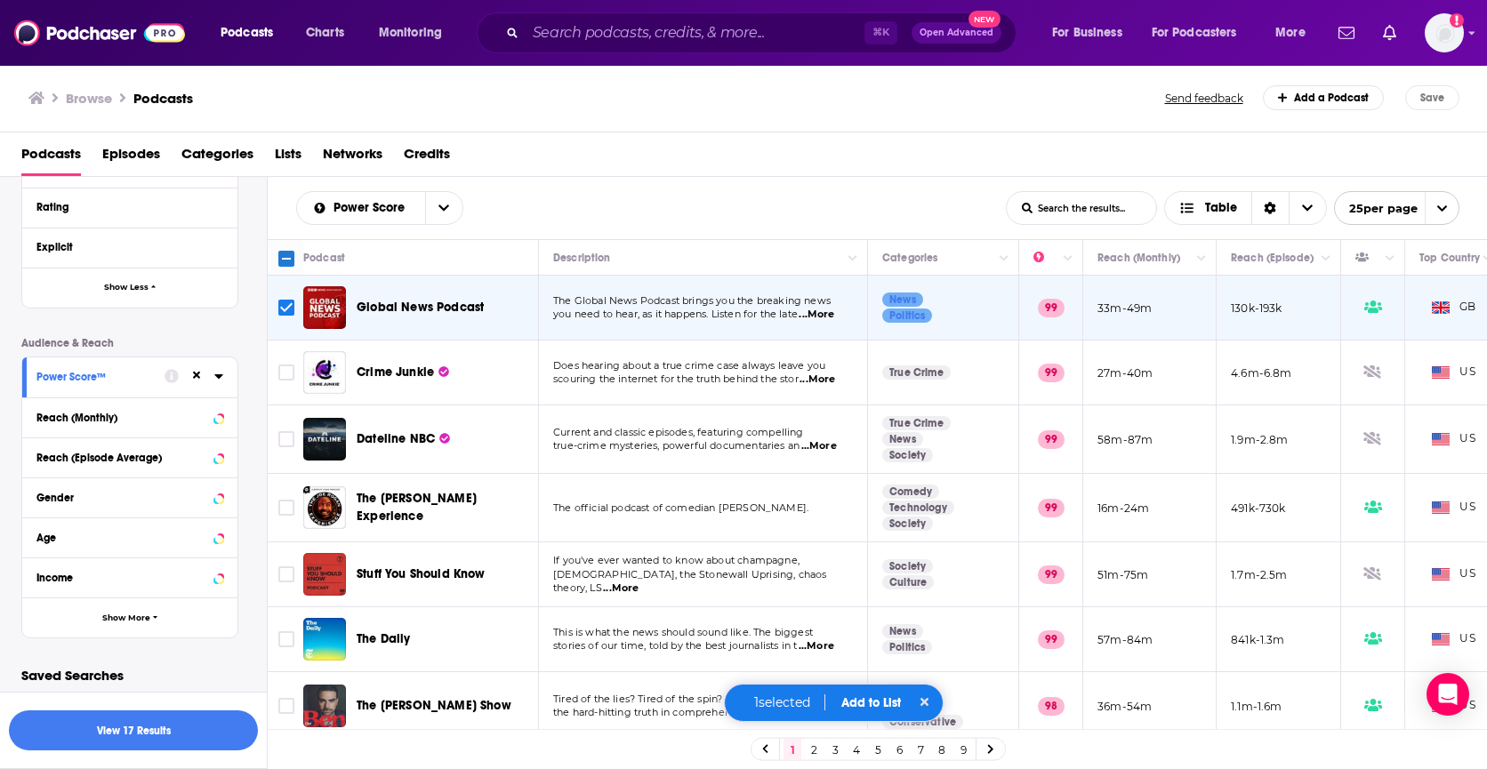
click at [877, 706] on button "Add to List" at bounding box center [871, 703] width 88 height 15
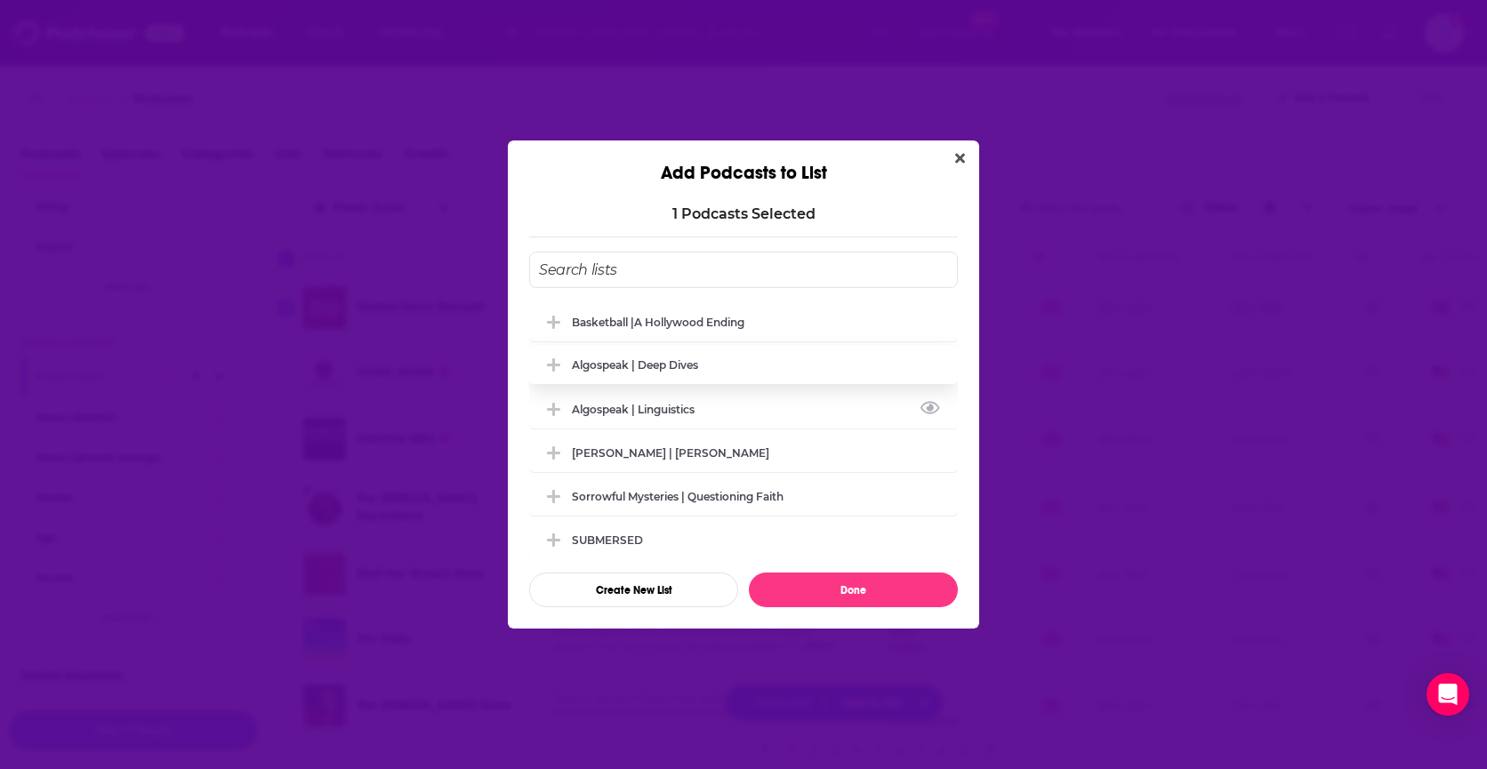
click at [743, 383] on div "Algospeak | Deep Dives" at bounding box center [743, 364] width 429 height 39
click at [717, 363] on div "Algospeak | Deep Dives" at bounding box center [743, 364] width 429 height 39
click at [553, 366] on icon "Add Podcast To List" at bounding box center [553, 366] width 13 height 16
click at [644, 277] on input "Add Podcast To List" at bounding box center [743, 270] width 429 height 36
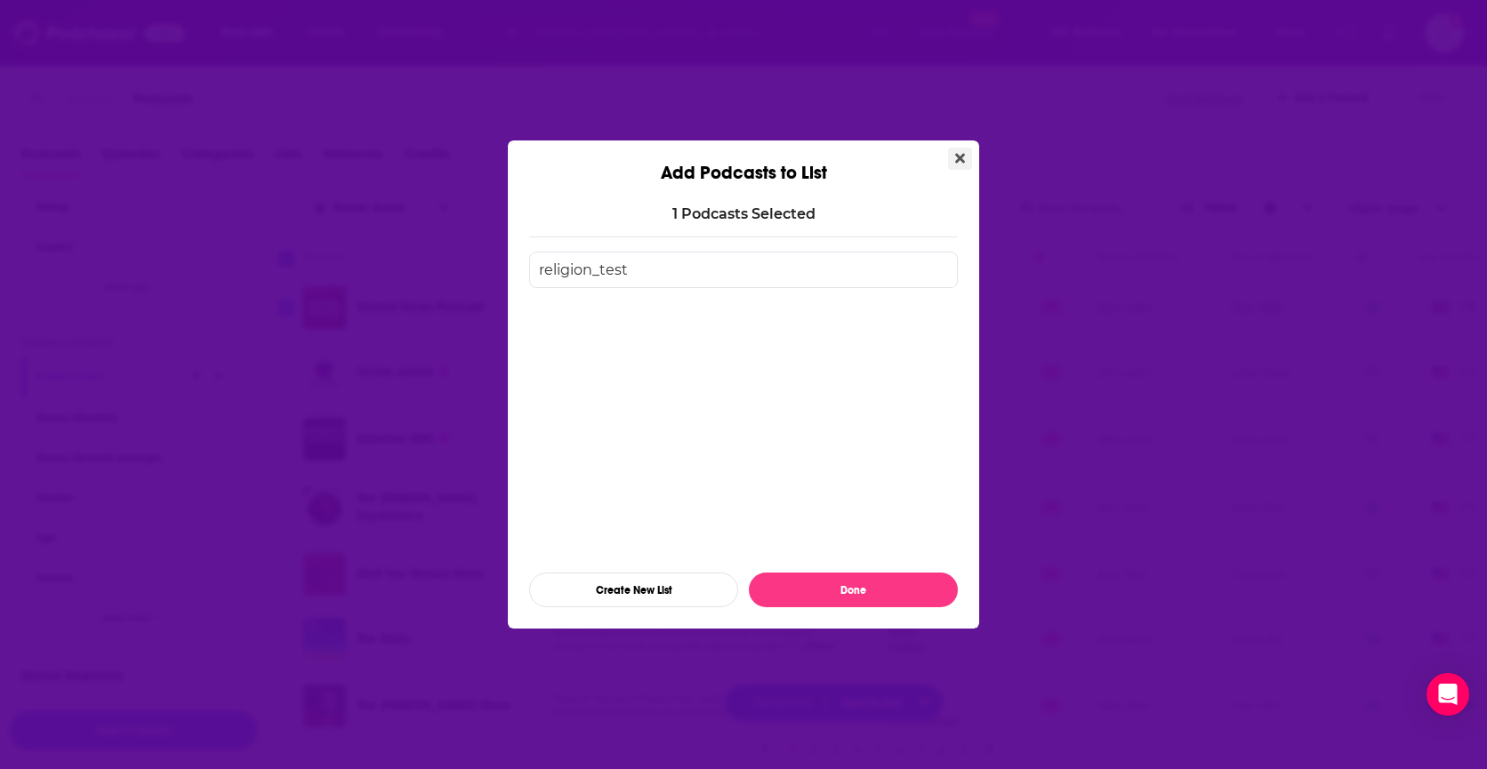
type input "religion_test"
click at [964, 152] on icon "Close" at bounding box center [960, 158] width 10 height 14
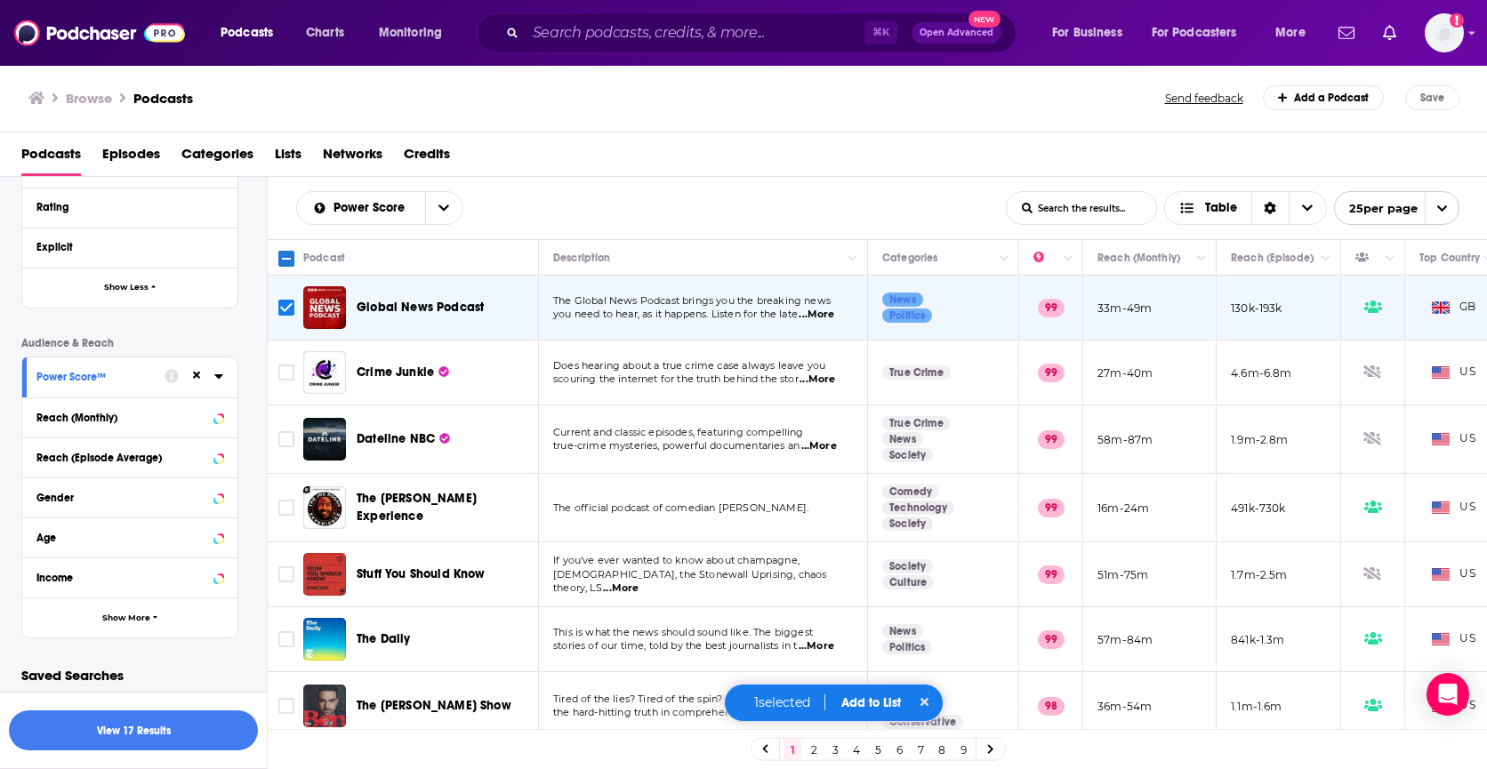
click at [926, 703] on icon at bounding box center [925, 702] width 9 height 9
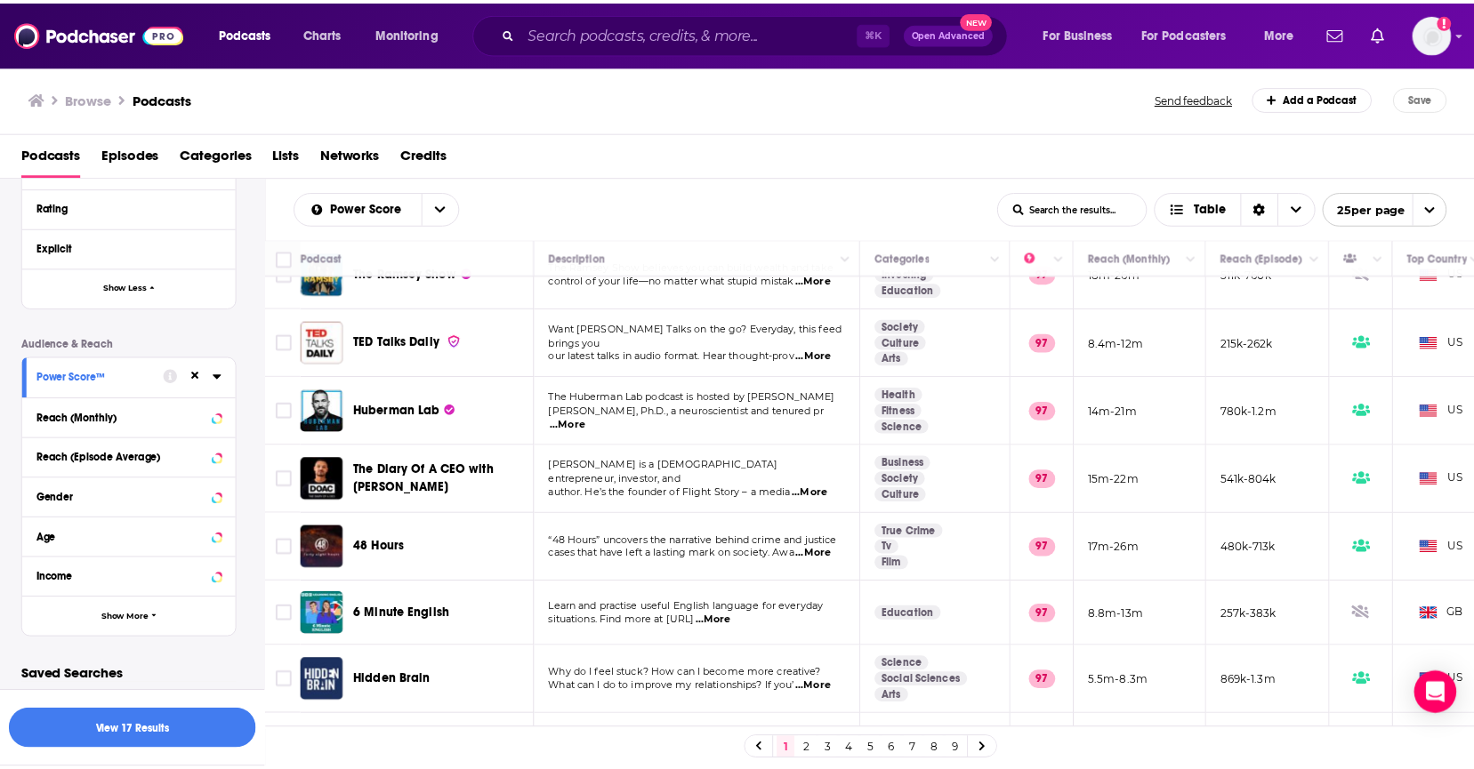
scroll to position [228, 0]
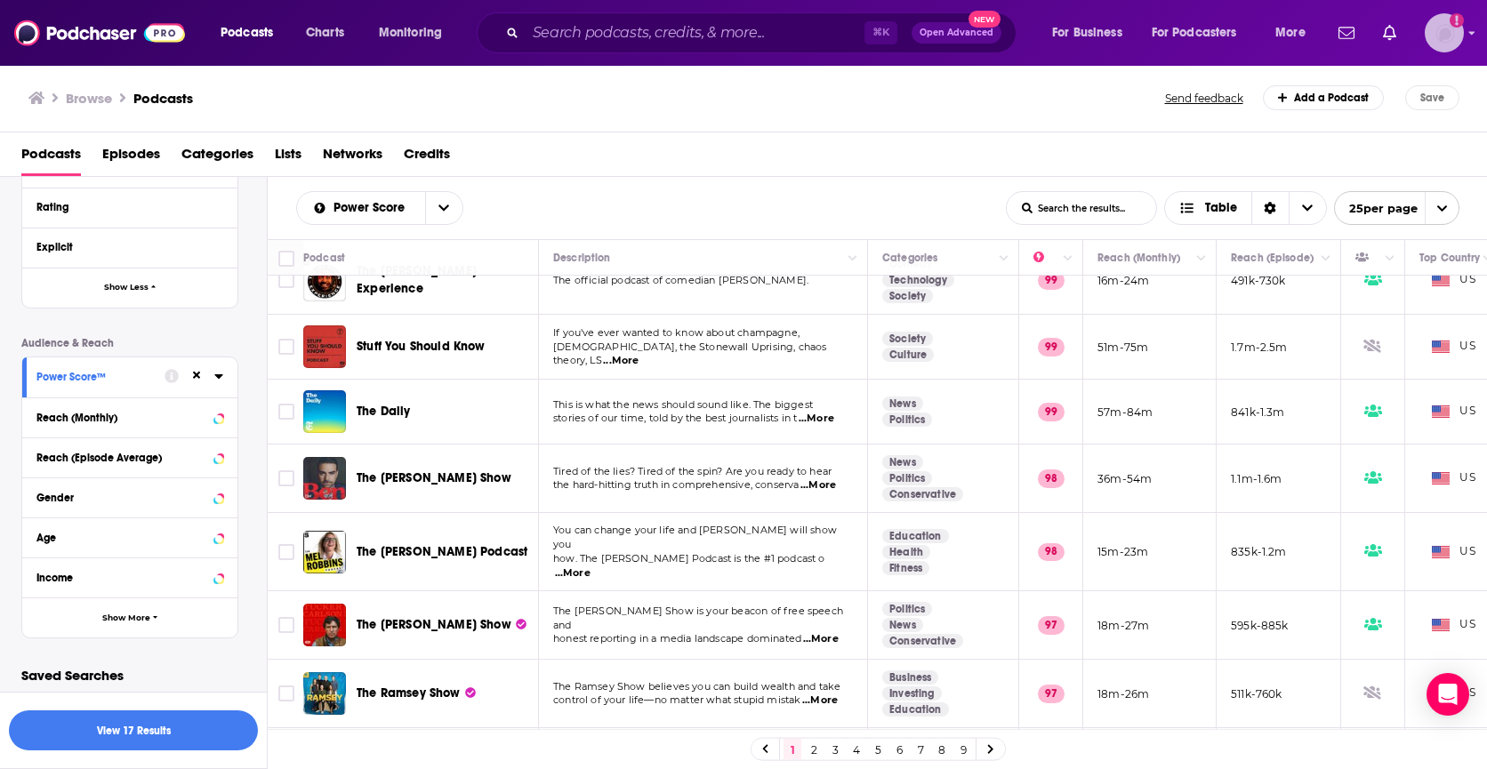
click at [1469, 34] on icon "Show profile menu" at bounding box center [1472, 33] width 7 height 11
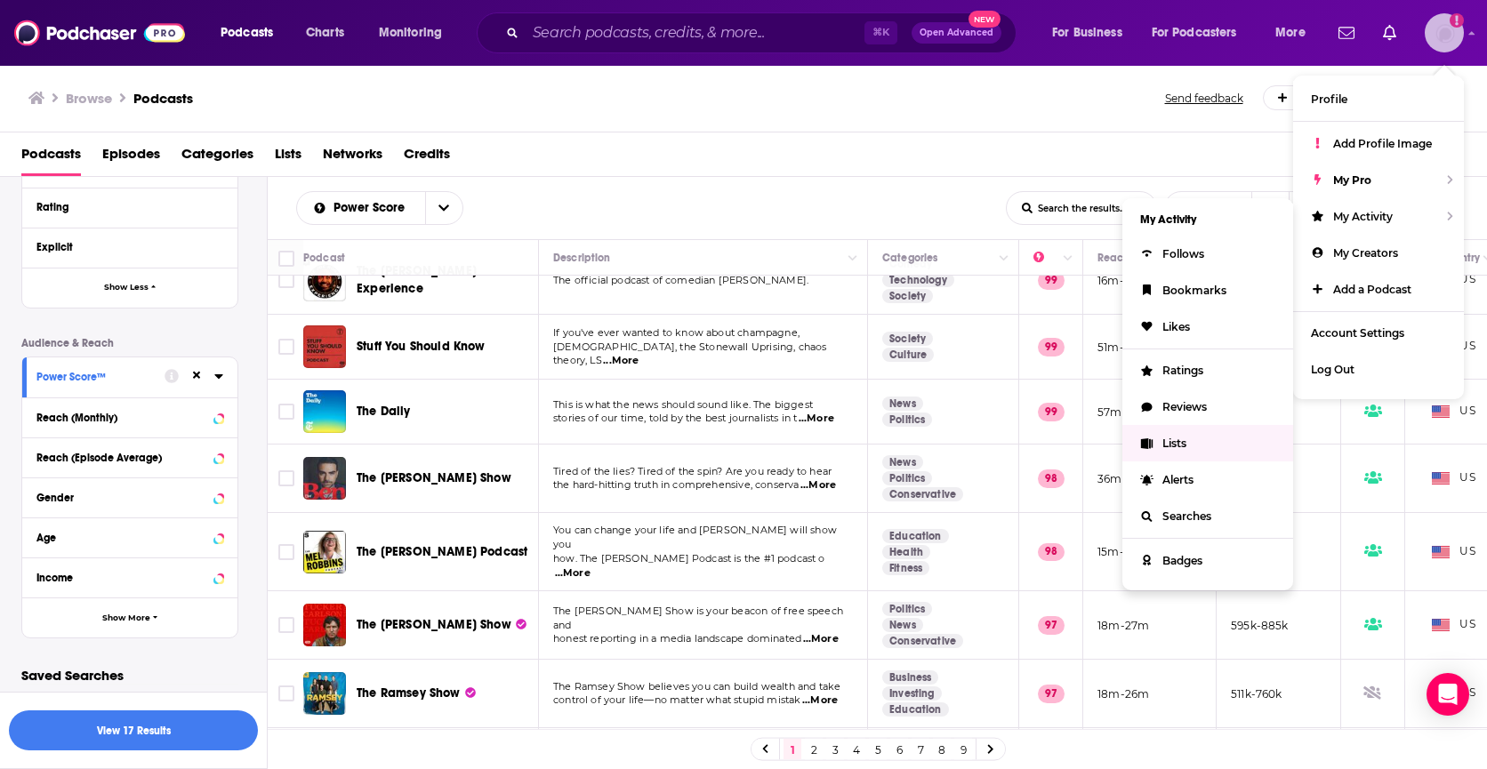
click at [1184, 441] on span "Lists" at bounding box center [1175, 443] width 24 height 13
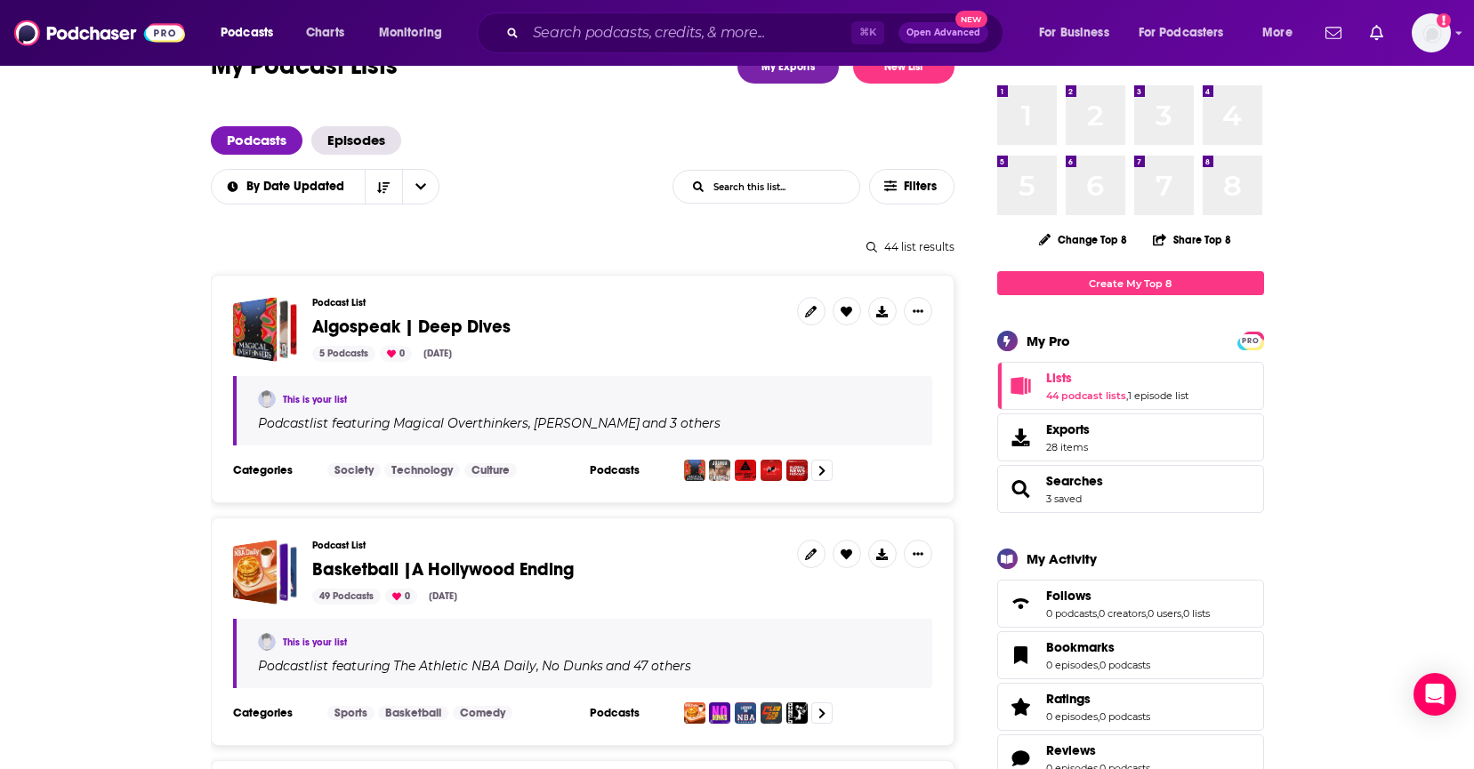
scroll to position [75, 0]
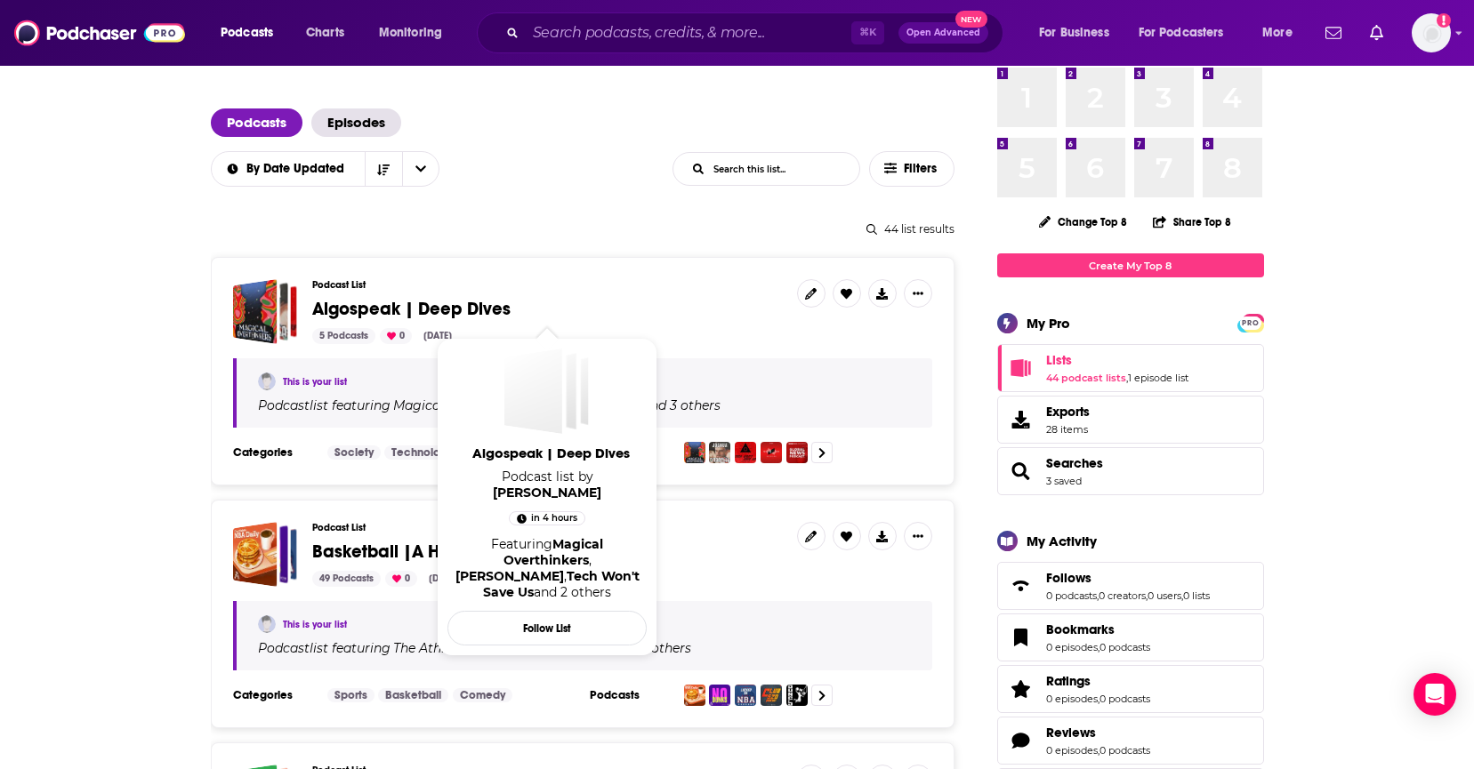
click at [452, 309] on span "Algospeak | Deep Dives" at bounding box center [411, 309] width 198 height 22
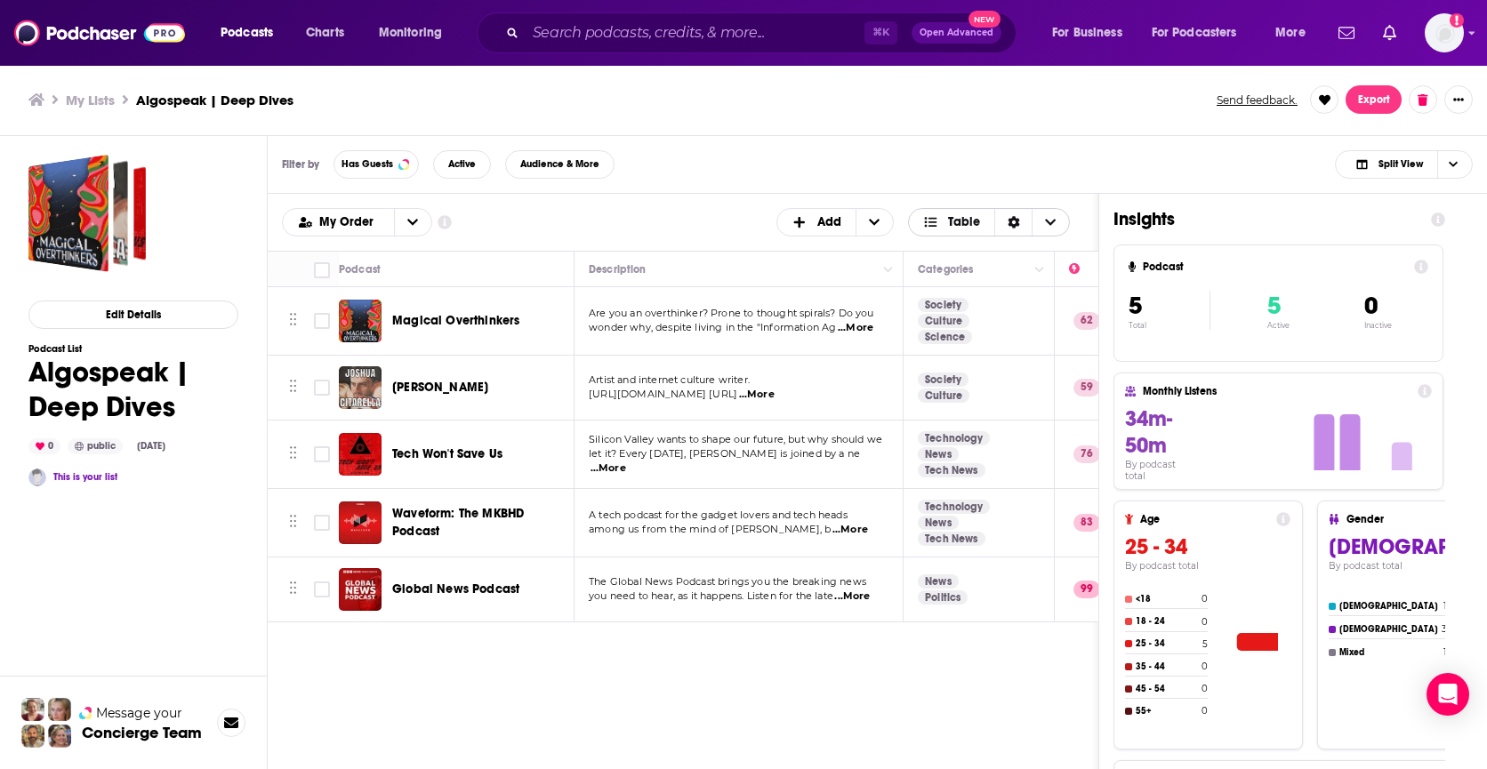
click at [1059, 217] on span "Choose View" at bounding box center [1050, 222] width 37 height 27
click at [868, 222] on span "+ Add" at bounding box center [874, 222] width 37 height 27
click at [1019, 221] on icon "Sort Direction" at bounding box center [1014, 222] width 12 height 12
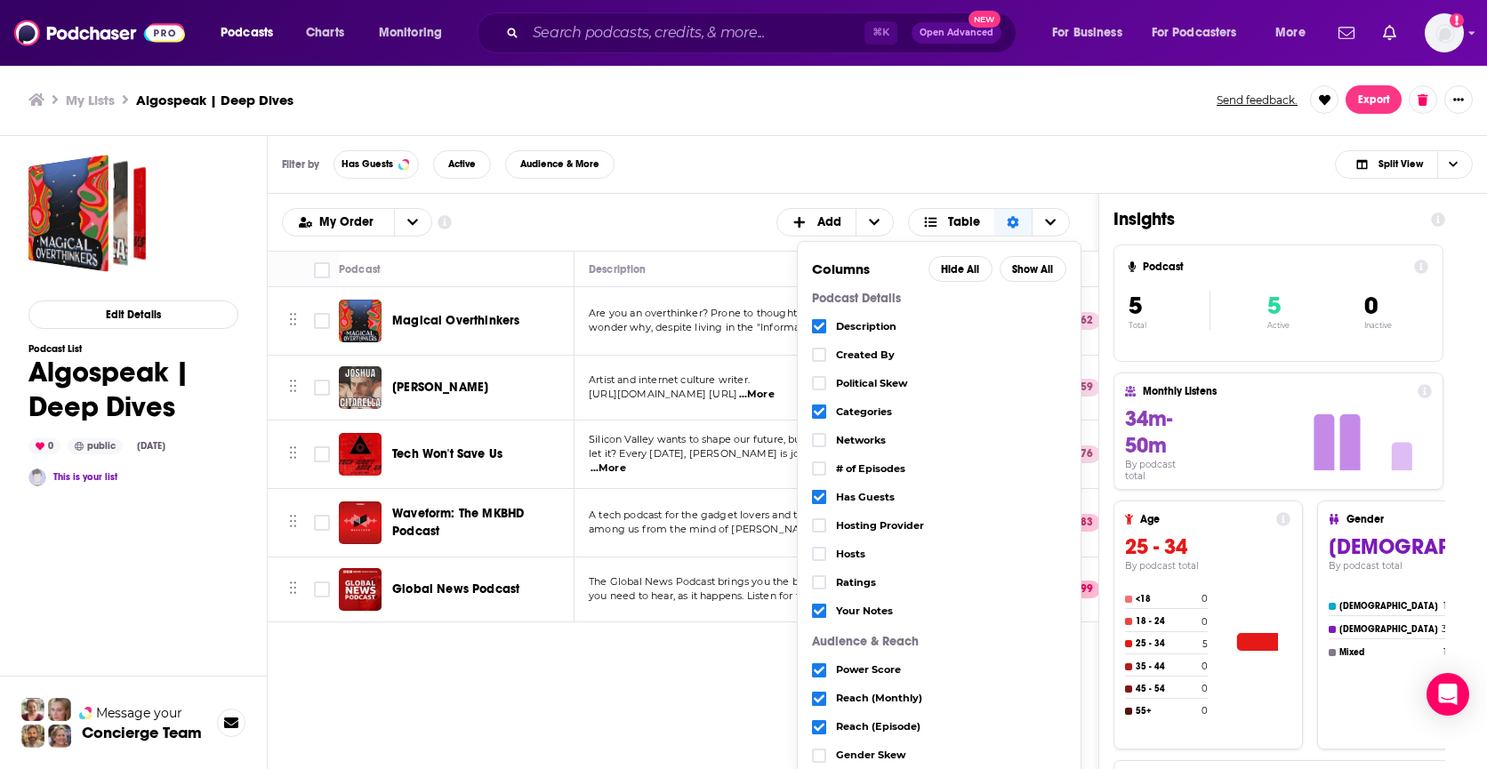
click at [951, 149] on div "Filter by Has Guests Active Audience & More Split View" at bounding box center [878, 165] width 1220 height 58
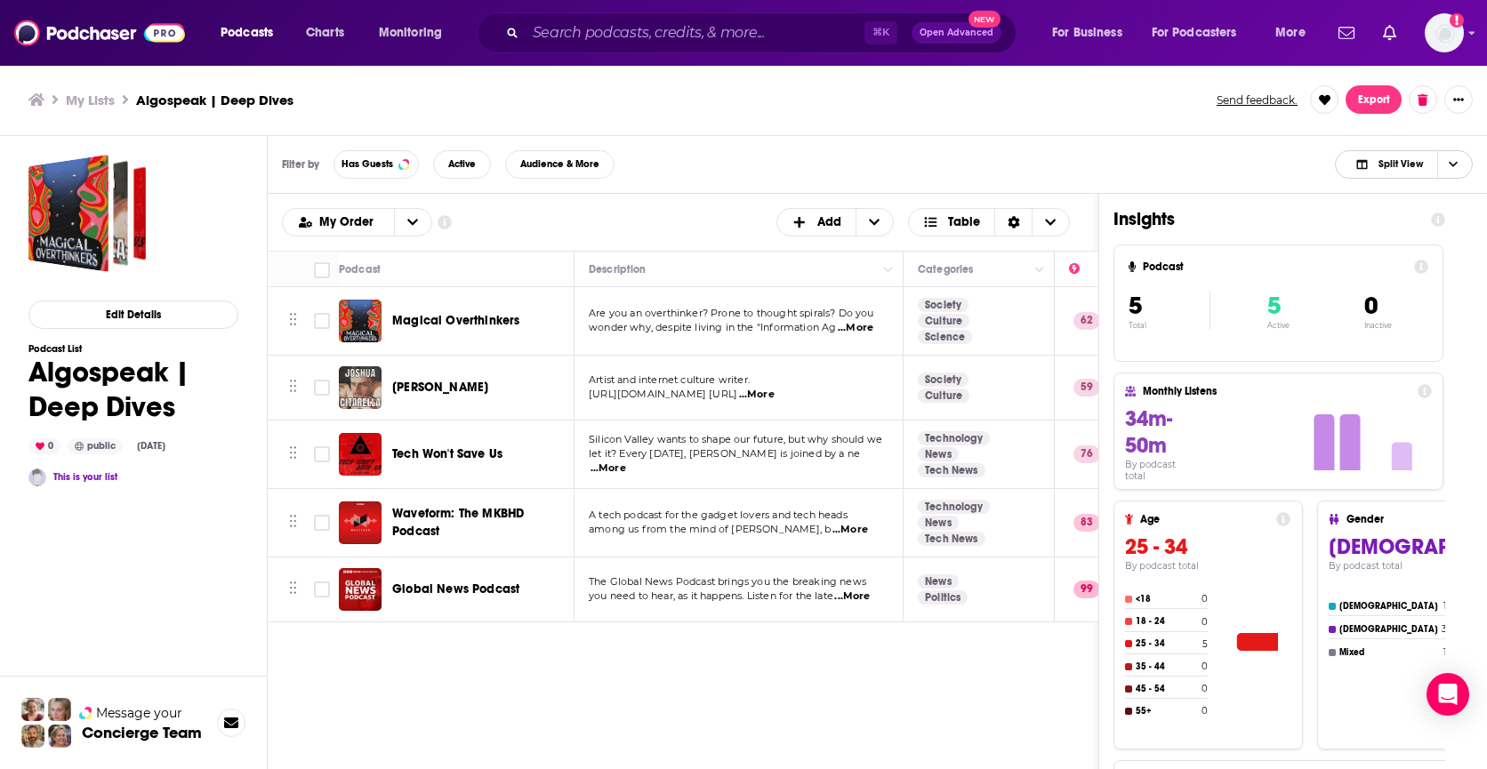
click at [1457, 157] on span "Choose View" at bounding box center [1452, 164] width 30 height 27
click at [1157, 188] on div "Filter by Has Guests Active Audience & More Split View Split View Podcast Only …" at bounding box center [878, 165] width 1220 height 58
click at [1377, 98] on button "Export" at bounding box center [1374, 99] width 56 height 28
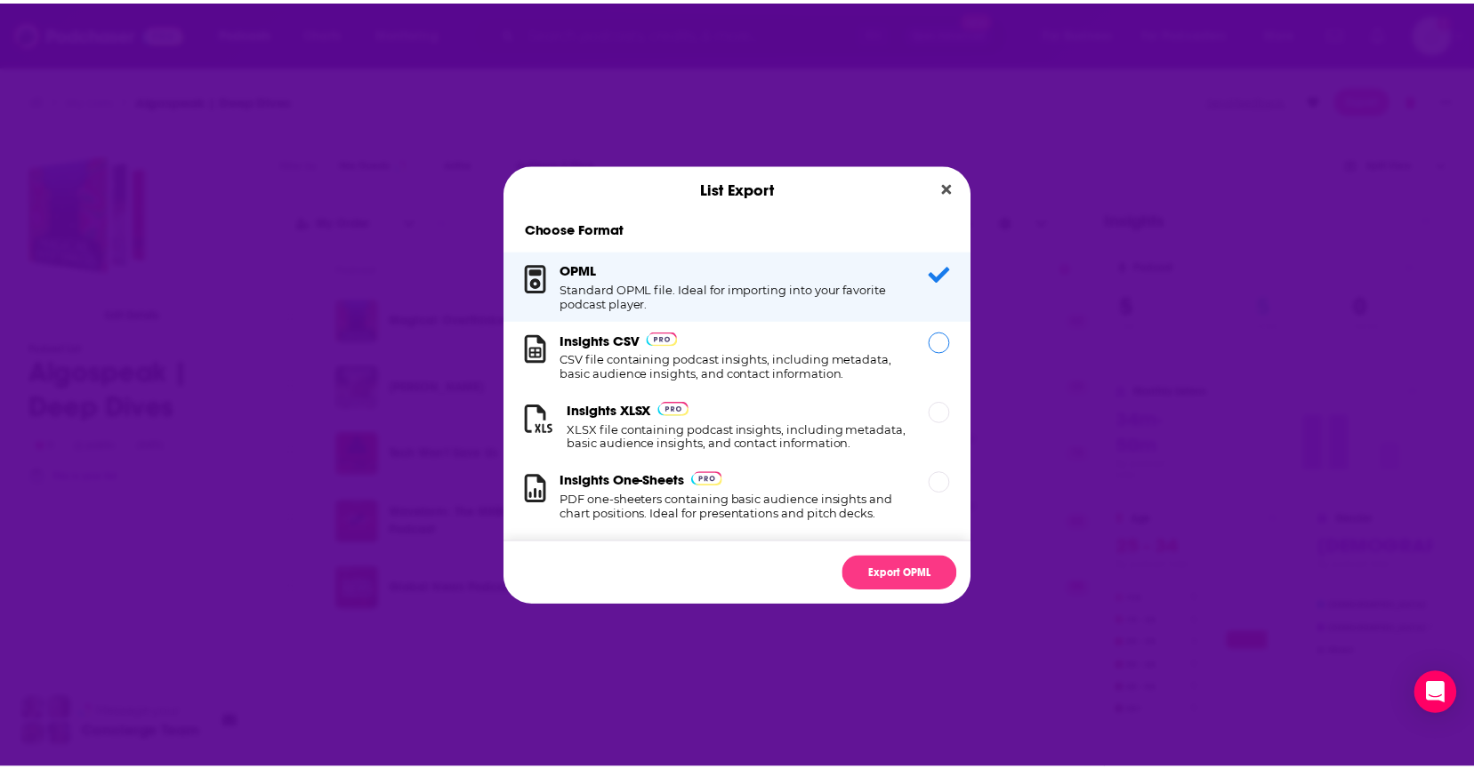
scroll to position [32, 0]
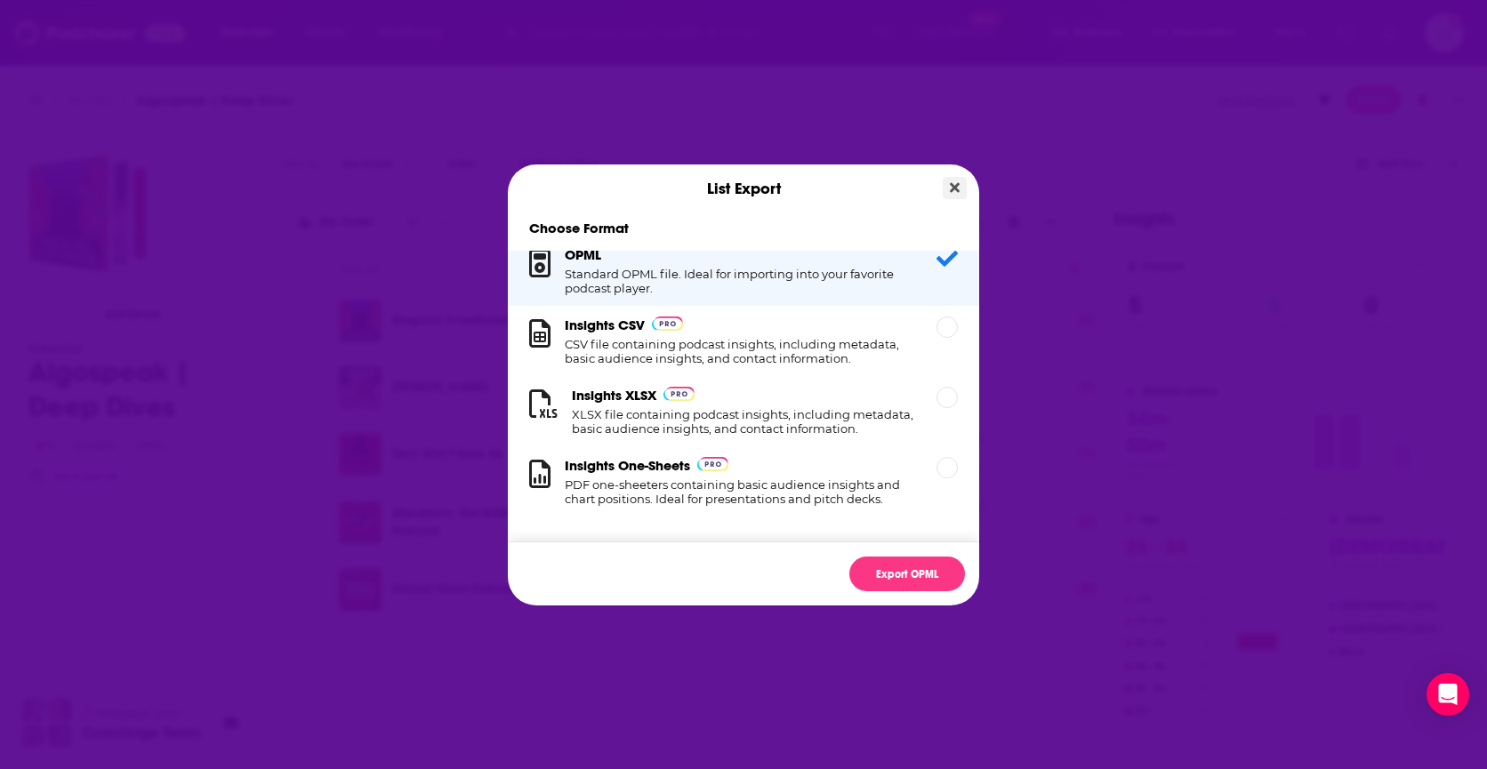
click at [951, 193] on icon "Close" at bounding box center [955, 188] width 10 height 14
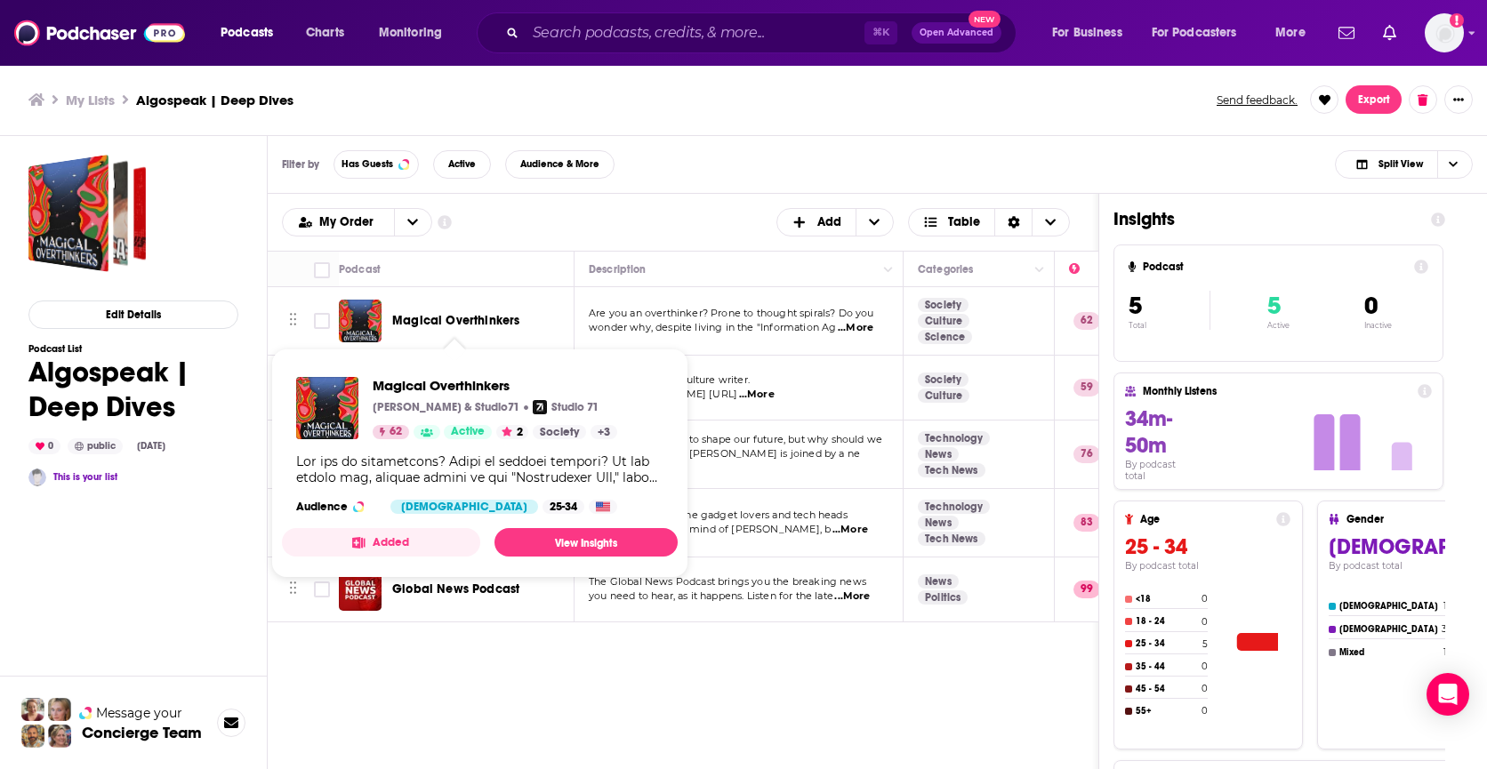
click at [458, 319] on span "Magical Overthinkers" at bounding box center [455, 320] width 127 height 15
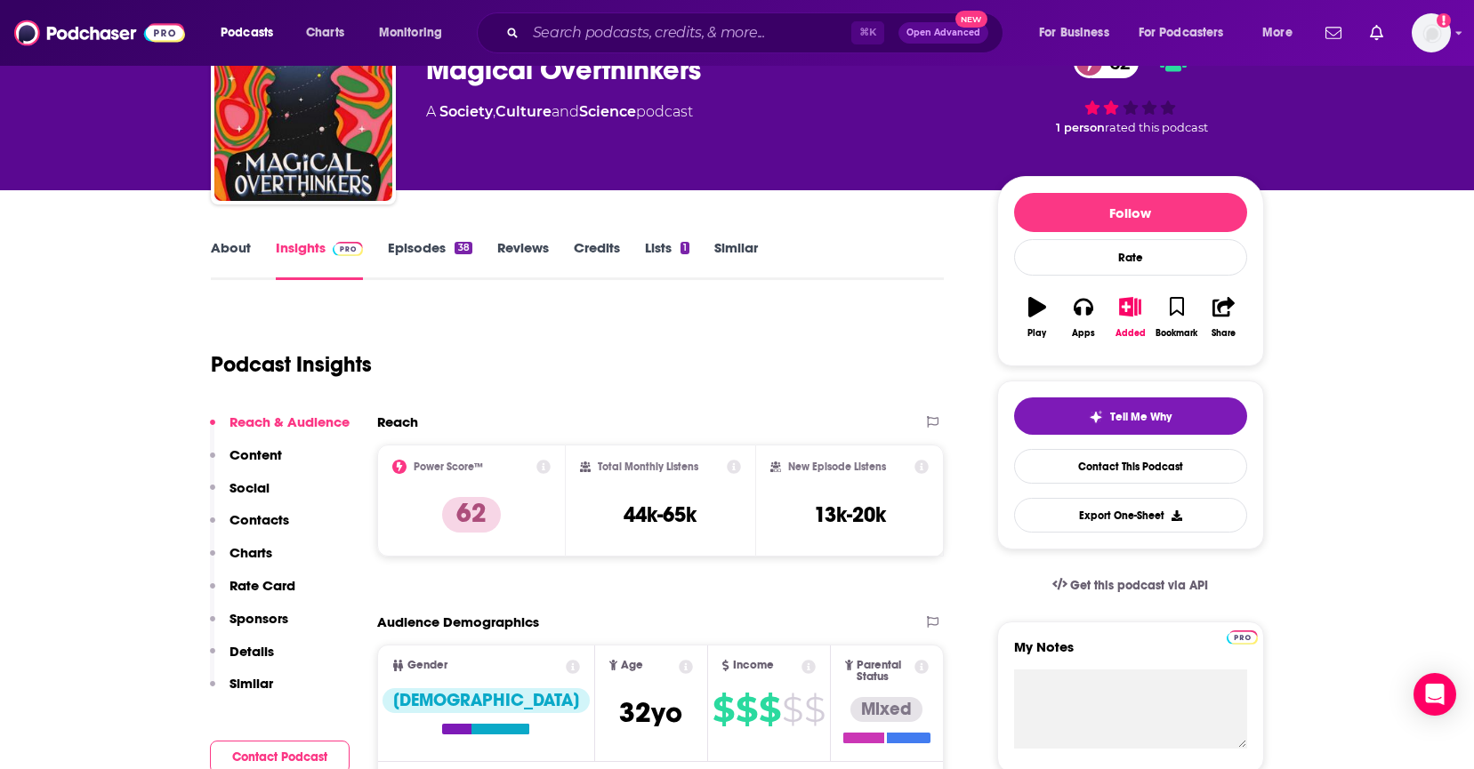
scroll to position [102, 0]
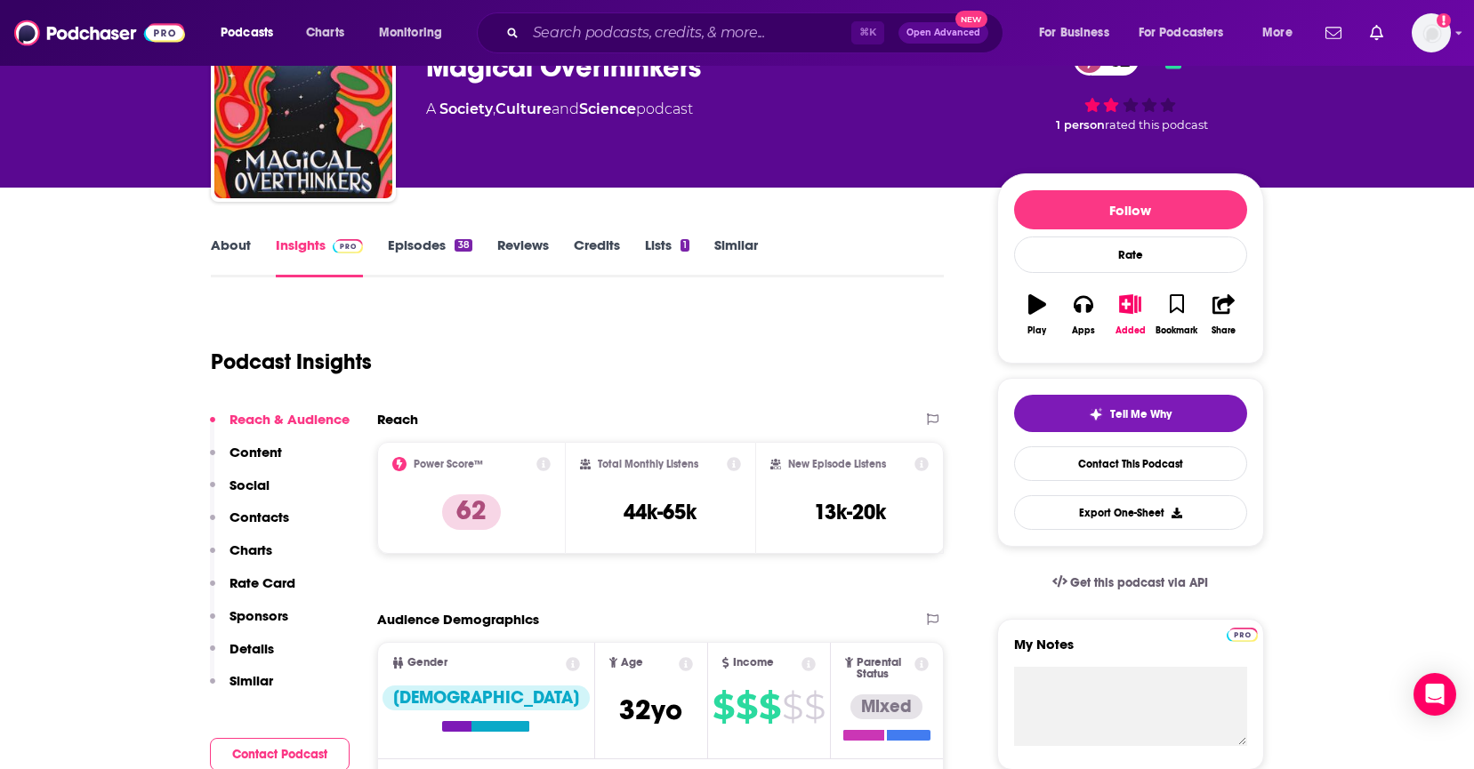
click at [416, 251] on link "Episodes 38" at bounding box center [430, 257] width 84 height 41
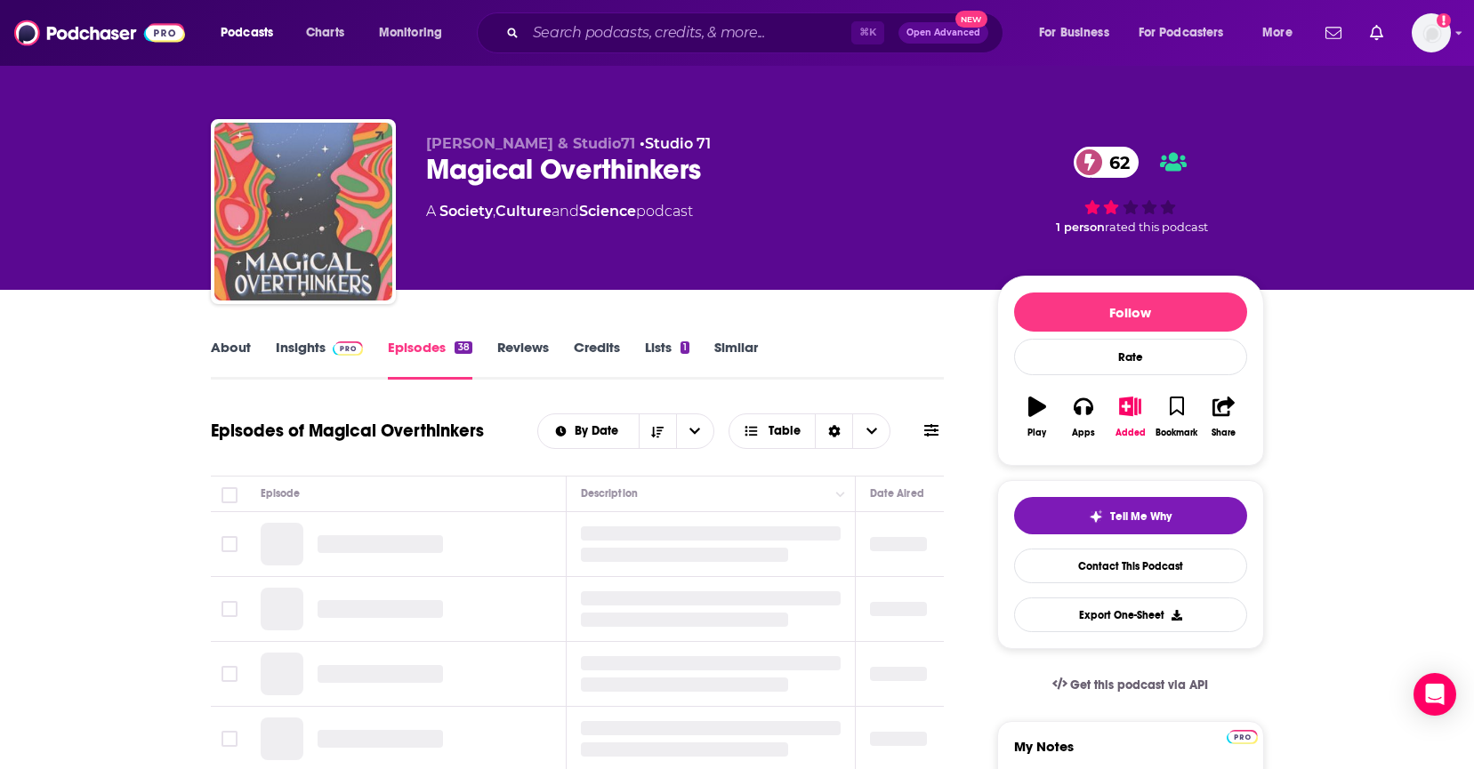
click at [313, 245] on img "Magical Overthinkers" at bounding box center [303, 212] width 178 height 178
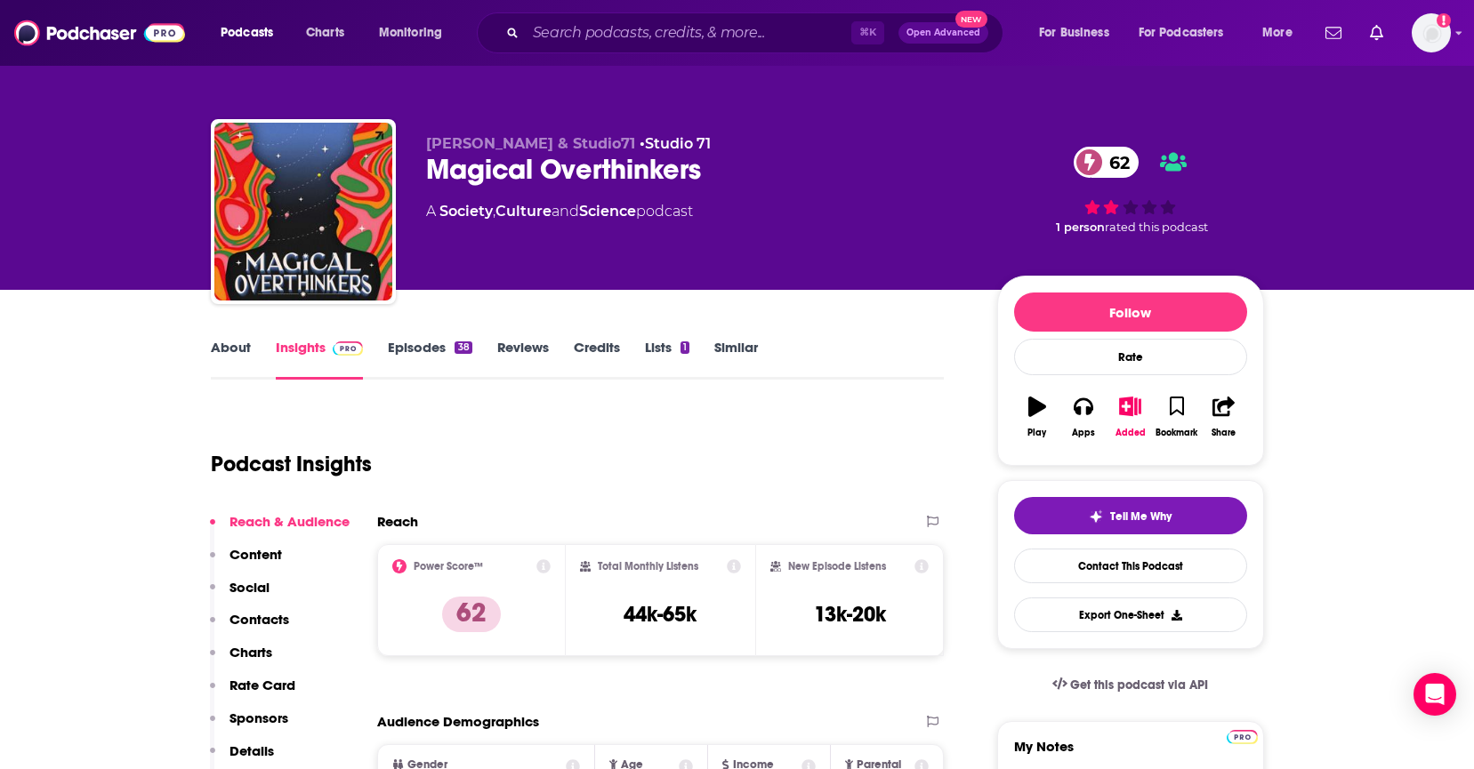
click at [294, 337] on div "About Insights Episodes 38 Reviews Credits Lists 1 Similar" at bounding box center [578, 358] width 734 height 44
click at [1445, 29] on img "Logged in as ereardon" at bounding box center [1431, 32] width 39 height 39
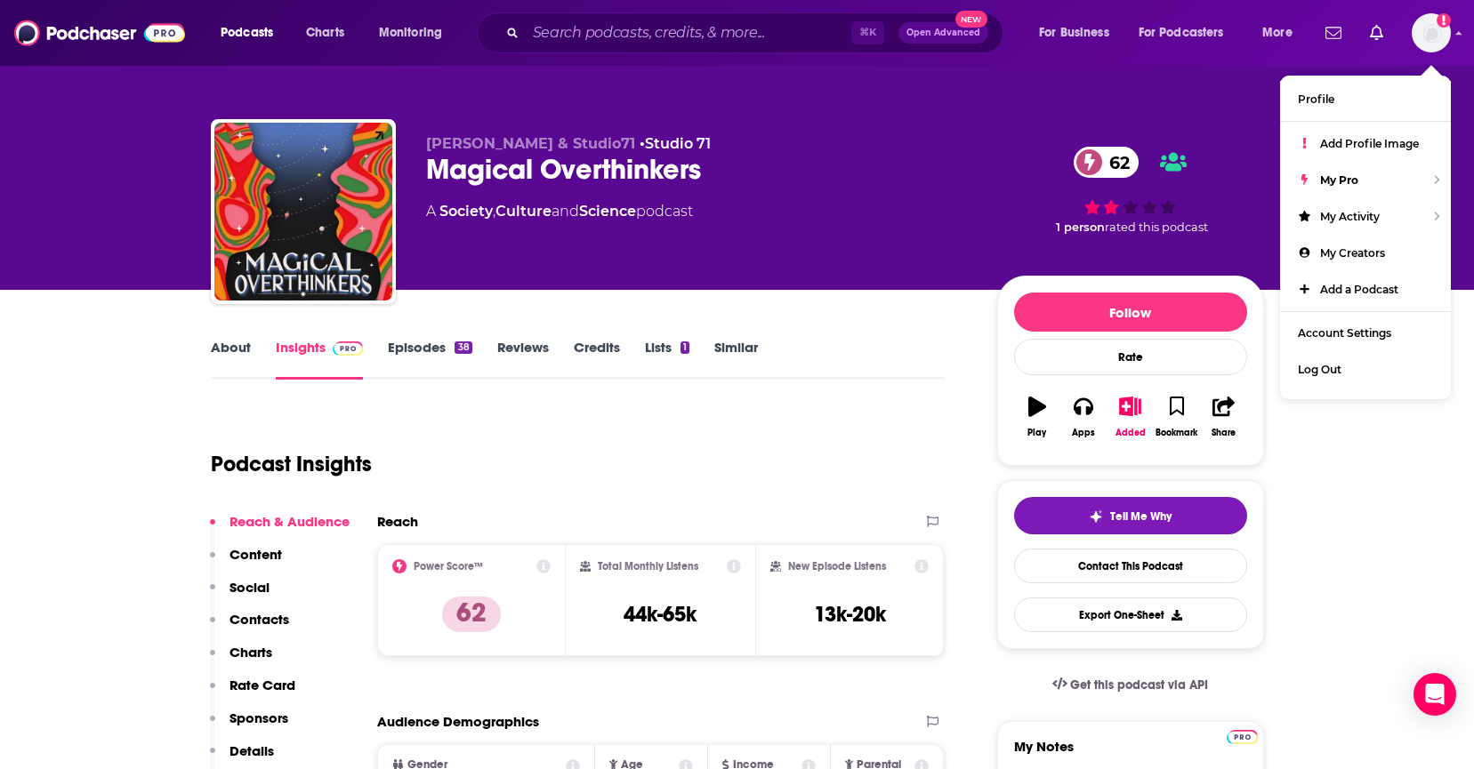
click at [352, 48] on div "Podcasts Charts Monitoring ⌘ K Open Advanced New For Business For Podcasters Mo…" at bounding box center [758, 32] width 1101 height 41
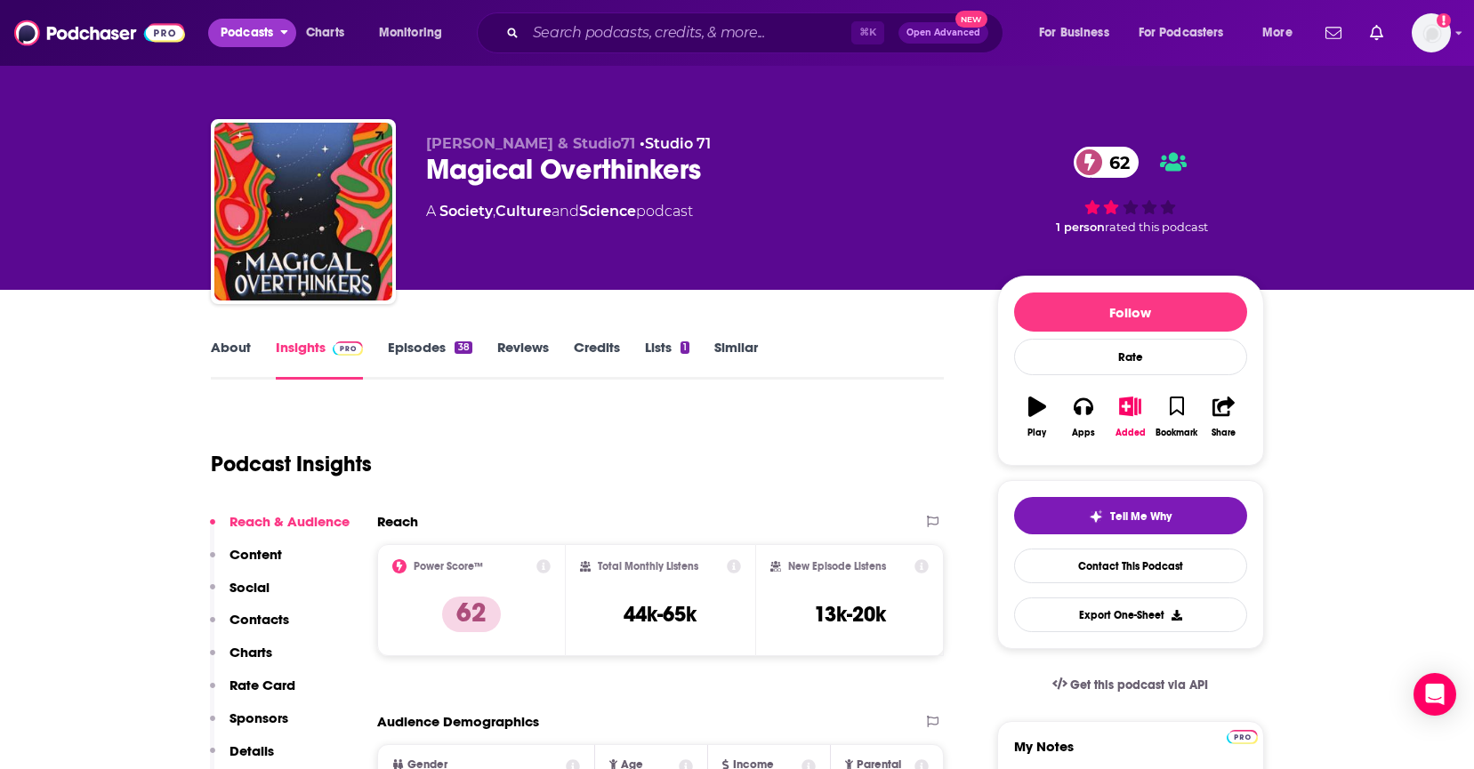
click at [280, 36] on button "Podcasts" at bounding box center [252, 33] width 88 height 28
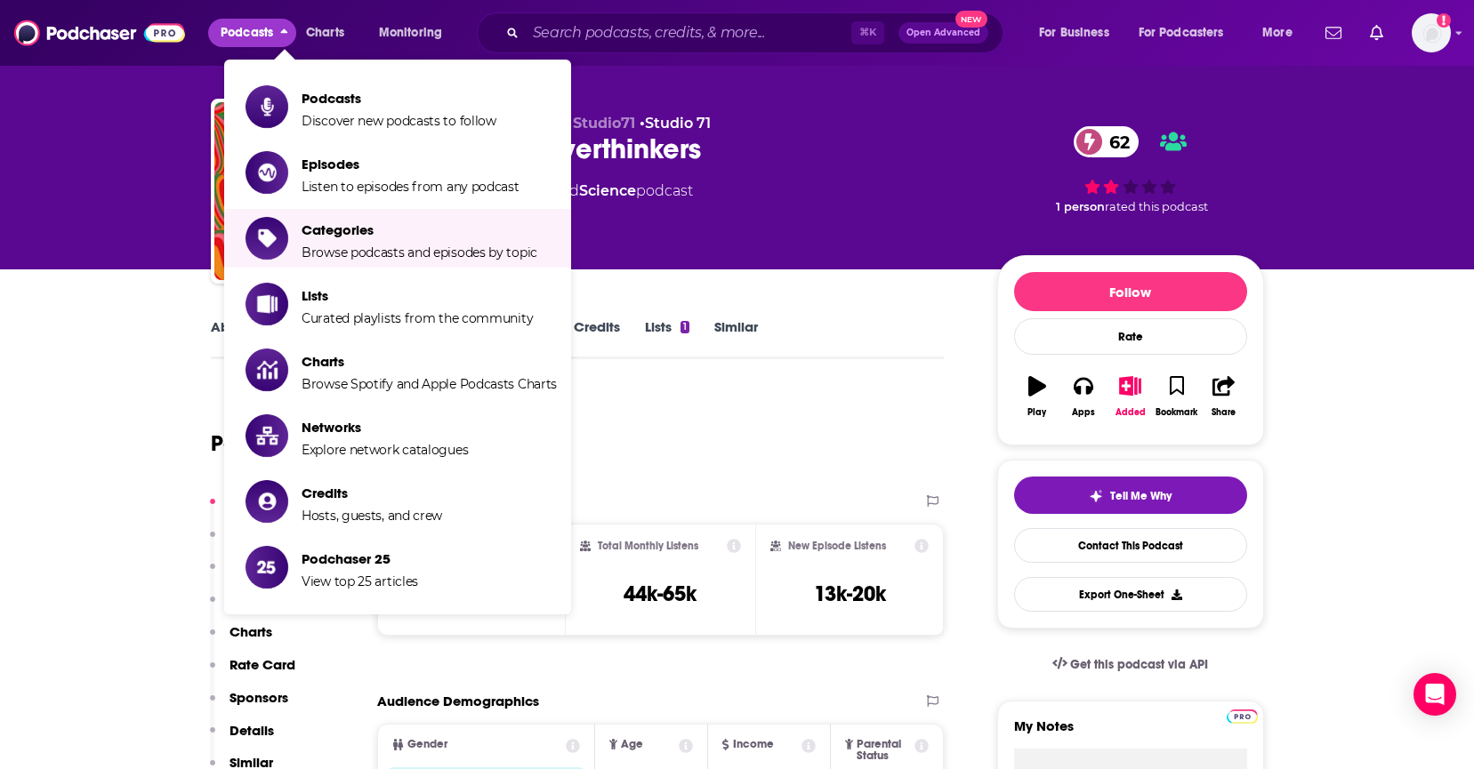
scroll to position [31, 0]
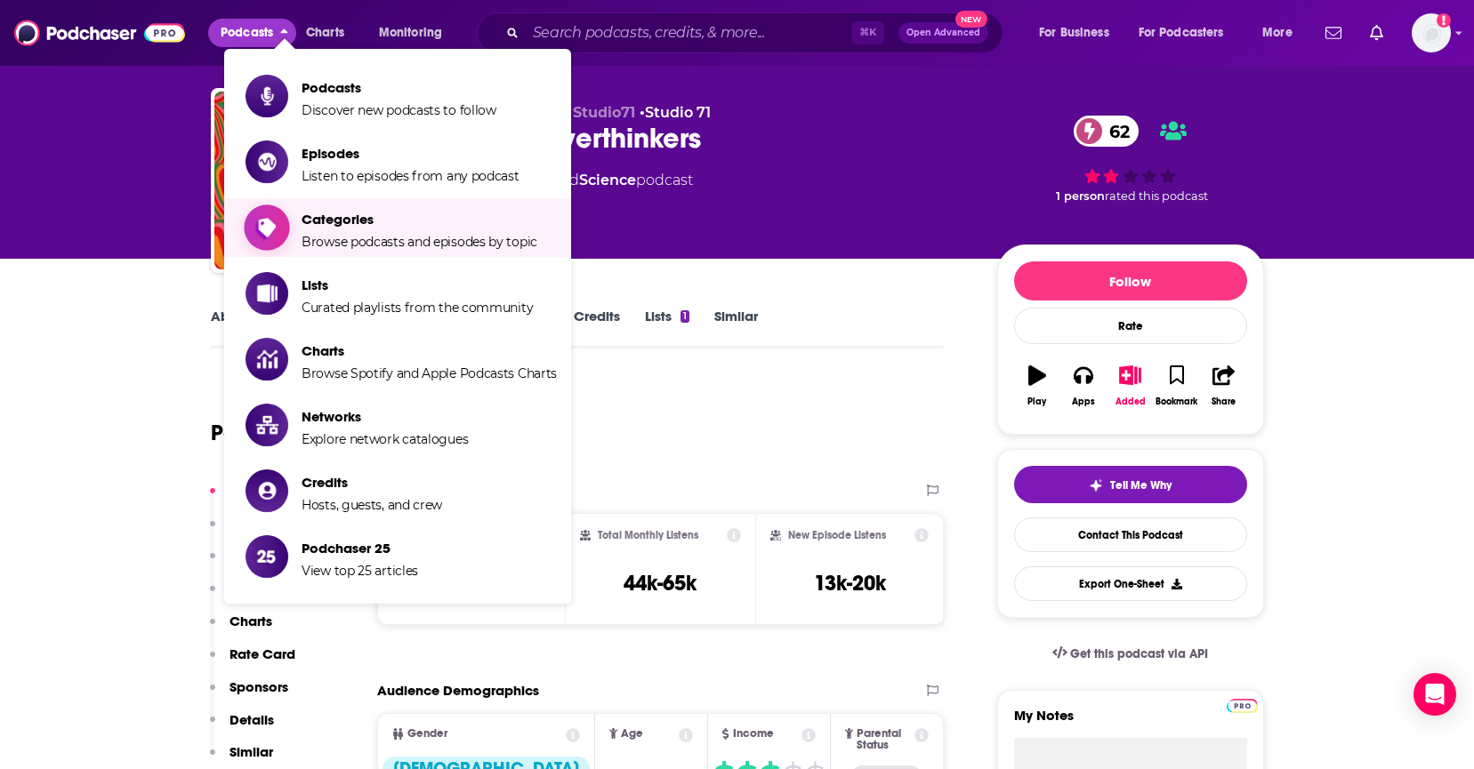
click at [368, 238] on span "Browse podcasts and episodes by topic" at bounding box center [420, 242] width 236 height 16
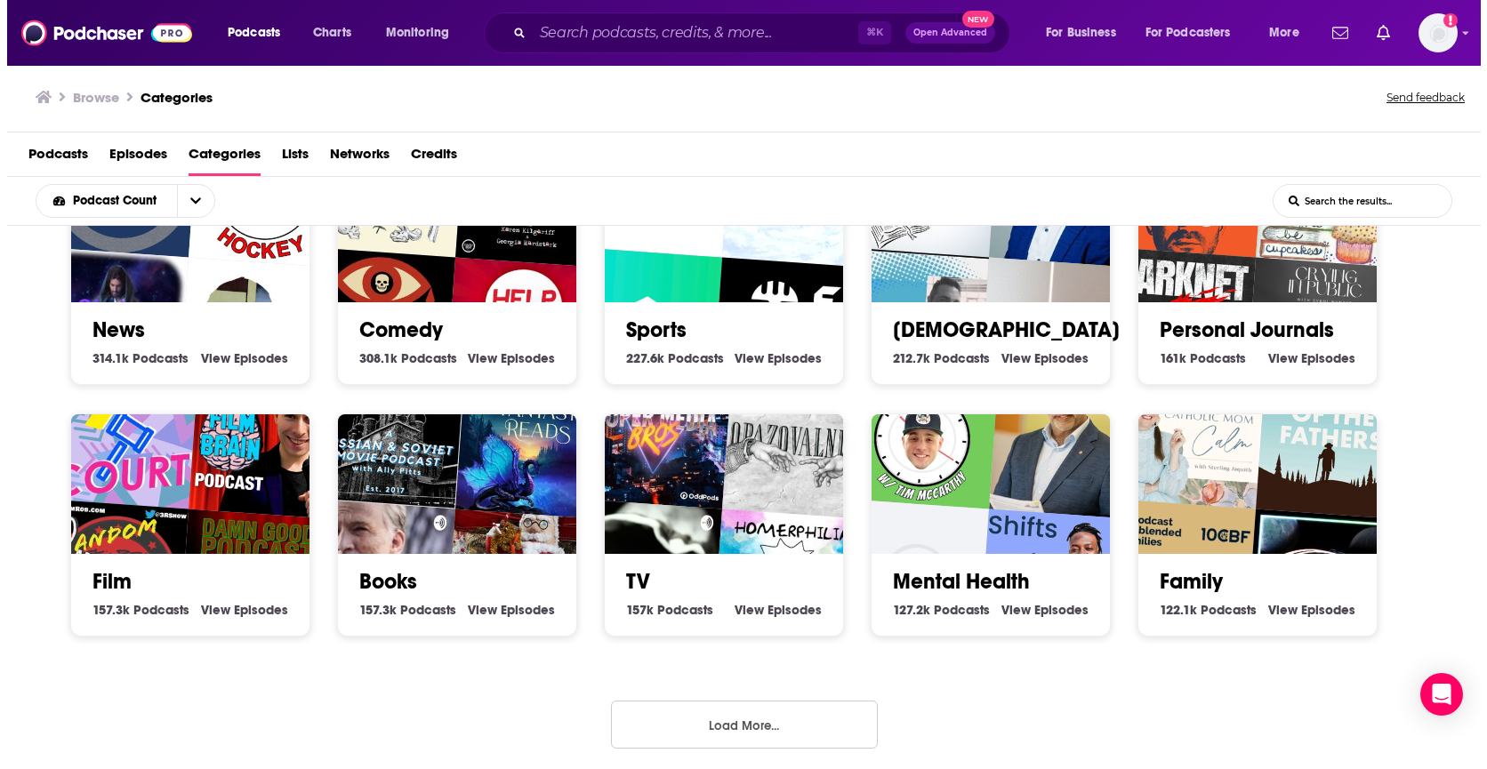
scroll to position [591, 0]
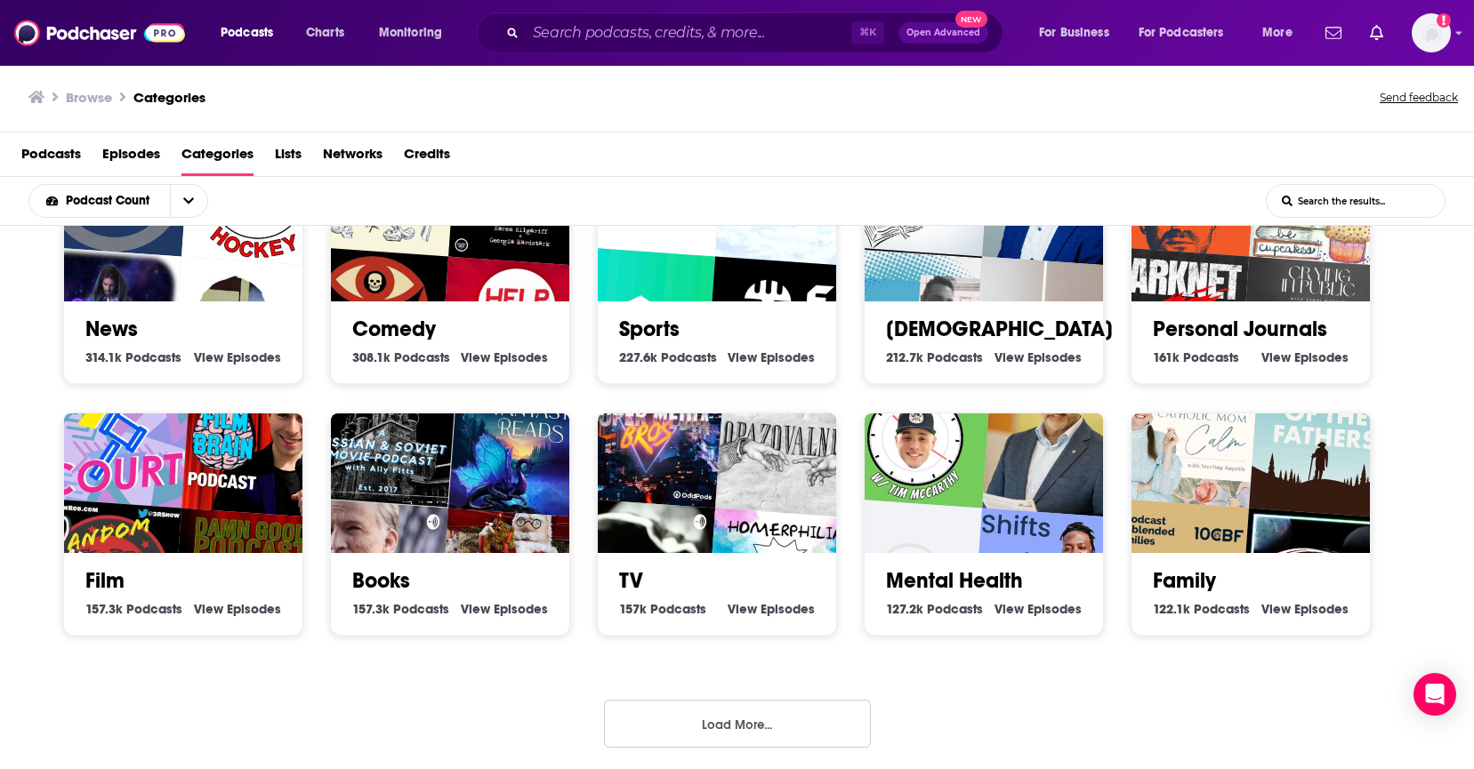
click at [644, 319] on link "Sports" at bounding box center [649, 329] width 60 height 27
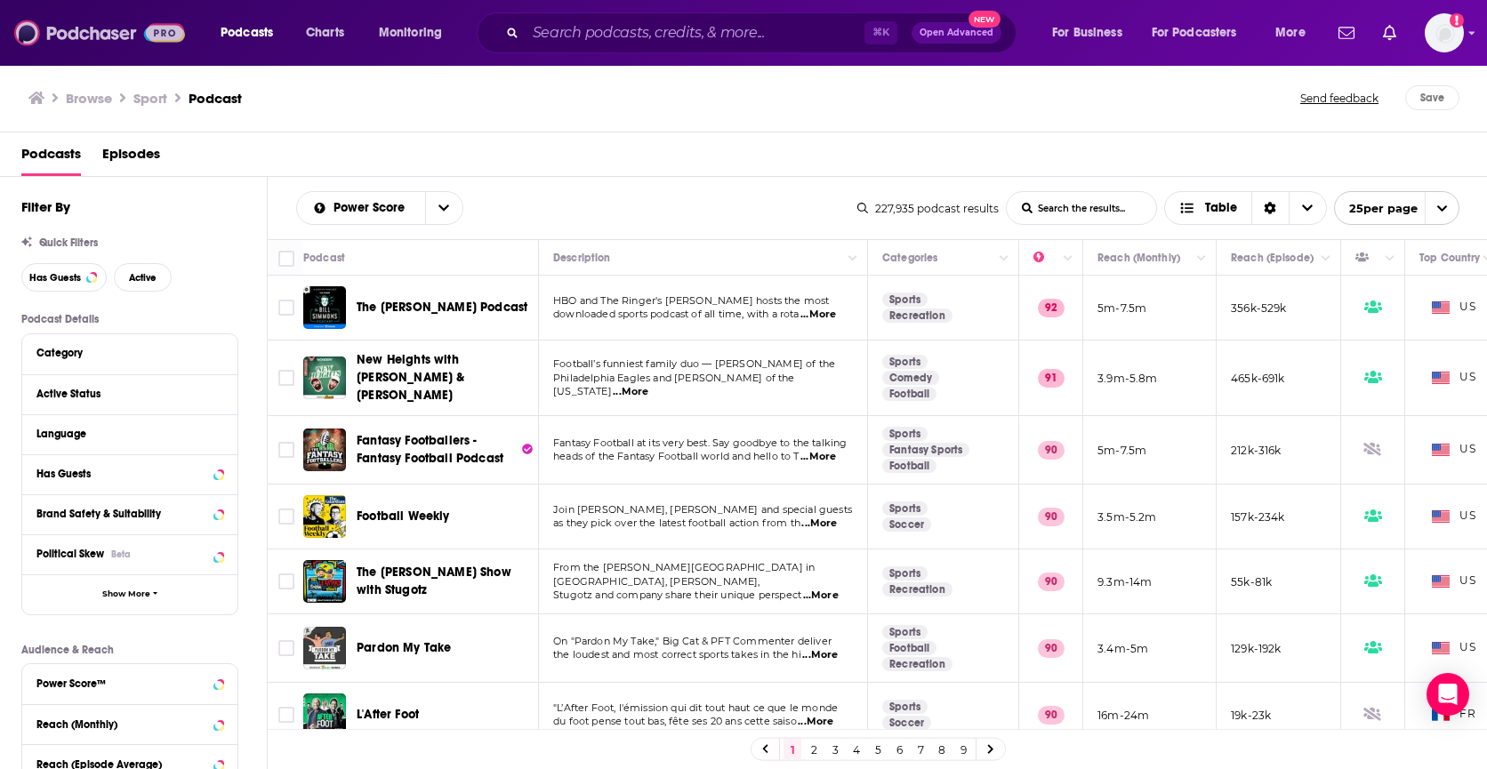
click at [114, 39] on img at bounding box center [99, 33] width 171 height 34
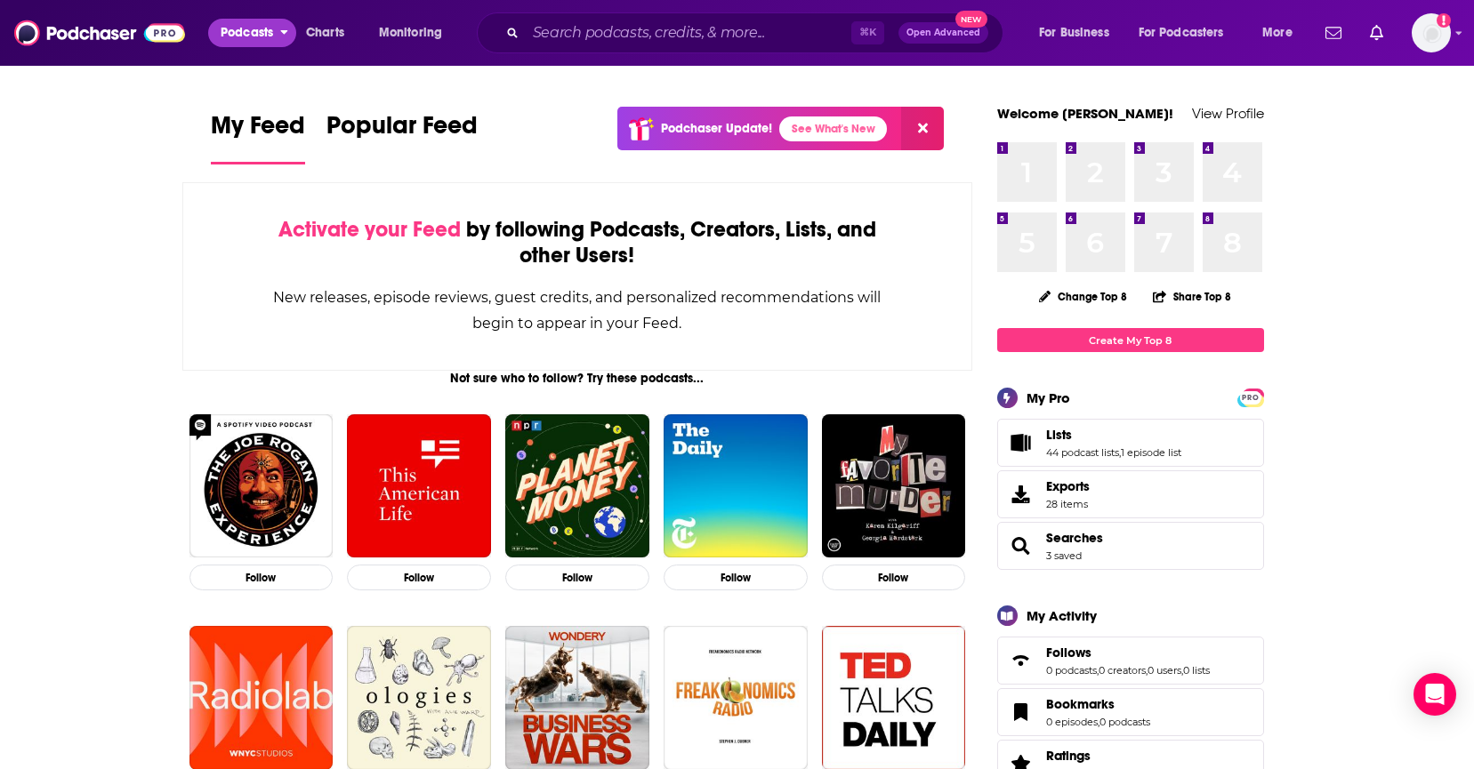
click at [276, 30] on button "Podcasts" at bounding box center [252, 33] width 88 height 28
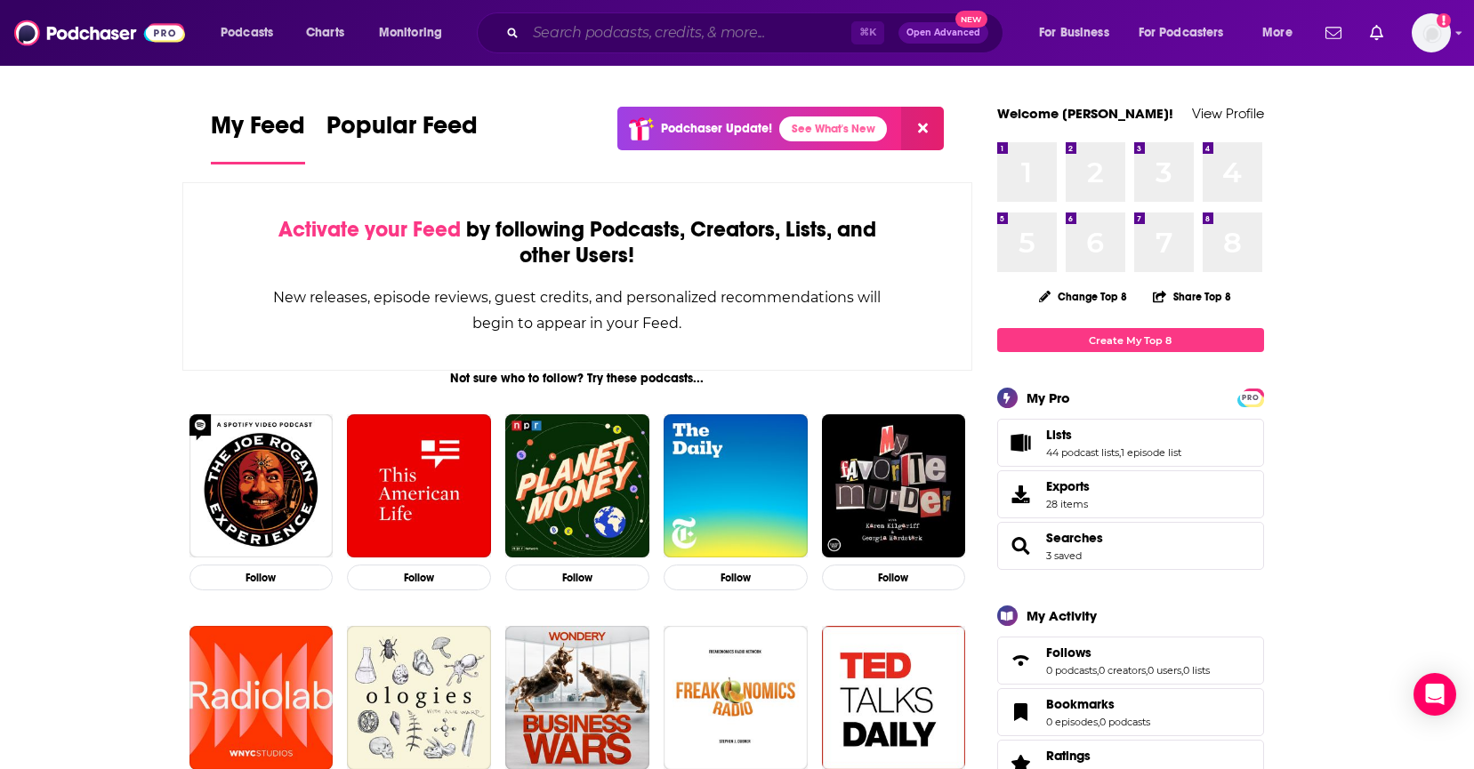
click at [628, 40] on input "Search podcasts, credits, & more..." at bounding box center [689, 33] width 326 height 28
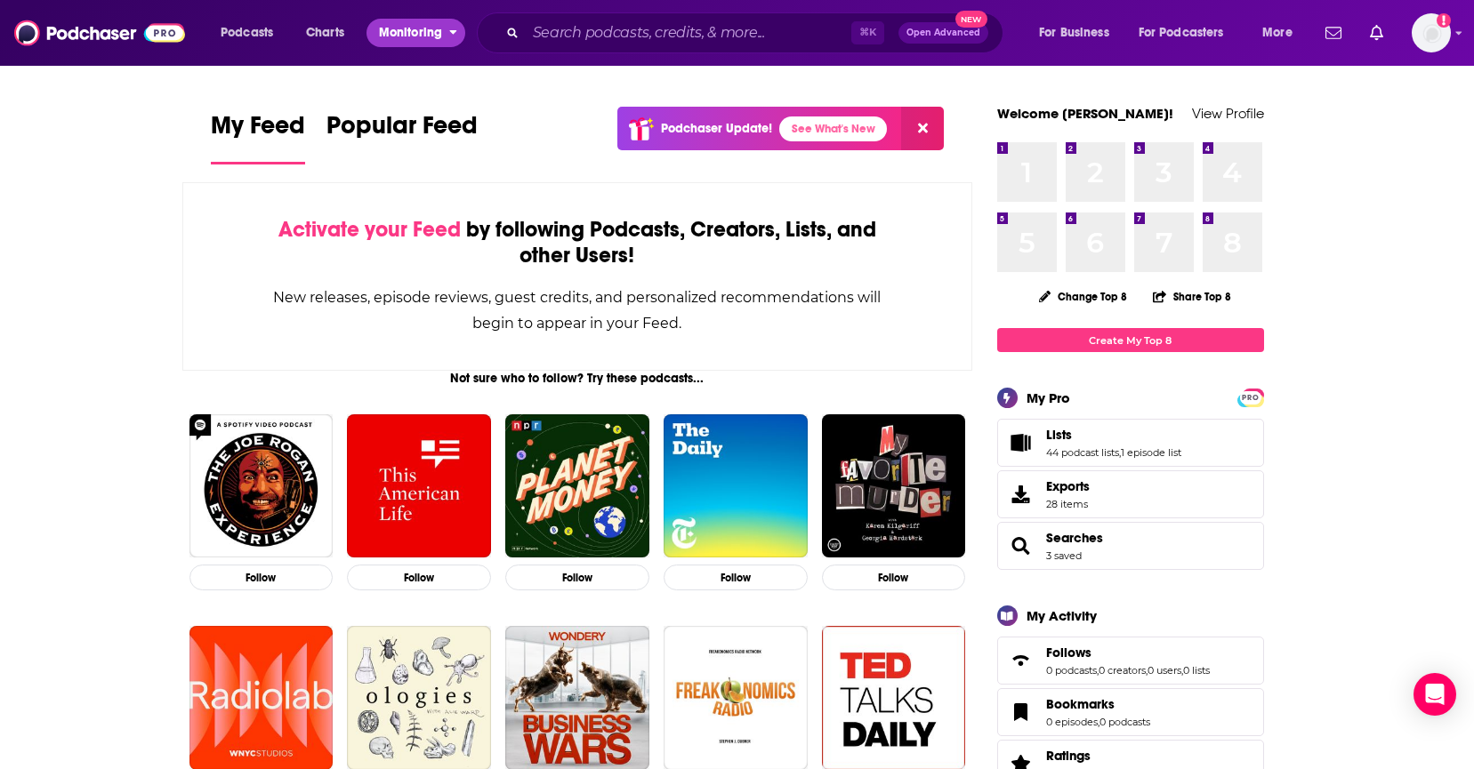
click at [429, 27] on span "Monitoring" at bounding box center [410, 32] width 63 height 25
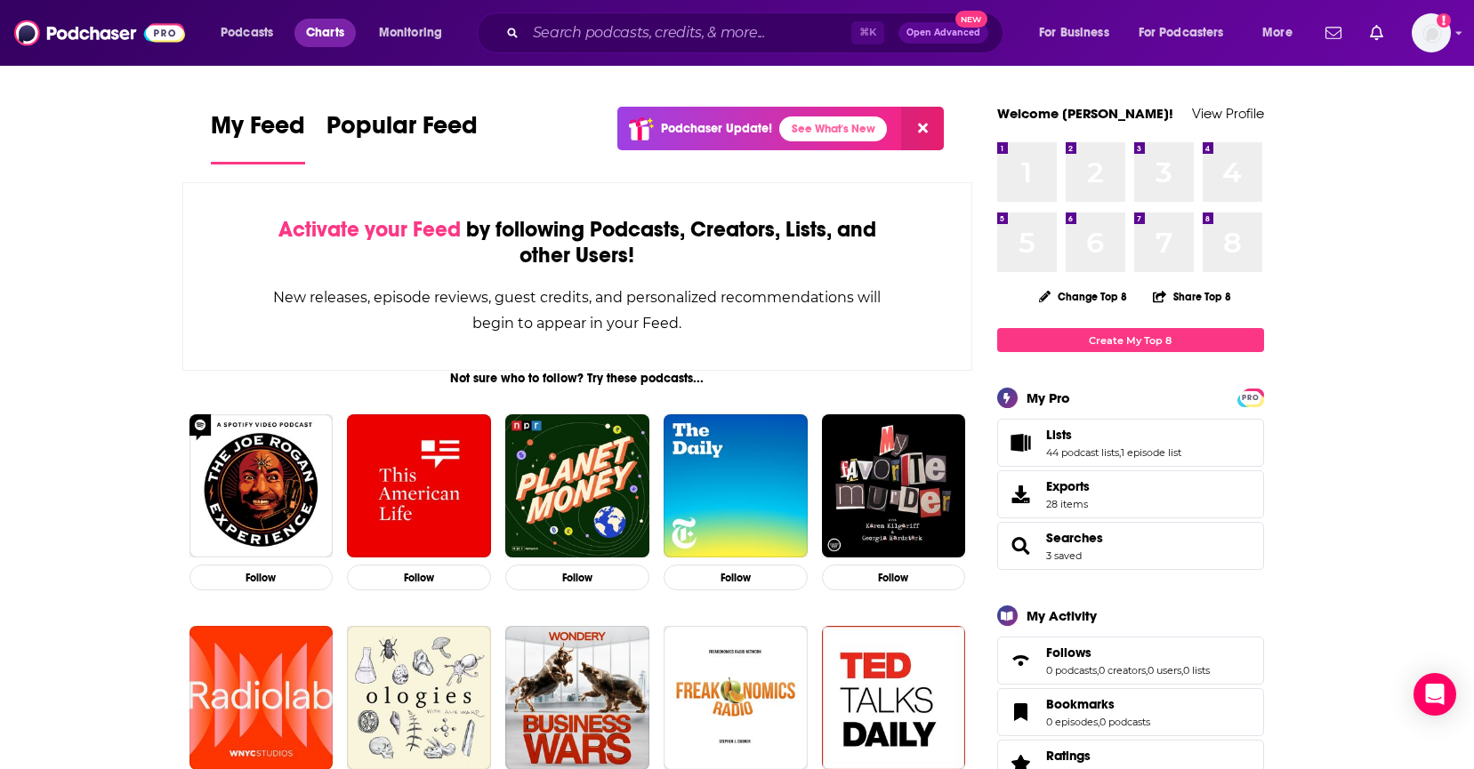
click at [327, 41] on span "Charts" at bounding box center [325, 32] width 38 height 25
